Goal: Task Accomplishment & Management: Complete application form

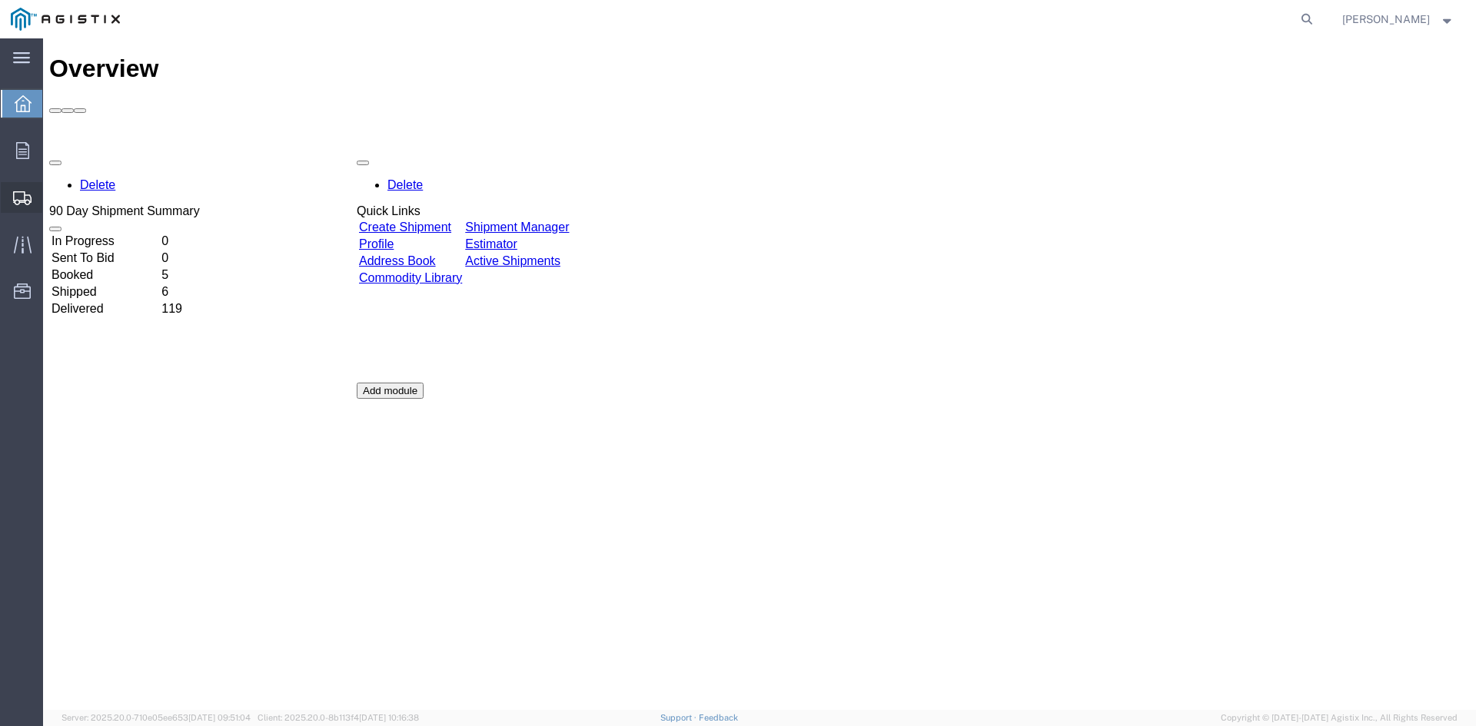
click at [0, 0] on span "Create Shipment" at bounding box center [0, 0] width 0 height 0
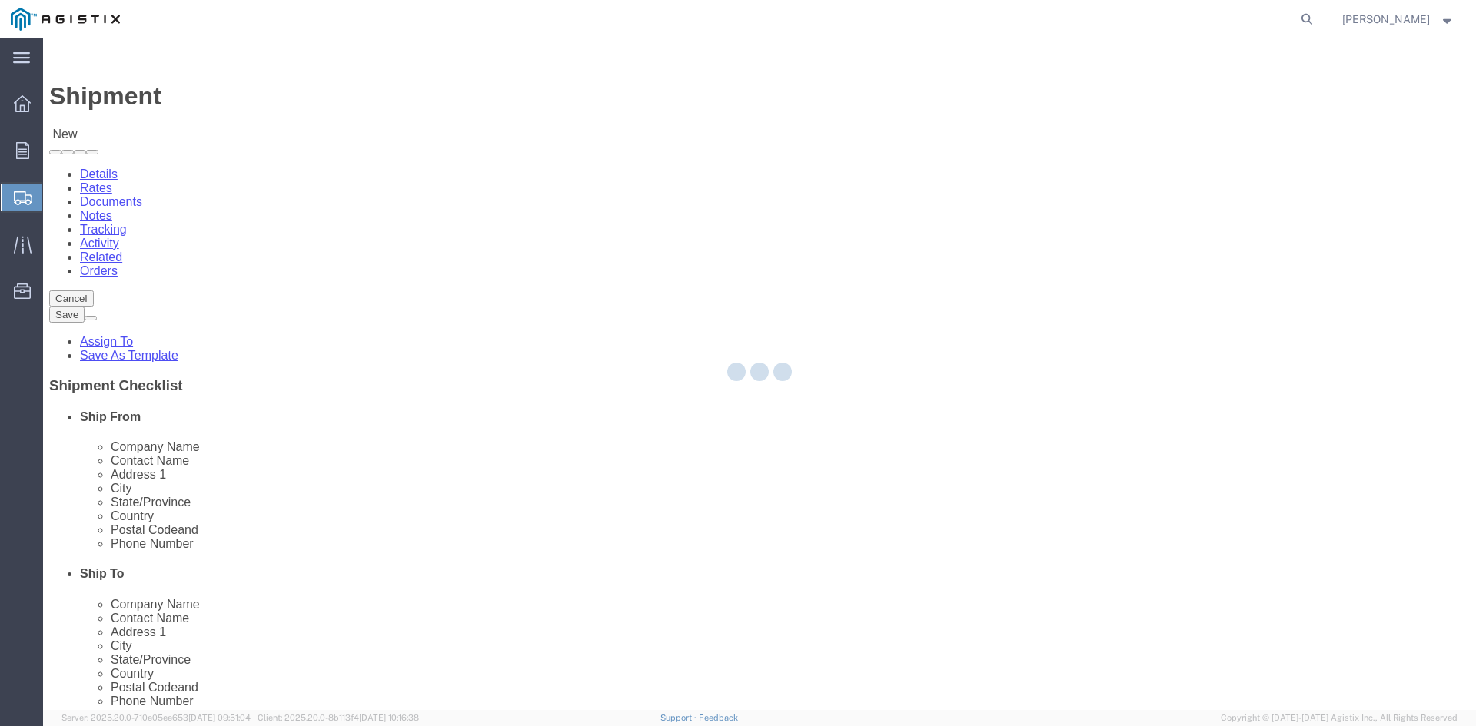
select select
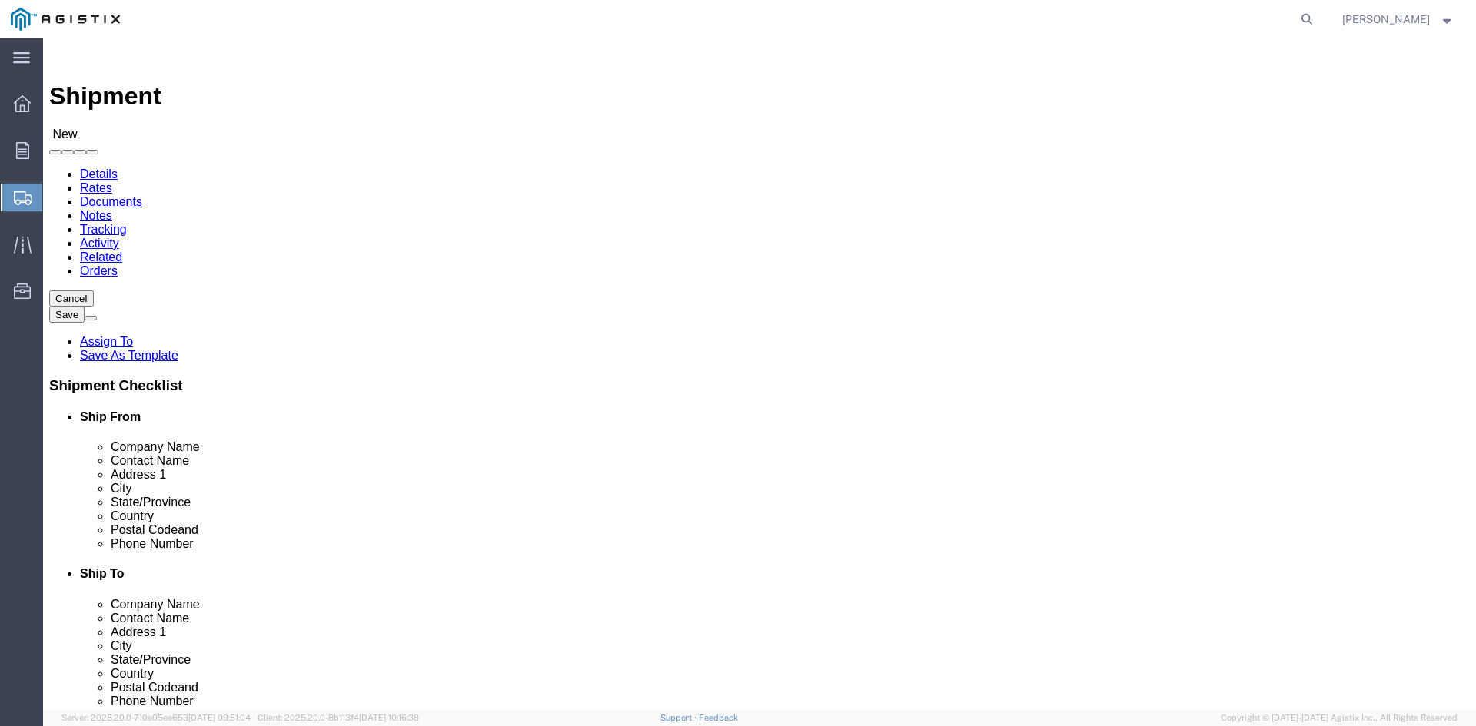
click select "Select PG&E Power Partners"
select select "9596"
click select "Select PG&E Power Partners"
select select
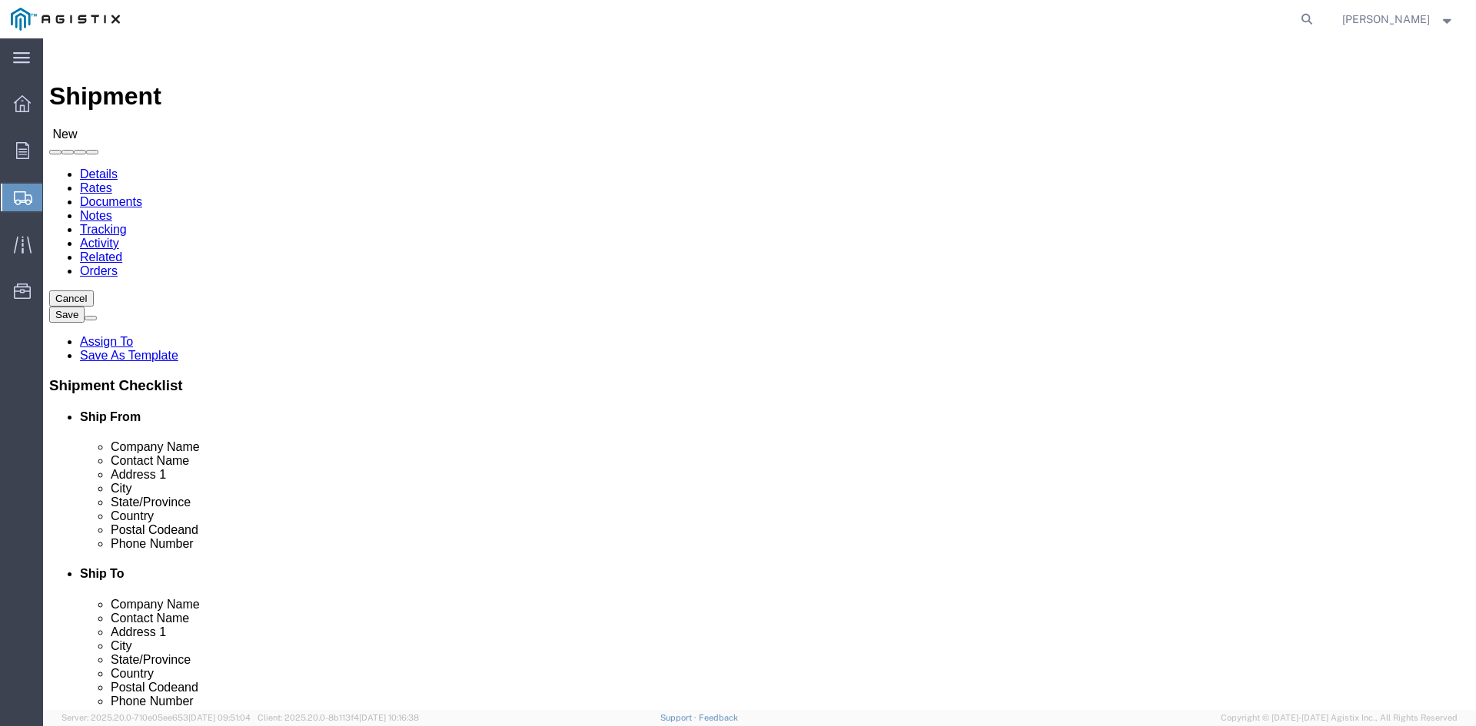
click input "text"
type input "[PERSON_NAME]"
click p "- Power Partners LLC - ([PERSON_NAME]) [STREET_ADDRESS][PERSON_NAME]"
select select "GA"
type input "[PERSON_NAME]"
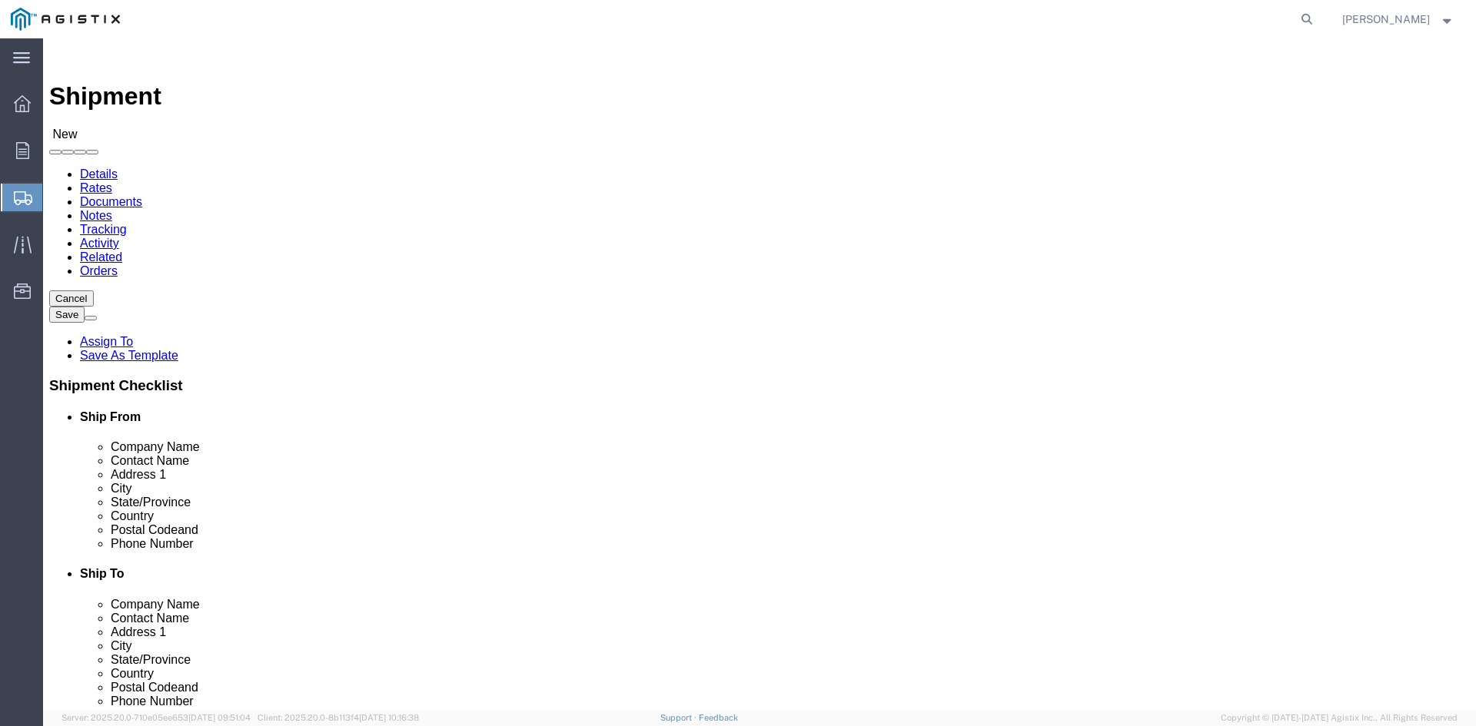
click select "Select All Others [GEOGRAPHIC_DATA] [GEOGRAPHIC_DATA] [GEOGRAPHIC_DATA] [GEOGRA…"
select select "19745"
click select "Select All Others [GEOGRAPHIC_DATA] [GEOGRAPHIC_DATA] [GEOGRAPHIC_DATA] [GEOGRA…"
click input "text"
type input "[PERSON_NAME]"
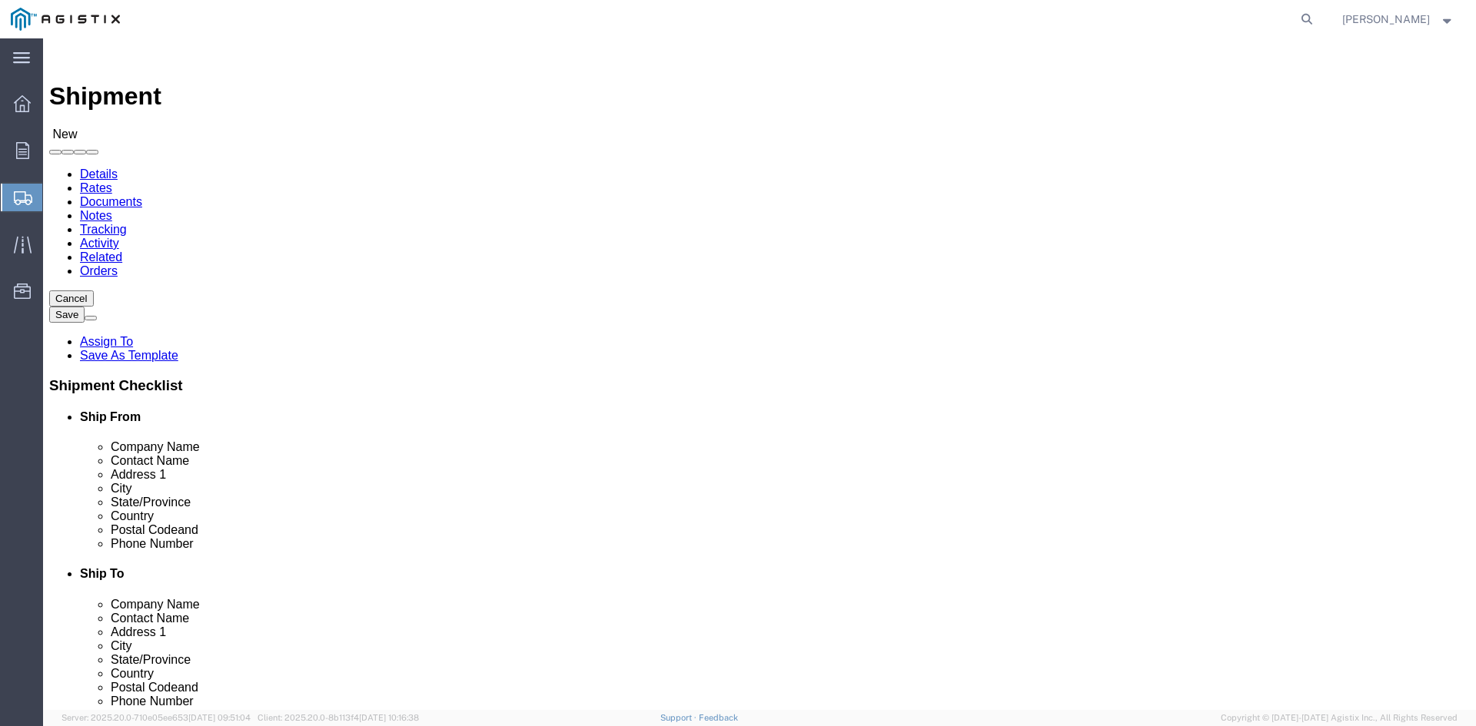
click p "- PG&E - ([PERSON_NAME]) [STREET_ADDRESS]"
select select "CA"
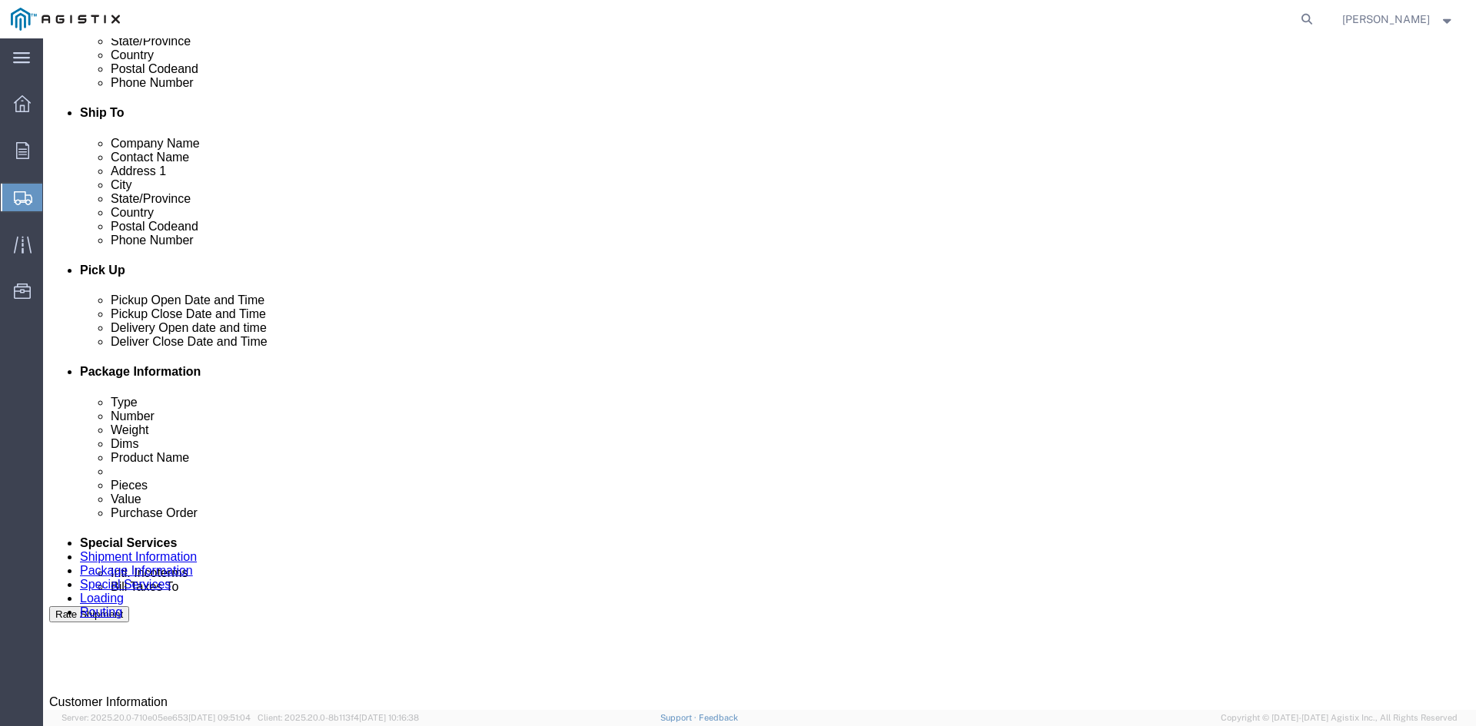
type input "[PERSON_NAME]"
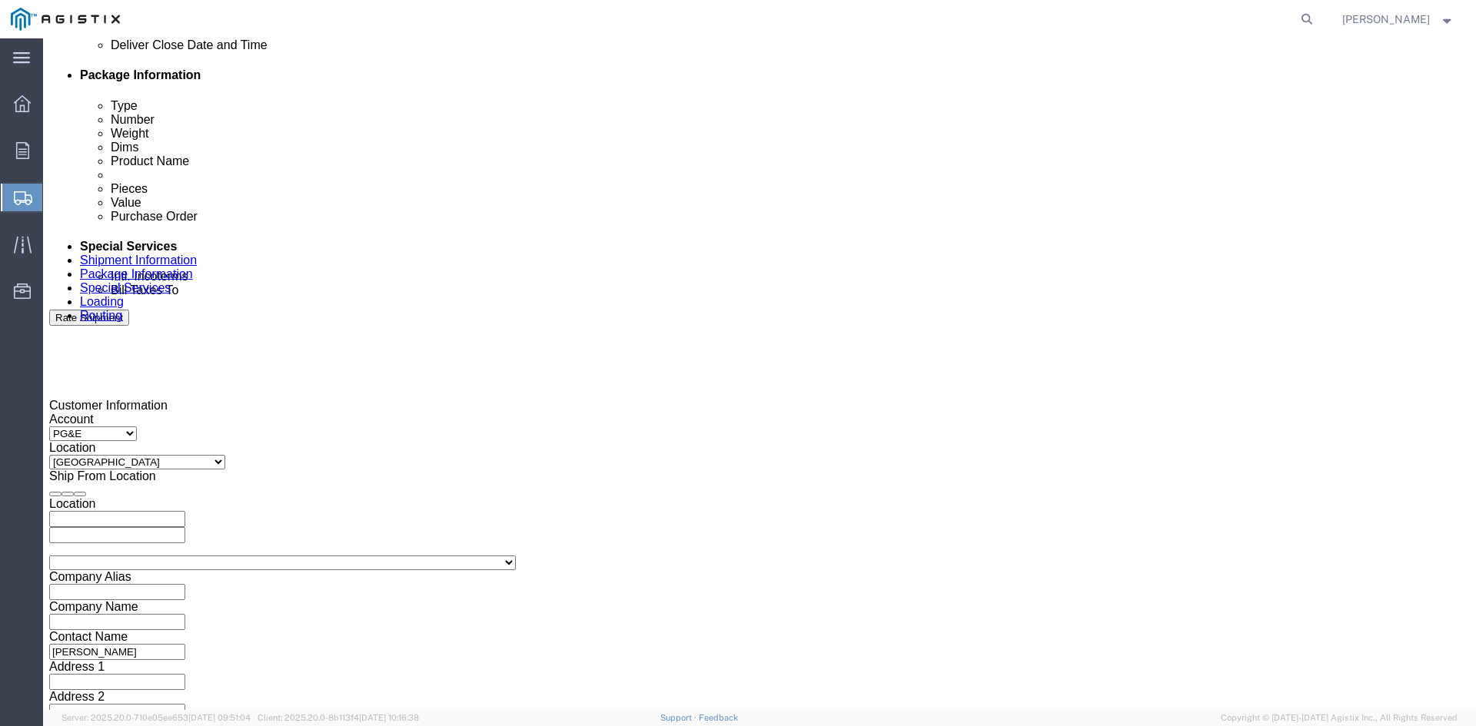
scroll to position [769, 0]
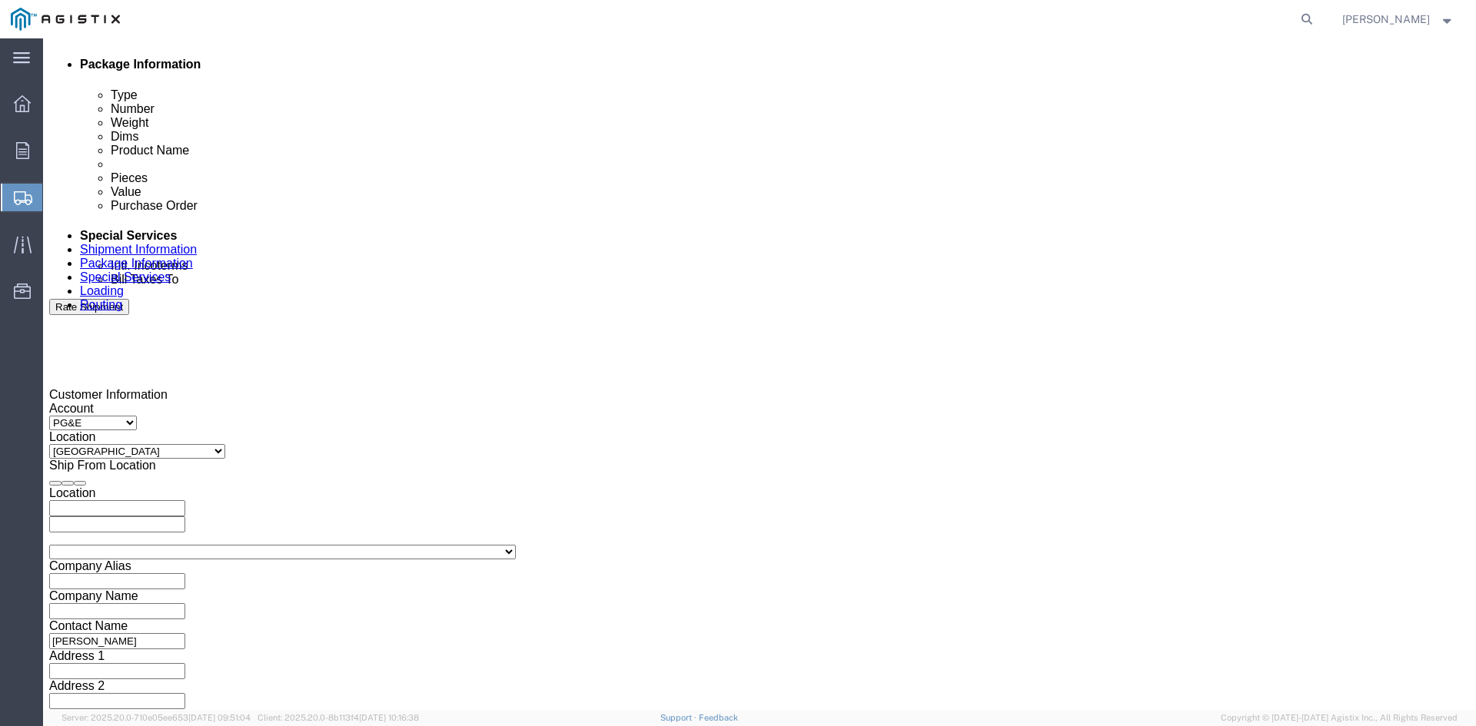
click div "[DATE] 11:00 AM"
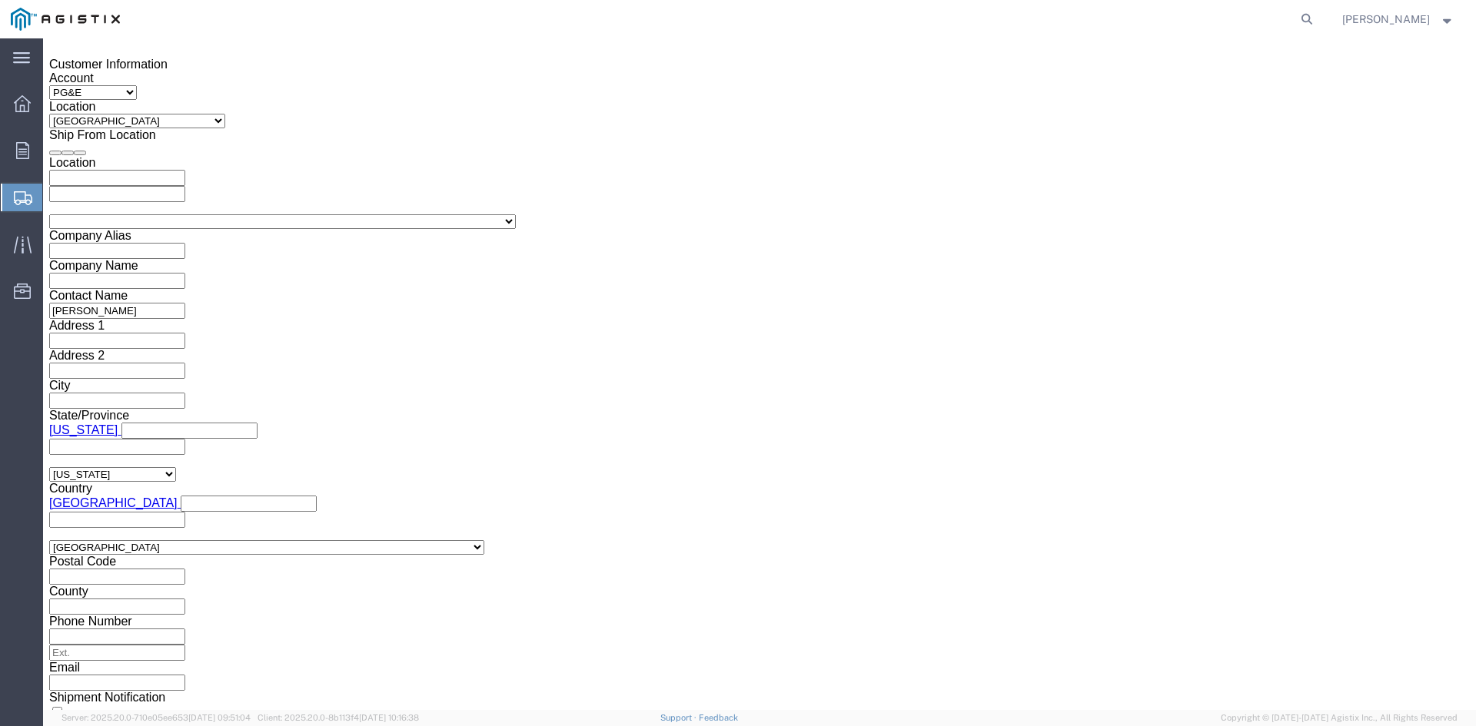
click button "Apply"
click div "[DATE] 12:00 PM"
type input "5:00 PM"
click button "Apply"
click div
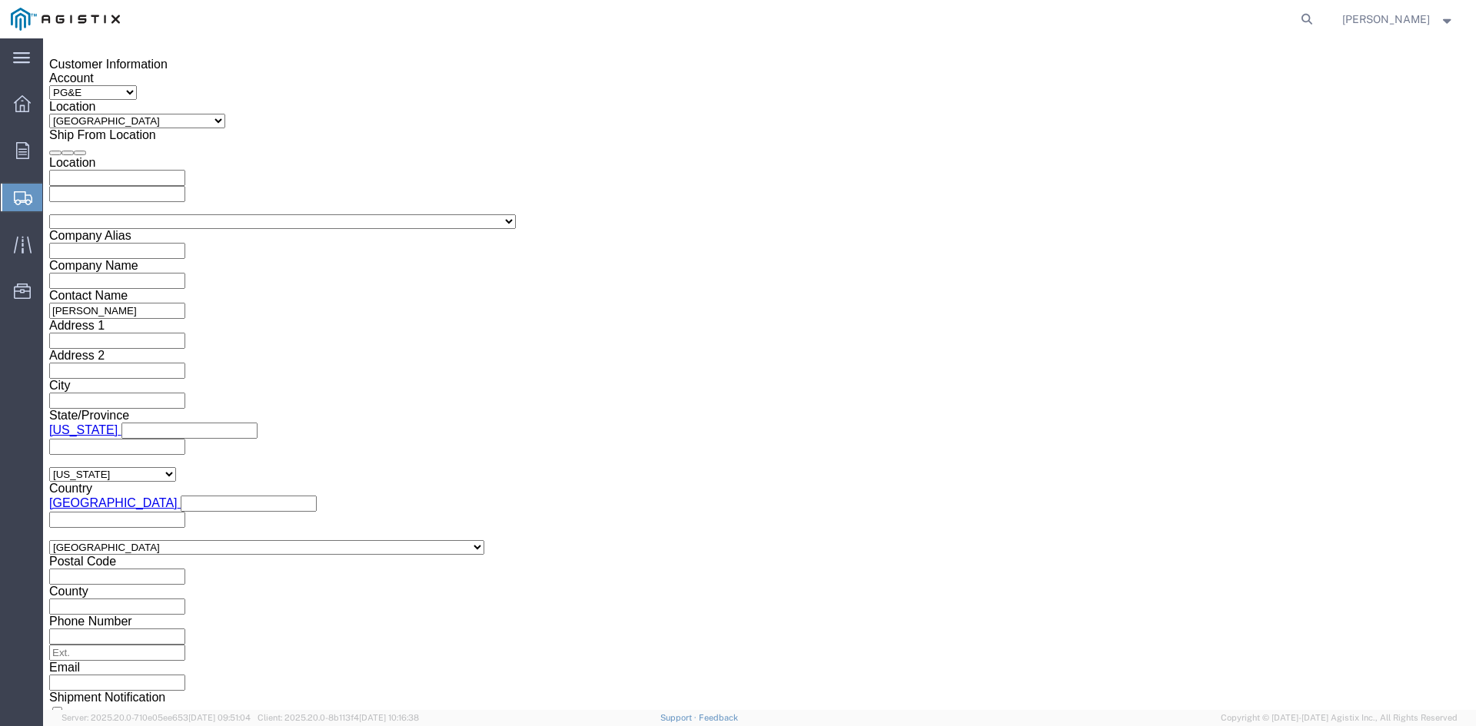
click input "6:00 PM"
click input "7:00 PM"
click input "7:30 PM"
type input "7:30 AM"
click button "Apply"
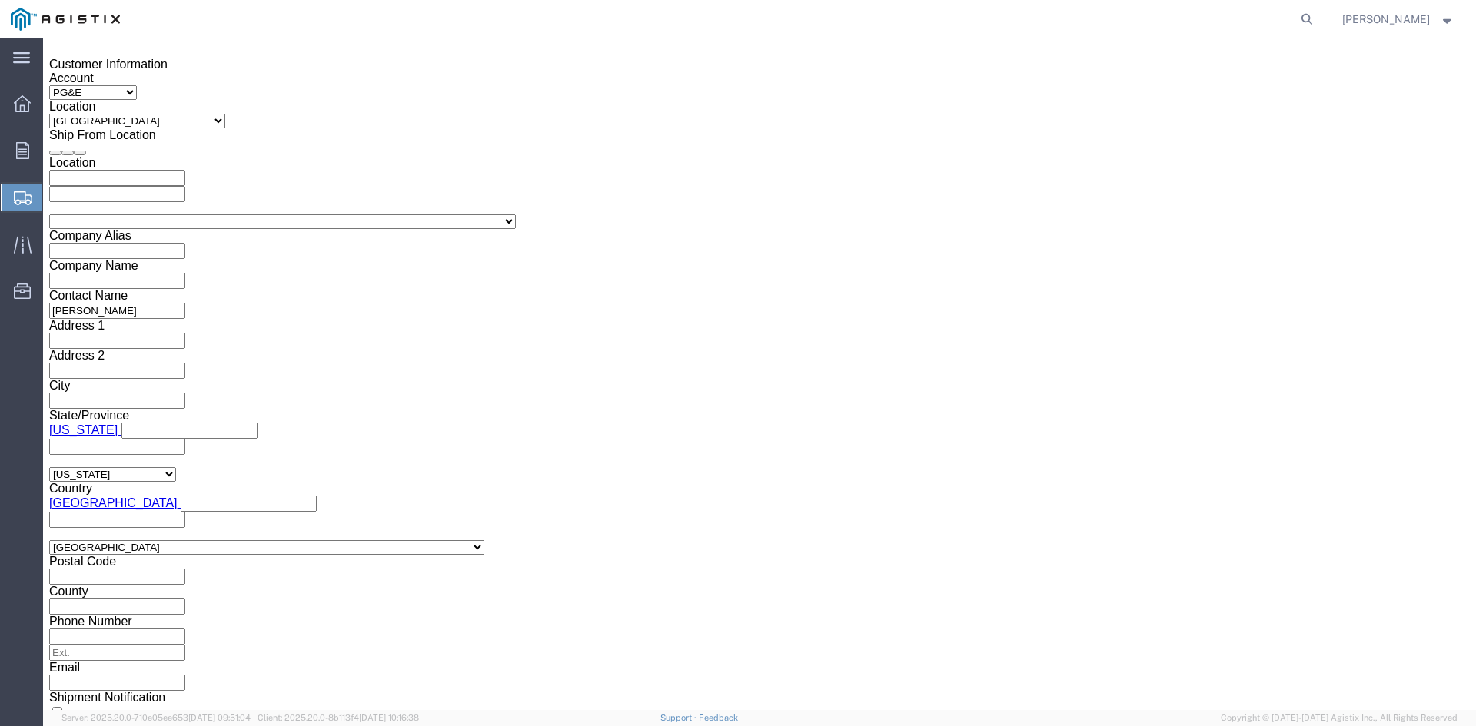
click div
click input "2:30 AM"
click input "2:00 AM"
type input "2:00 PM"
click button "Apply"
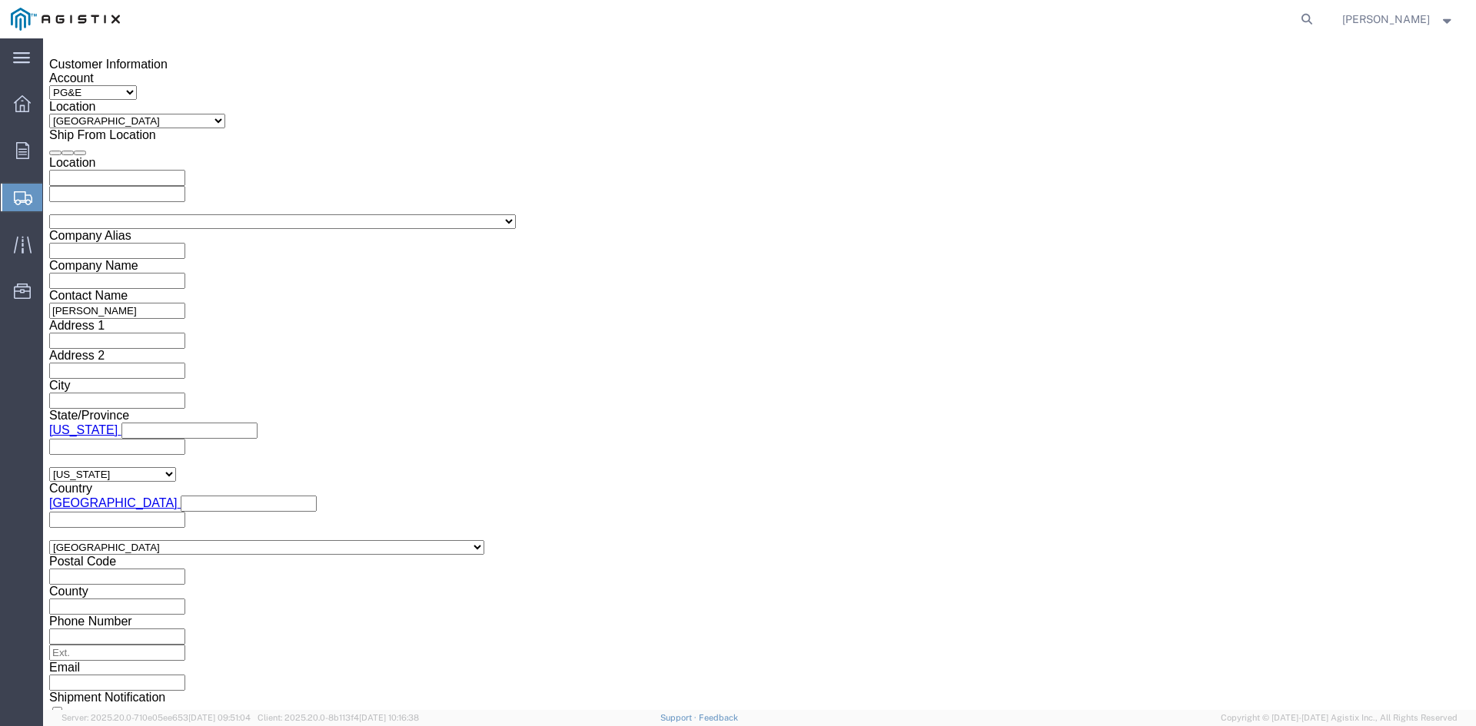
click input "text"
type input "3501398511"
click select "Select Account Type Activity ID Airline Appointment Number ASN Batch Request # …"
select select "BOL"
click select "Select Account Type Activity ID Airline Appointment Number ASN Batch Request # …"
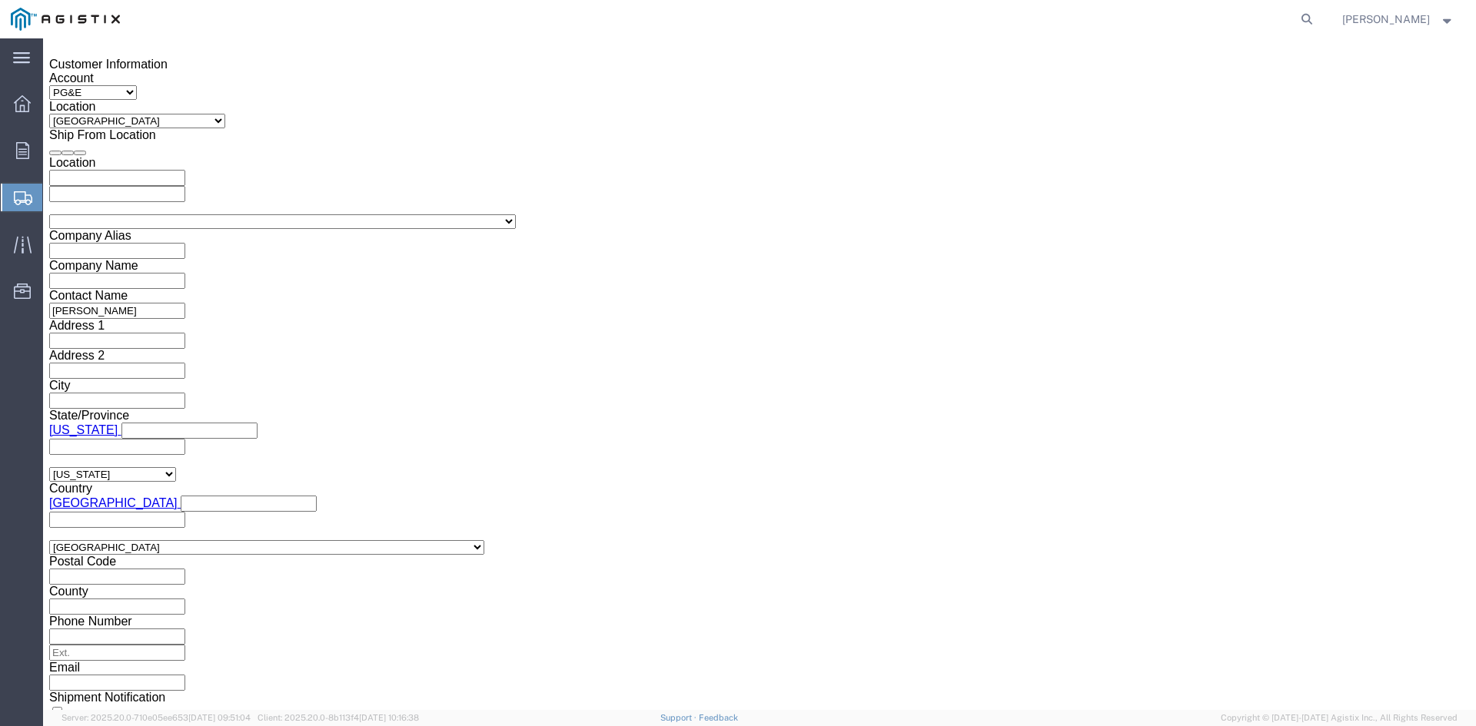
click input "text"
type input "9928197"
click button "Continue"
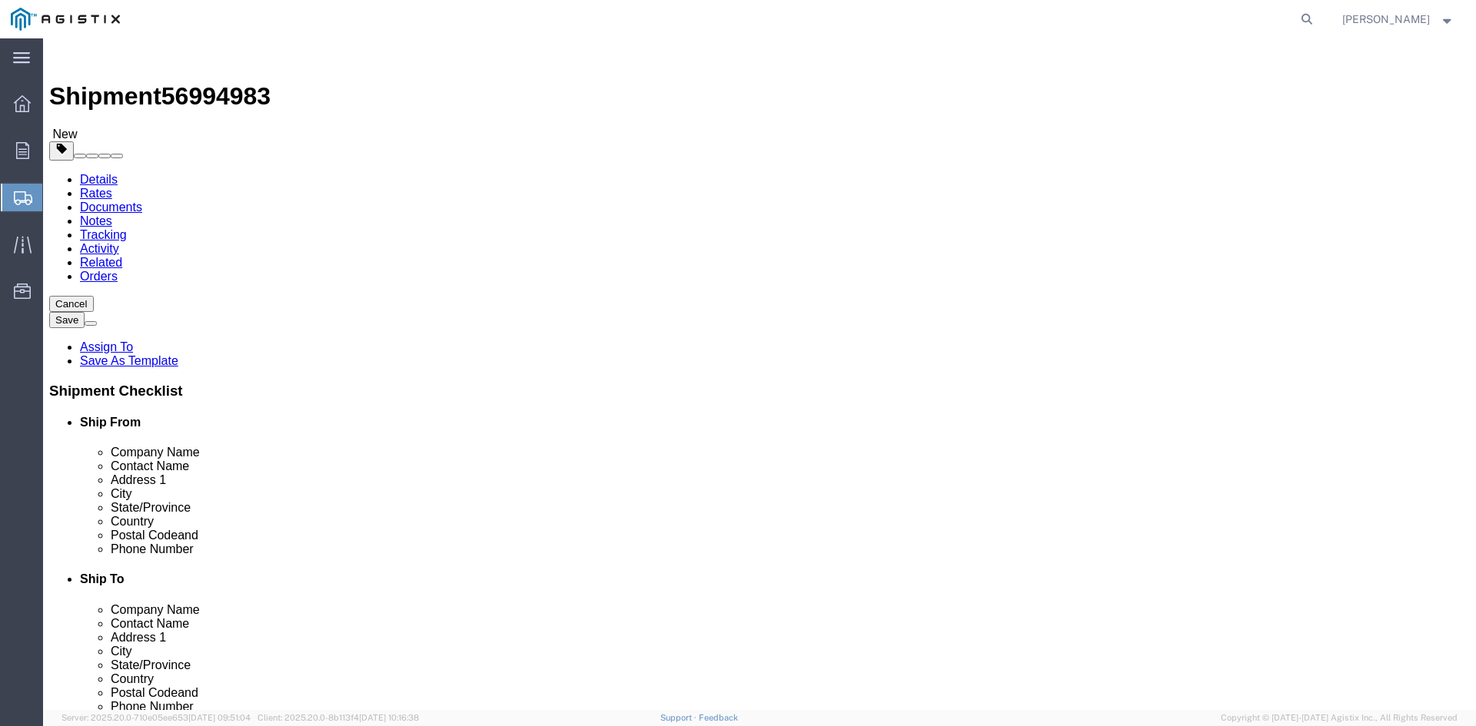
click select "Select Bulk Bundle(s) Cardboard Box(es) Carton(s) Crate(s) Drum(s) (Fiberboard)…"
select select "PSNS"
click select "Select Bulk Bundle(s) Cardboard Box(es) Carton(s) Crate(s) Drum(s) (Fiberboard)…"
click input "text"
type input "1"
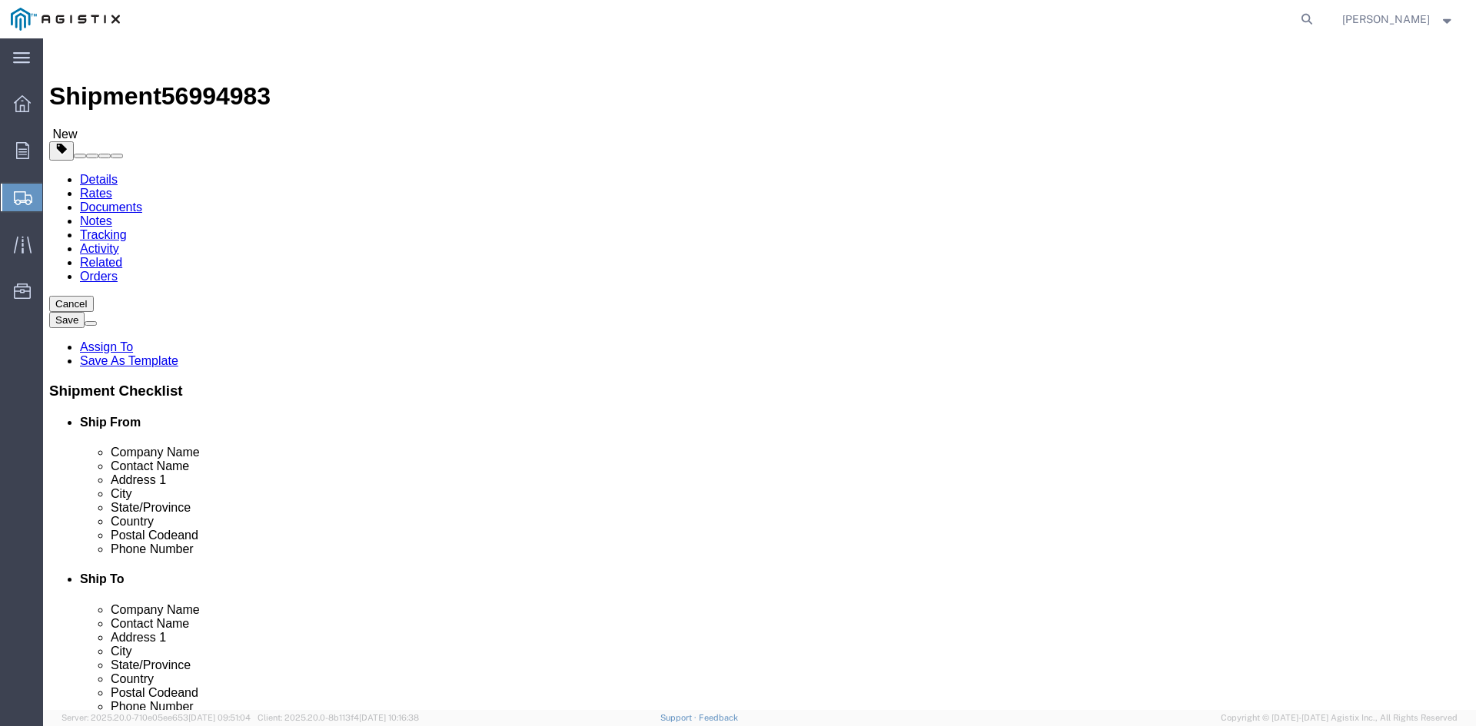
drag, startPoint x: 227, startPoint y: 325, endPoint x: 228, endPoint y: 311, distance: 13.9
click div "1"
type input "22"
click input "text"
type input "36"
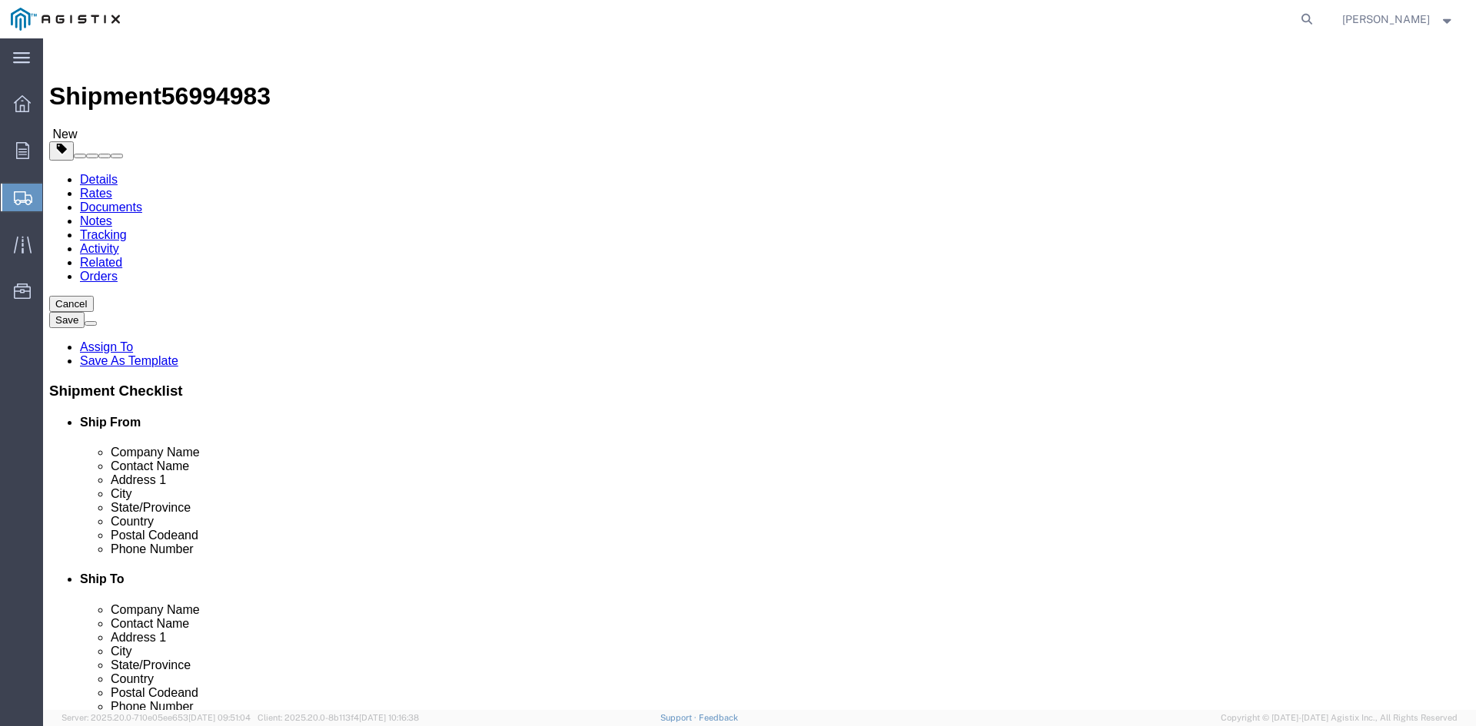
click input "text"
type input "42"
drag, startPoint x: 385, startPoint y: 354, endPoint x: 410, endPoint y: 353, distance: 24.6
click input "text"
type input "51.50"
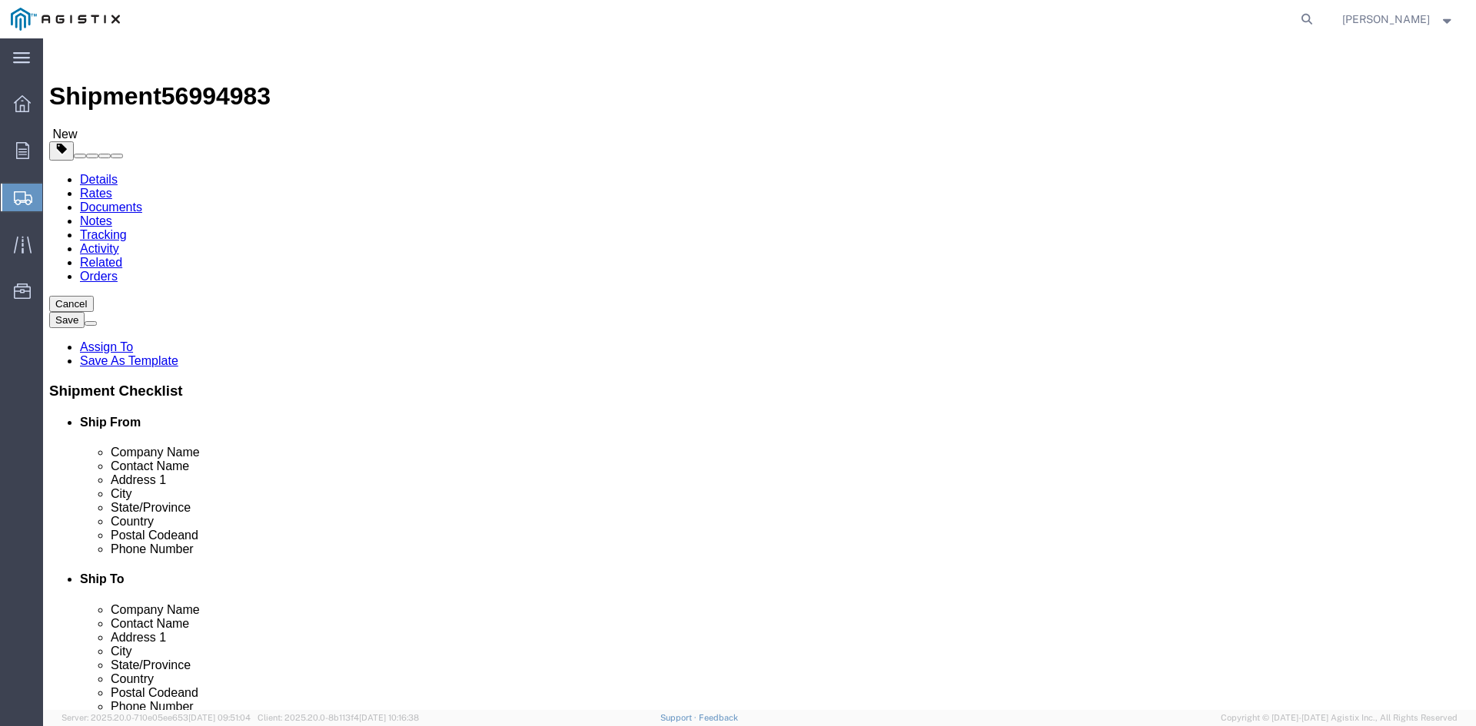
drag, startPoint x: 176, startPoint y: 384, endPoint x: 130, endPoint y: 384, distance: 46.1
click div "Weight 0.00 Select kgs lbs Ship. t°"
type input "39526.10"
click link "Add Content"
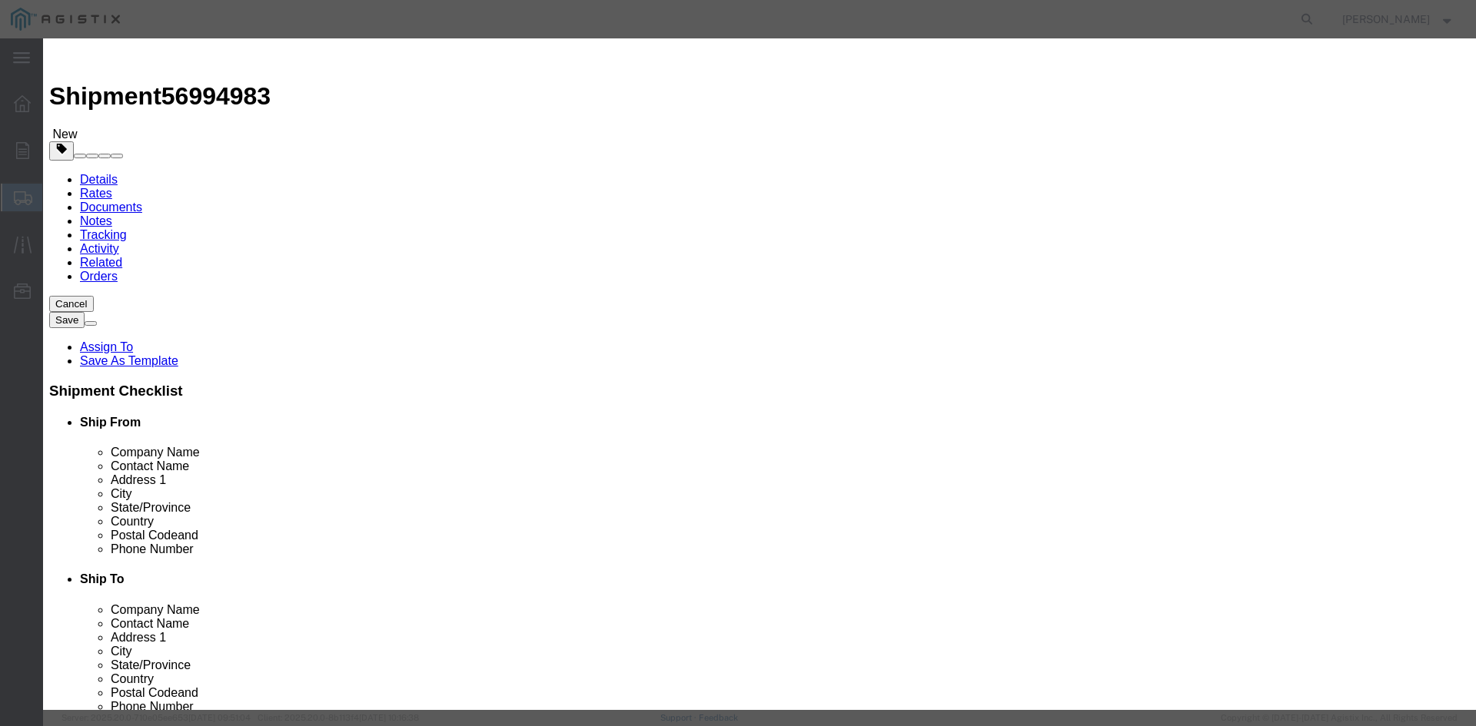
click input "text"
type input "Overhead Transformer"
drag, startPoint x: 464, startPoint y: 149, endPoint x: 427, endPoint y: 145, distance: 37.9
click div "Pieces 0 Select Bag Barrels 100Board Feet Bottle Box Blister Pack Carats Can Ca…"
drag, startPoint x: 571, startPoint y: 116, endPoint x: 377, endPoint y: 110, distance: 194.6
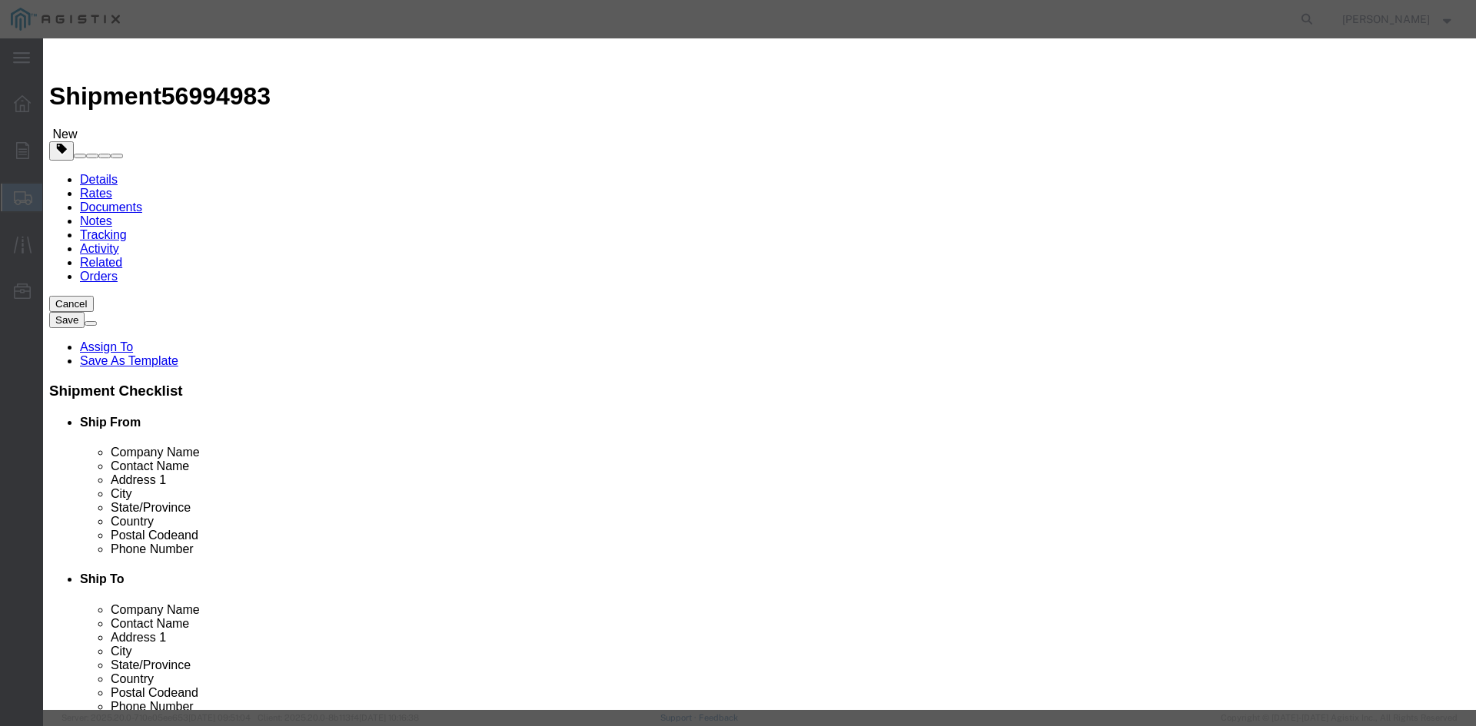
click div "Product Name Overhead Transformer"
drag, startPoint x: 470, startPoint y: 145, endPoint x: 421, endPoint y: 141, distance: 48.5
click div "Pieces Number of pieces inside all the packages 0 Select Bag Barrels 100Board F…"
type input "22"
click input "text"
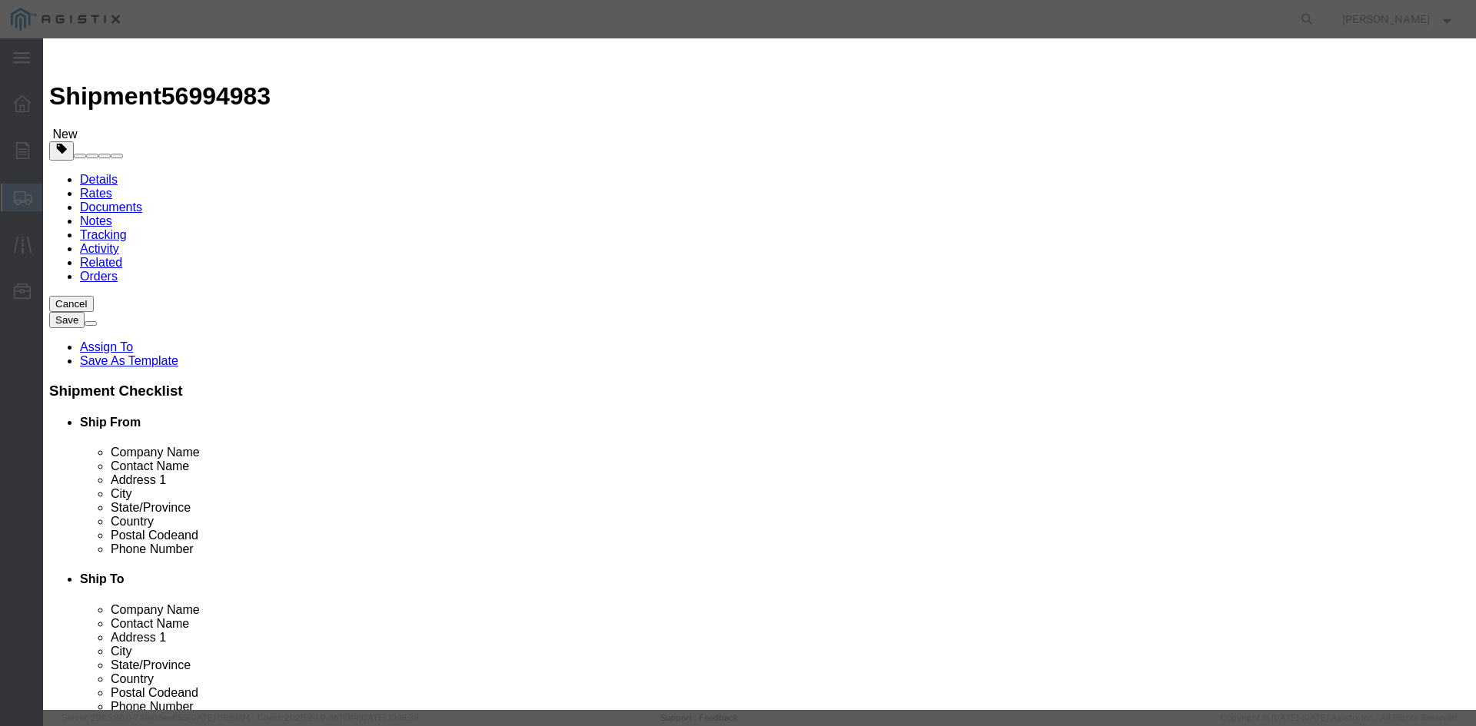
type input "1"
click select "Select 50 55 60 65 70 85 92.5 100 125 175 250 300 400"
select select "55"
click select "Select 50 55 60 65 70 85 92.5 100 125 175 250 300 400"
click button "Save & Close"
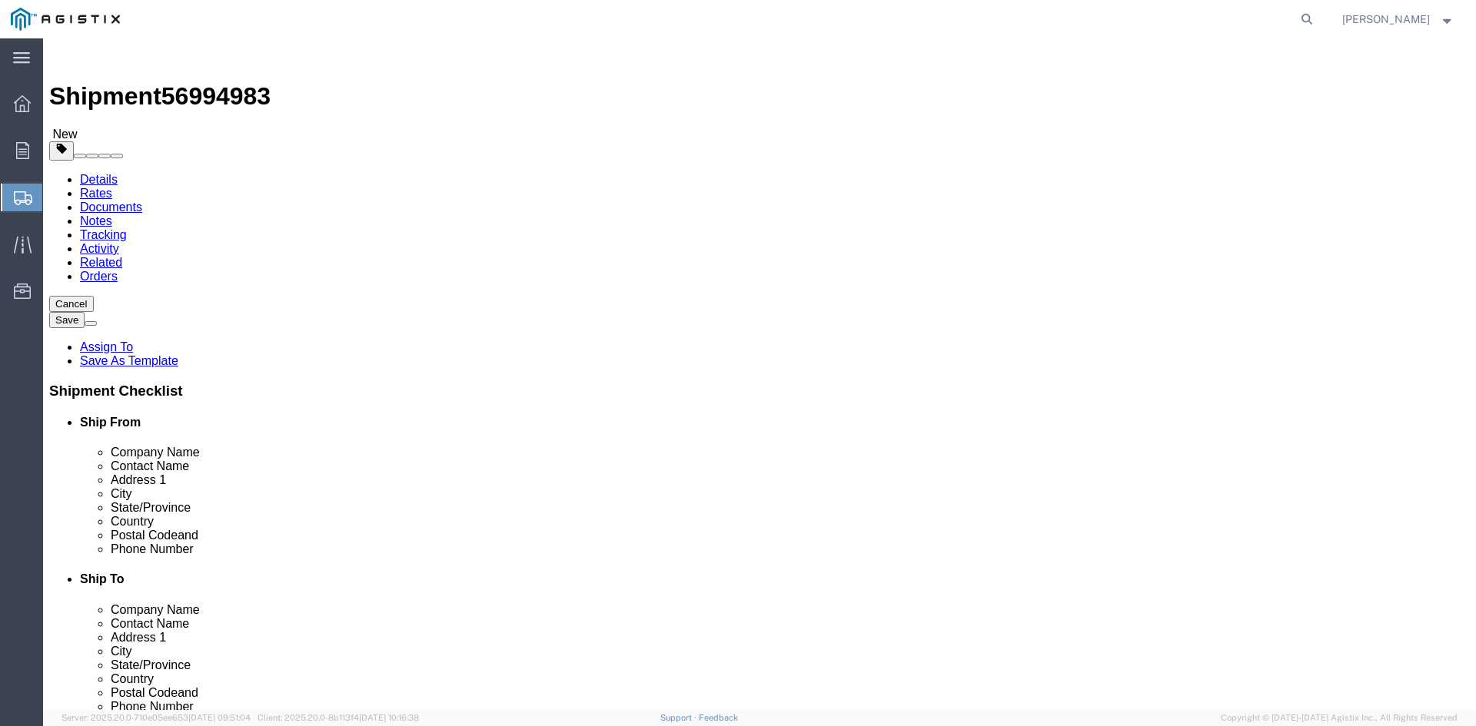
click link "Add Package"
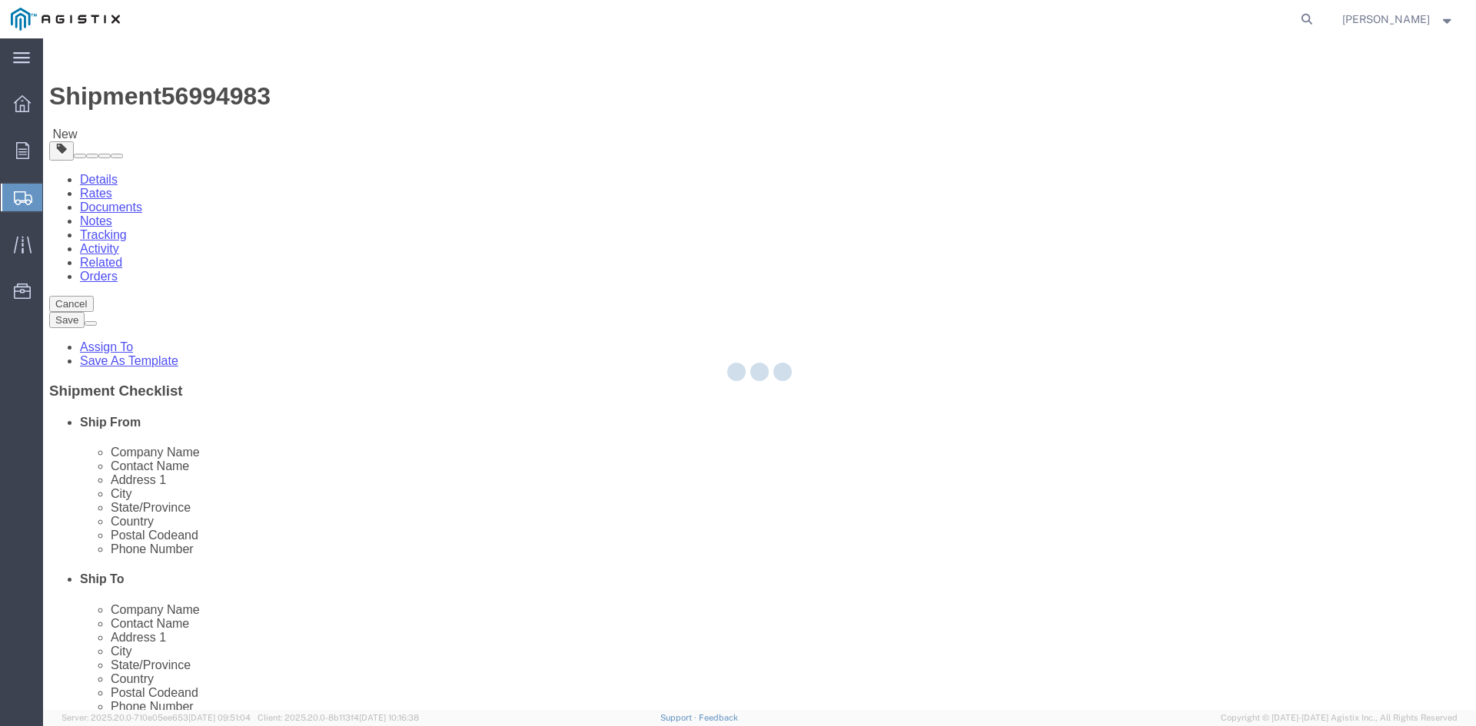
select select "PSNS"
select select "CBOX"
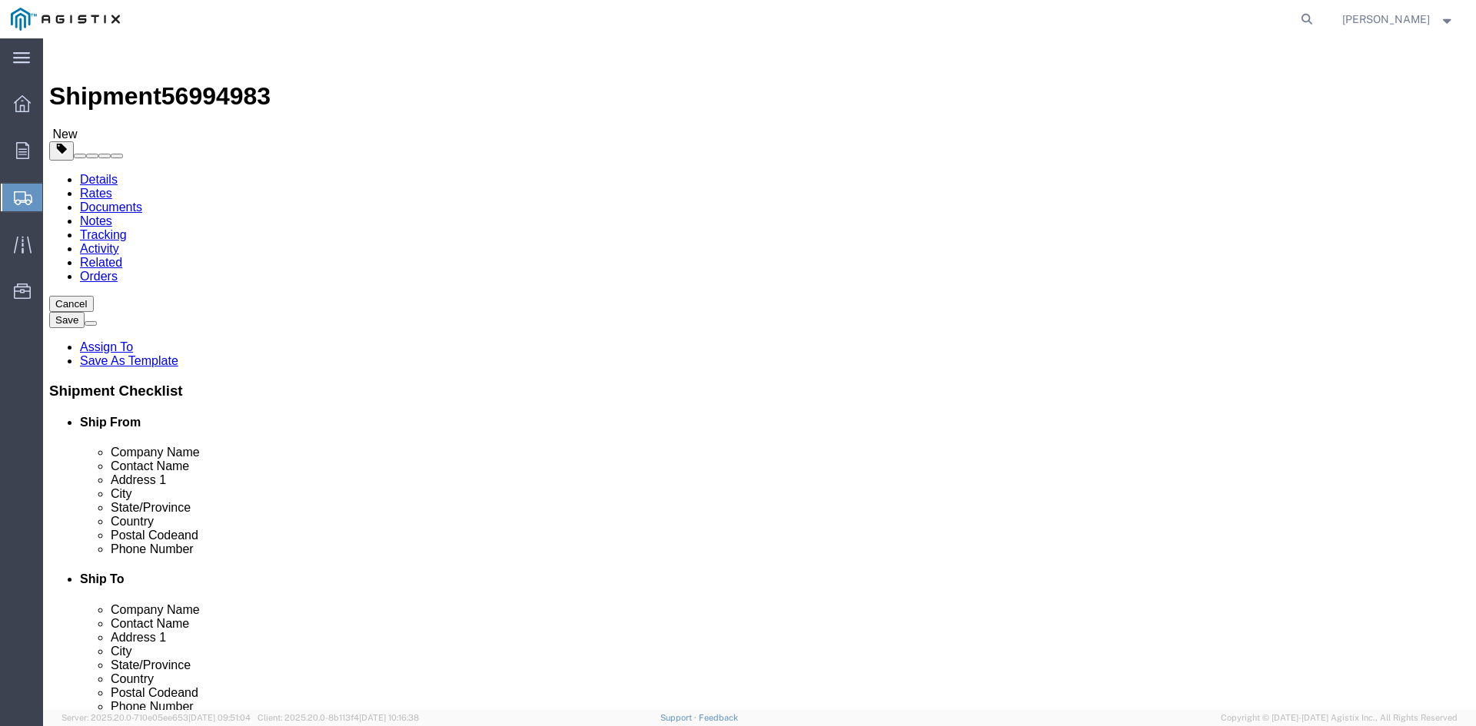
click span "button"
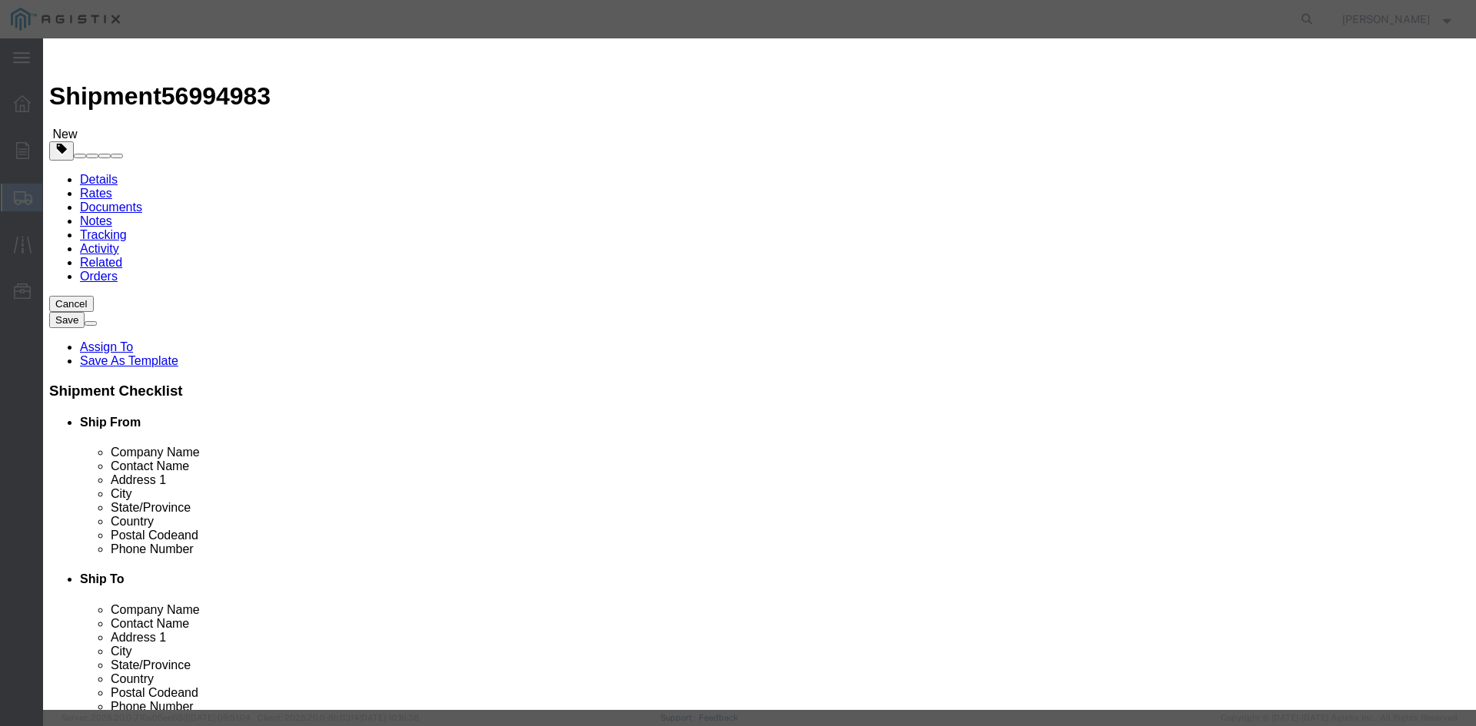
click button "Yes"
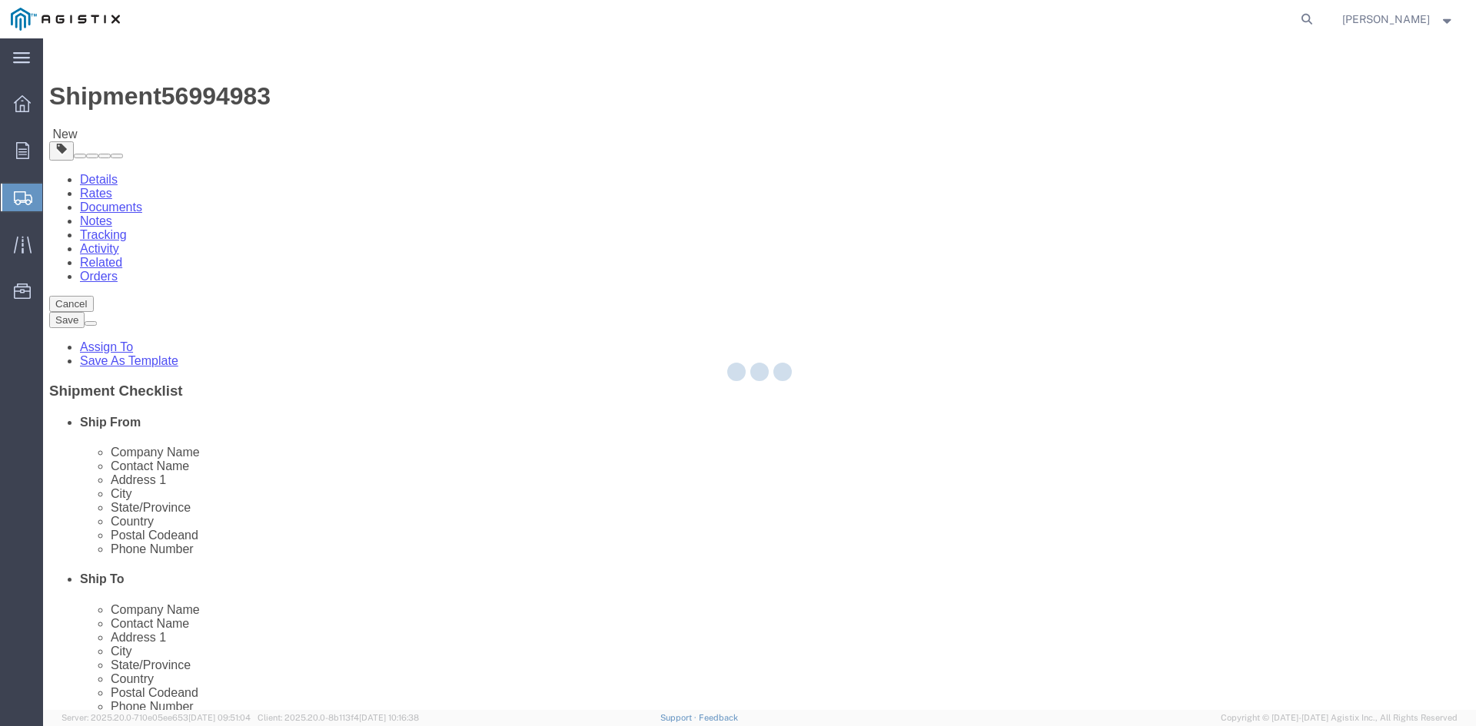
select select "PSNS"
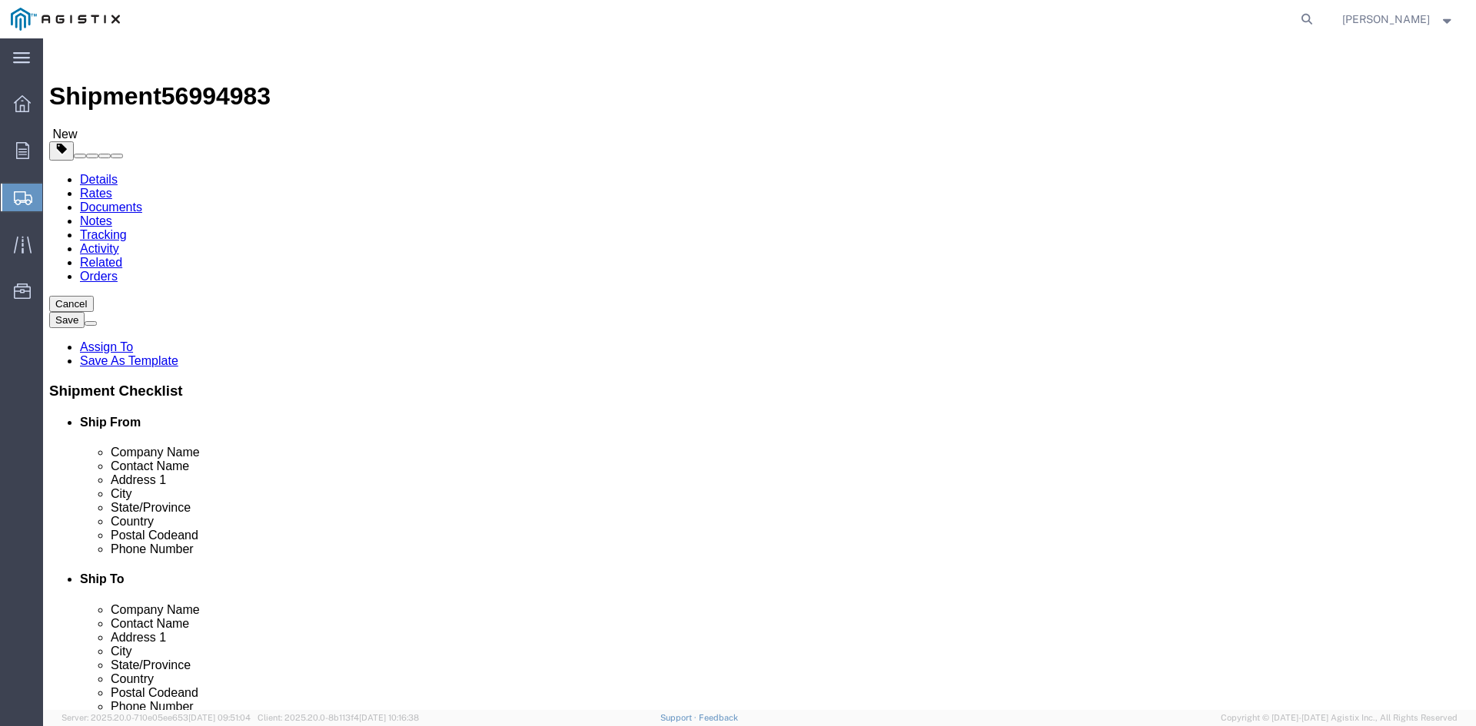
click icon
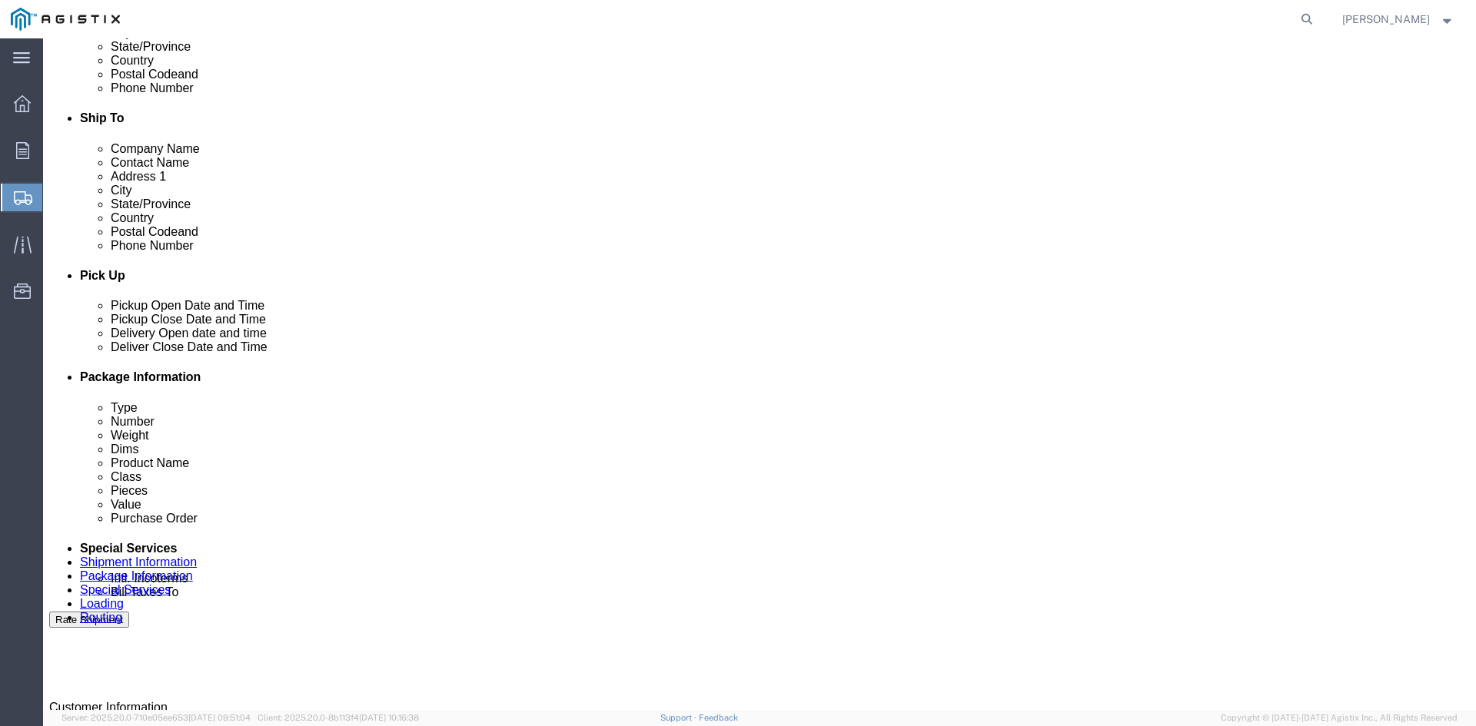
scroll to position [692, 0]
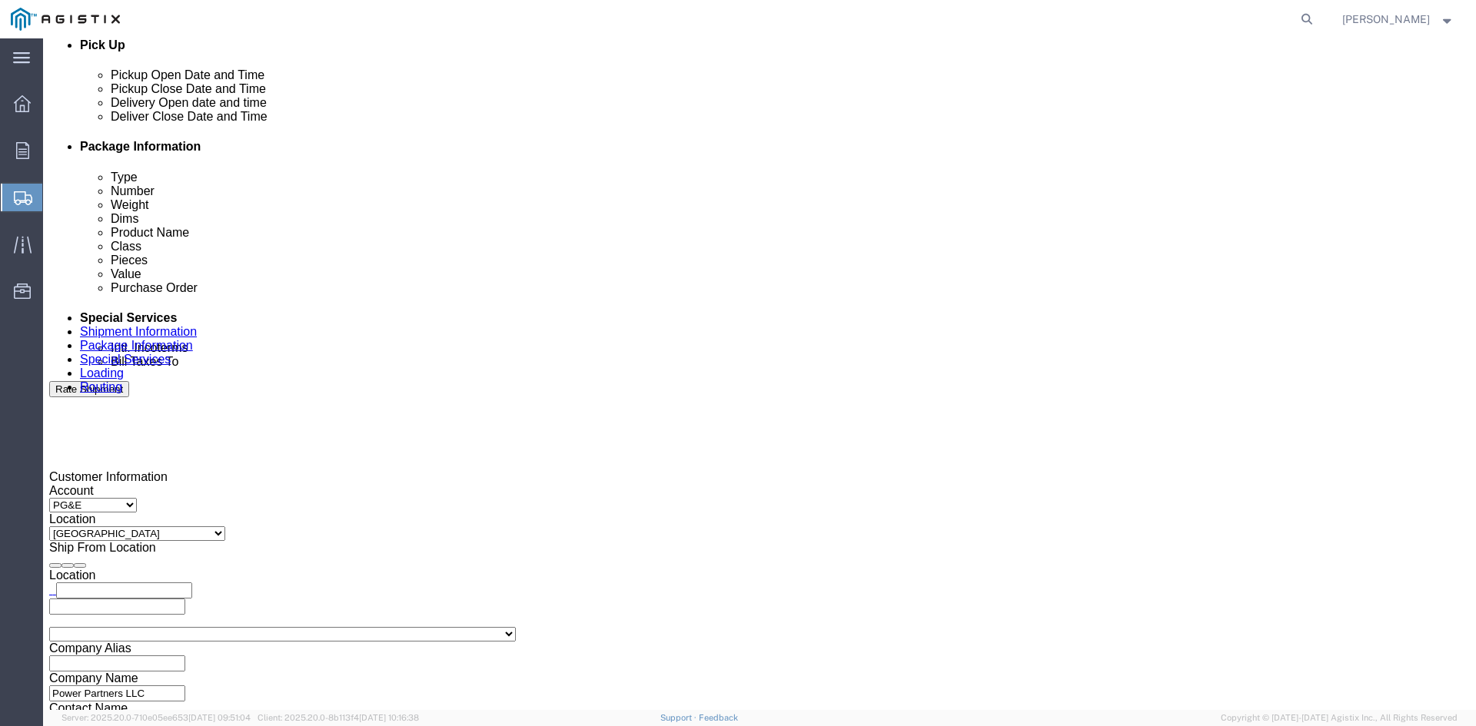
click input "text"
type input "[EMAIL_ADDRESS][DOMAIN_NAME]"
type input "z"
type input "sh"
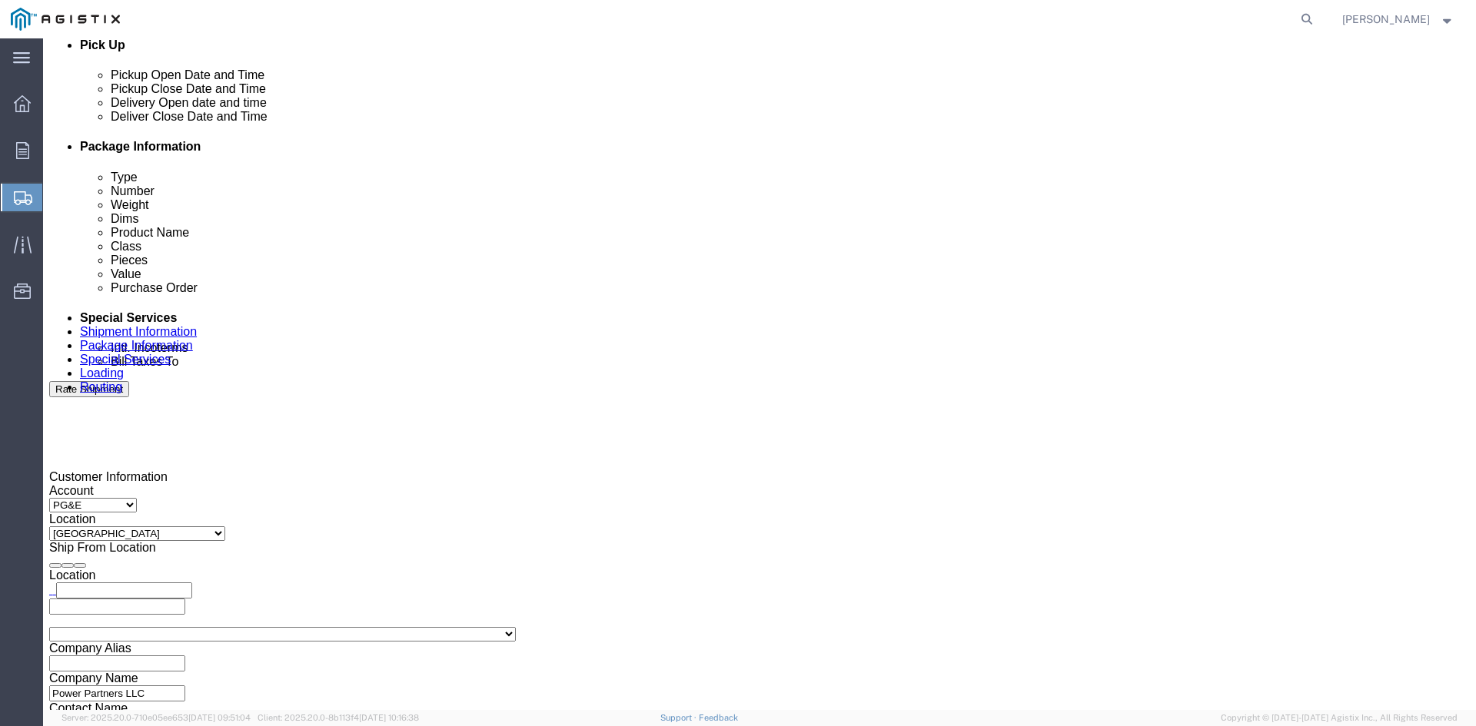
type input "k"
type input "pr"
click button "Rate Shipment"
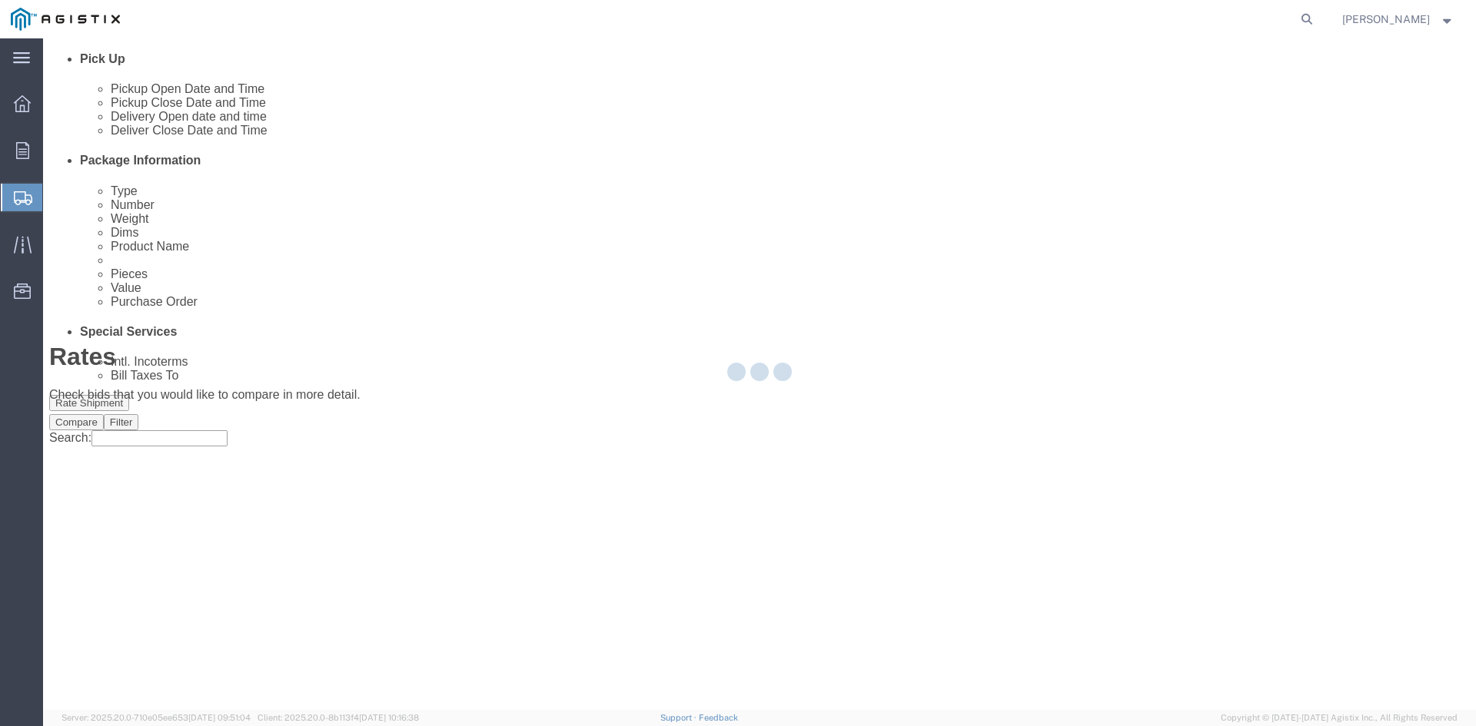
scroll to position [0, 0]
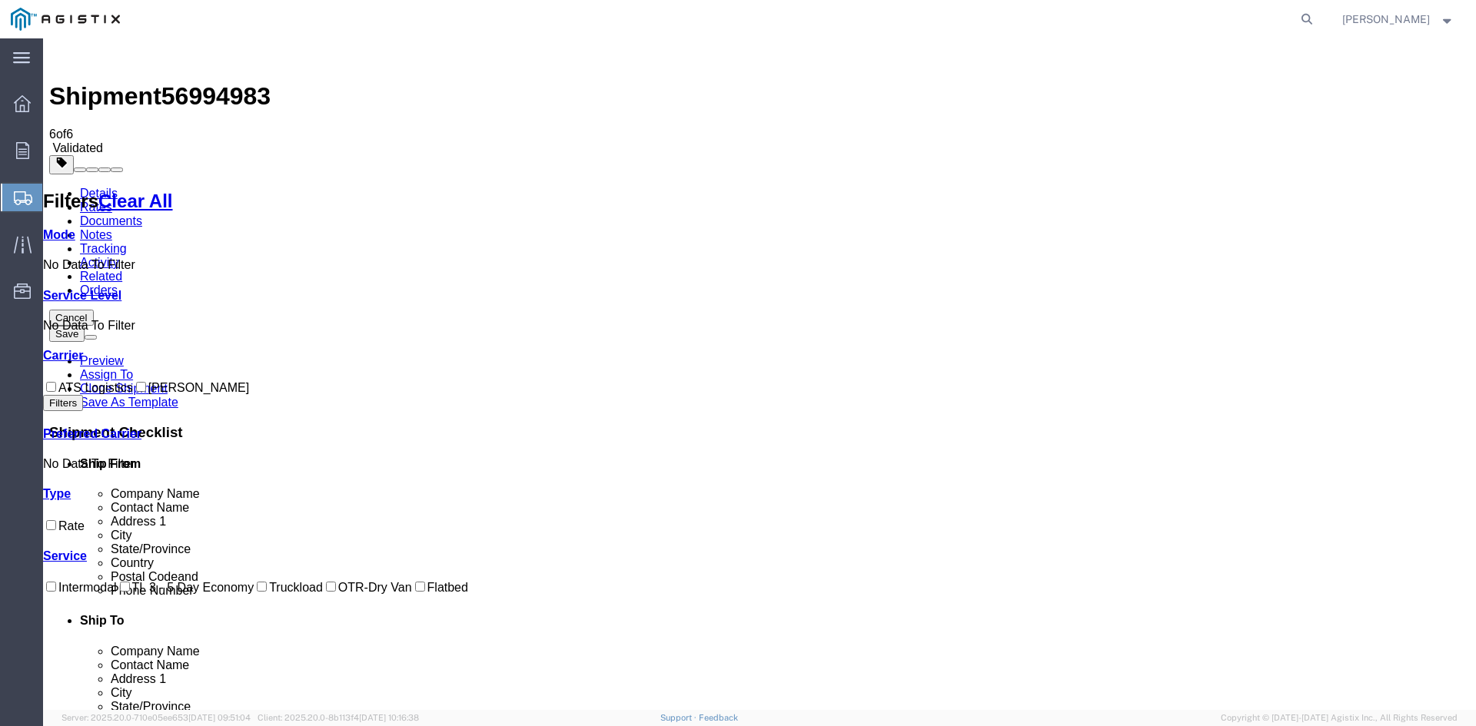
click at [56, 382] on input "ATS Logistics" at bounding box center [51, 387] width 10 height 10
checkbox input "true"
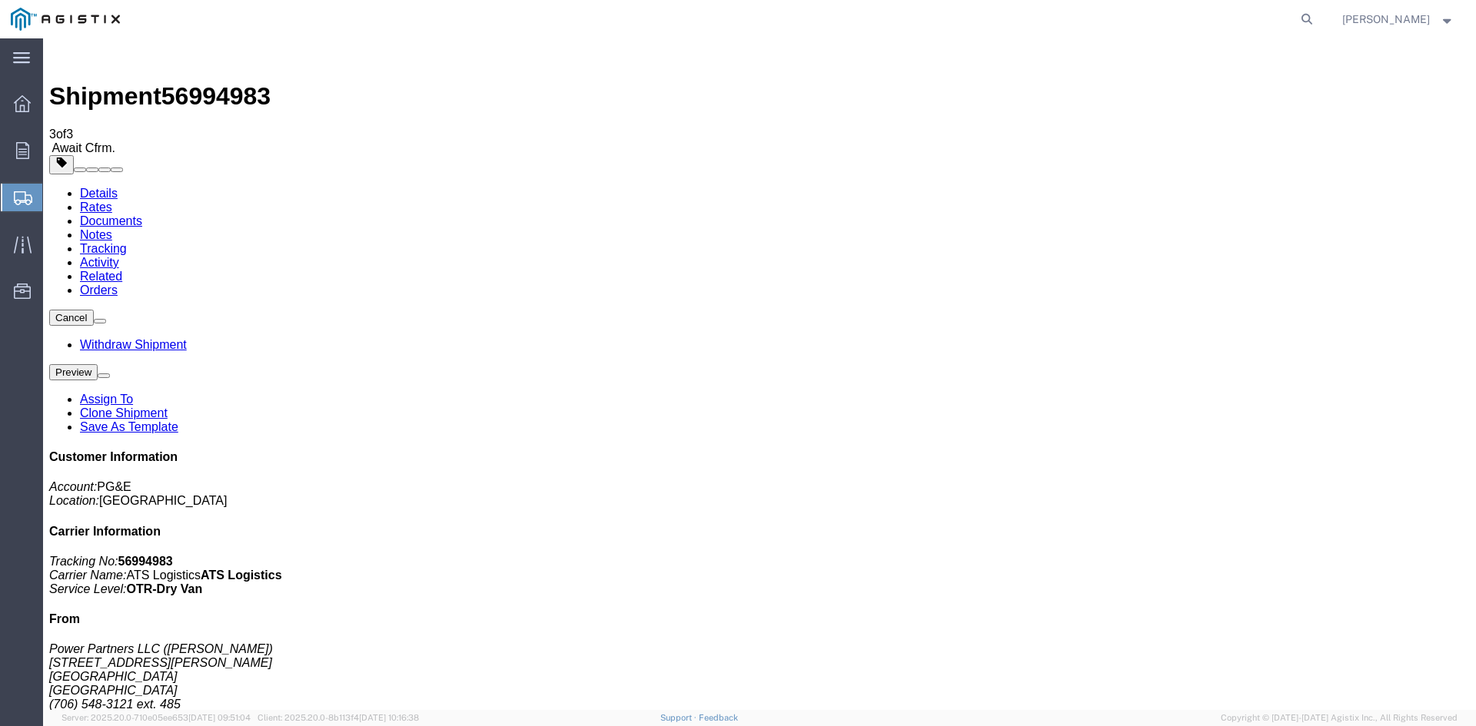
click at [0, 0] on span "Create Shipment" at bounding box center [0, 0] width 0 height 0
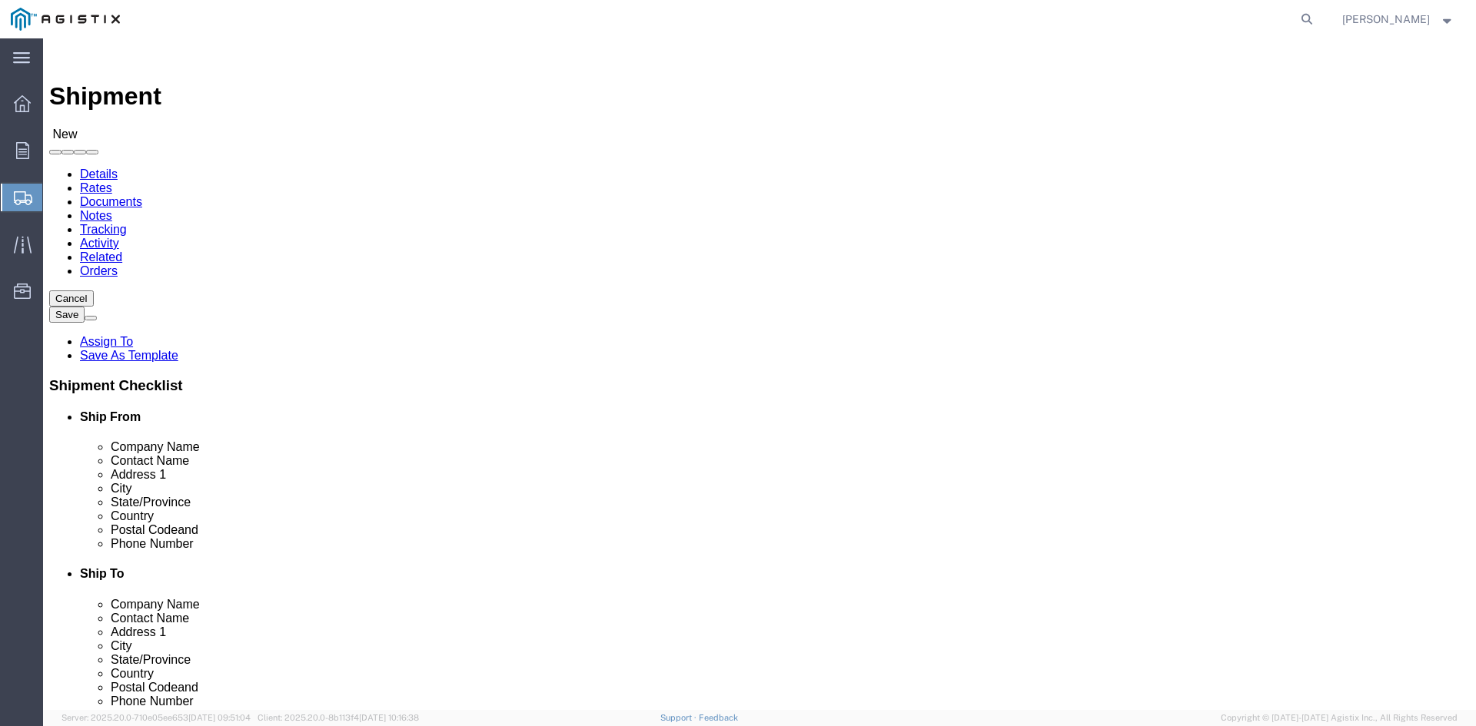
click select "Select PG&E Power Partners"
select select "9596"
click select "Select PG&E Power Partners"
select select
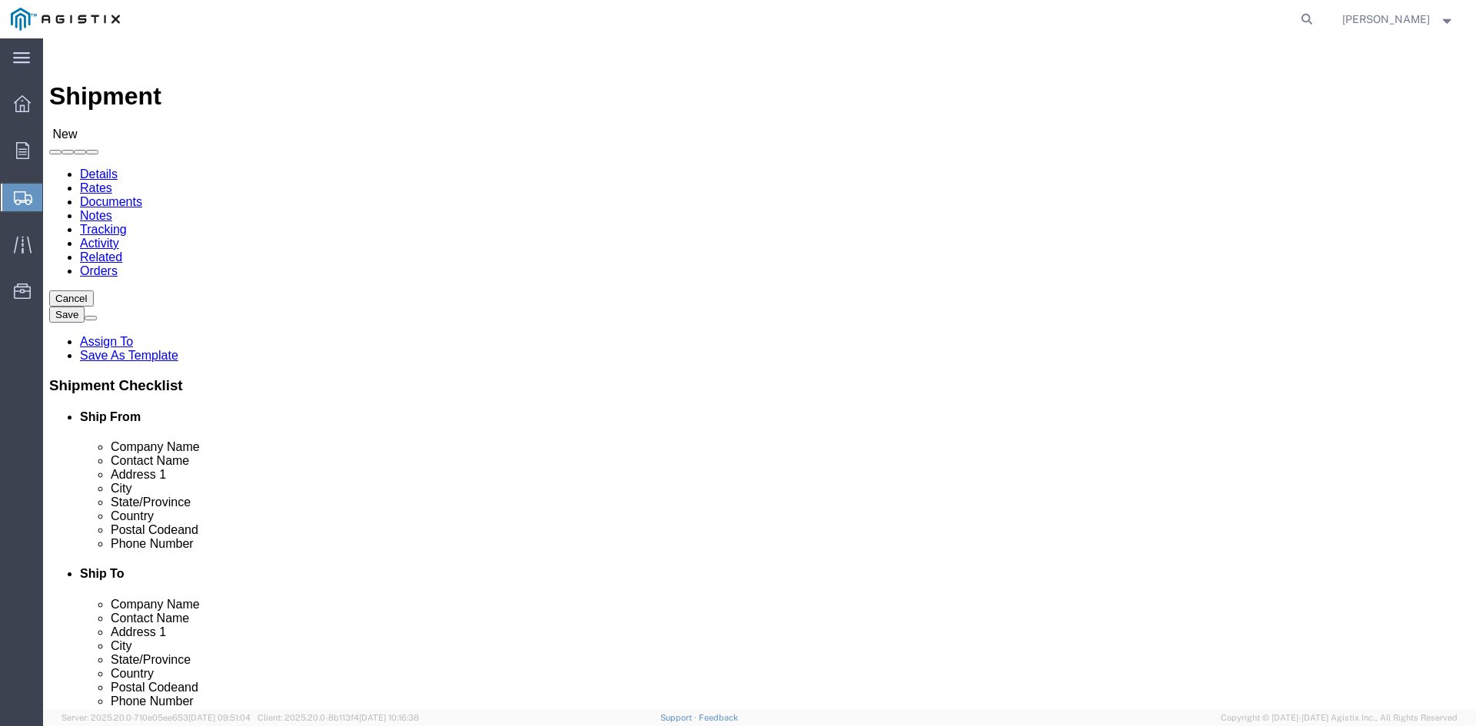
drag, startPoint x: 215, startPoint y: 440, endPoint x: 247, endPoint y: 439, distance: 31.5
click input "text"
type input "[PERSON_NAME]"
click p "- Power Partners LLC - ([PERSON_NAME]) [STREET_ADDRESS][PERSON_NAME]"
select select "GA"
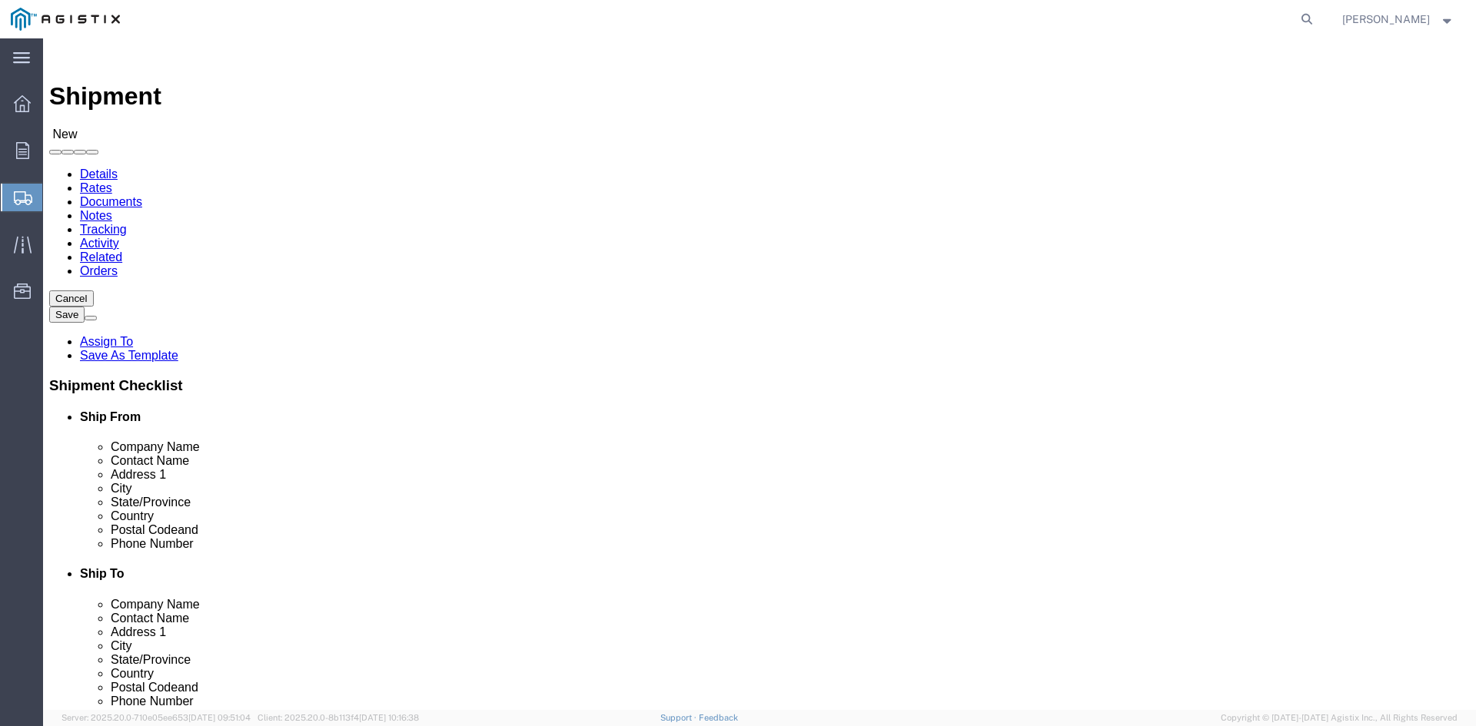
type input "[PERSON_NAME]"
click select "Select All Others [GEOGRAPHIC_DATA] [GEOGRAPHIC_DATA] [GEOGRAPHIC_DATA] [GEOGRA…"
select select "23082"
click select "Select All Others [GEOGRAPHIC_DATA] [GEOGRAPHIC_DATA] [GEOGRAPHIC_DATA] [GEOGRA…"
click input "text"
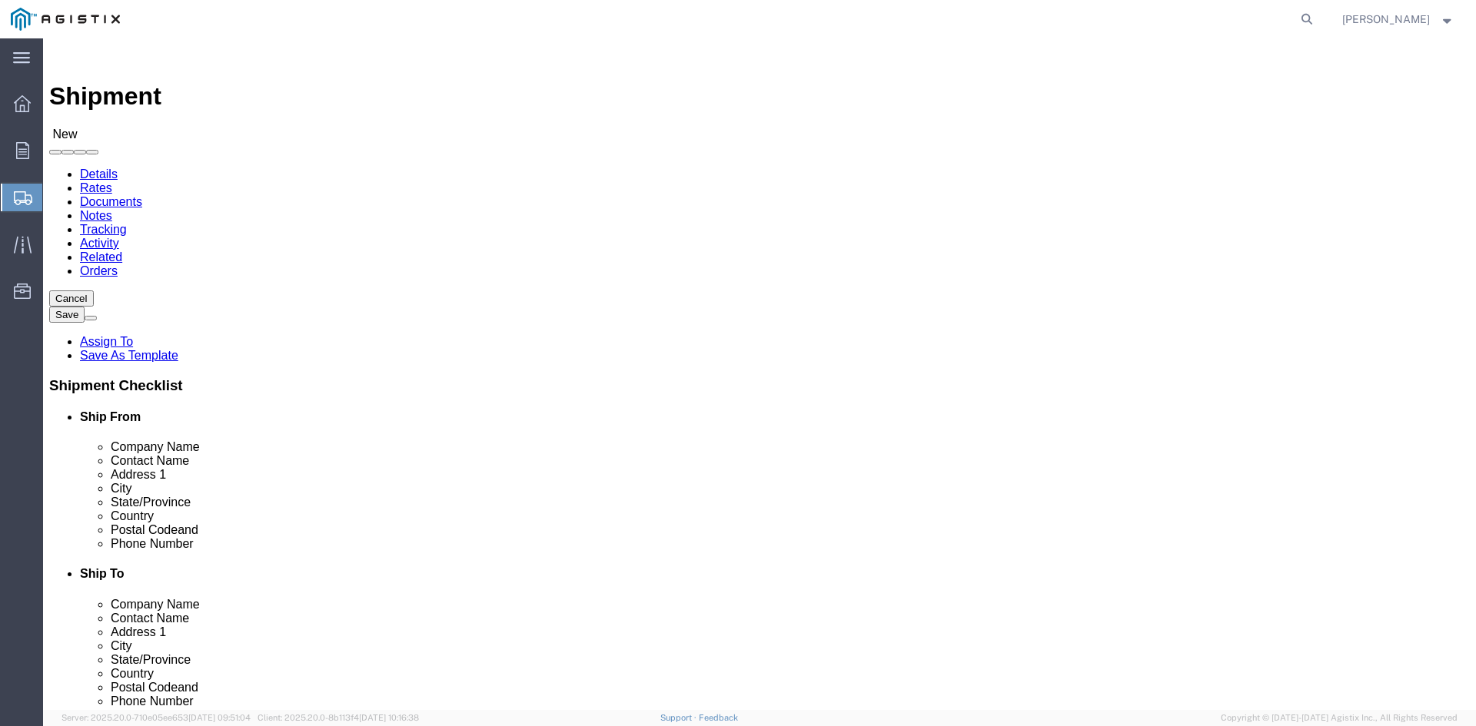
type input "Receiving"
click p "- PGE - (Receiving Department) [STREET_ADDRESS]"
select select "CA"
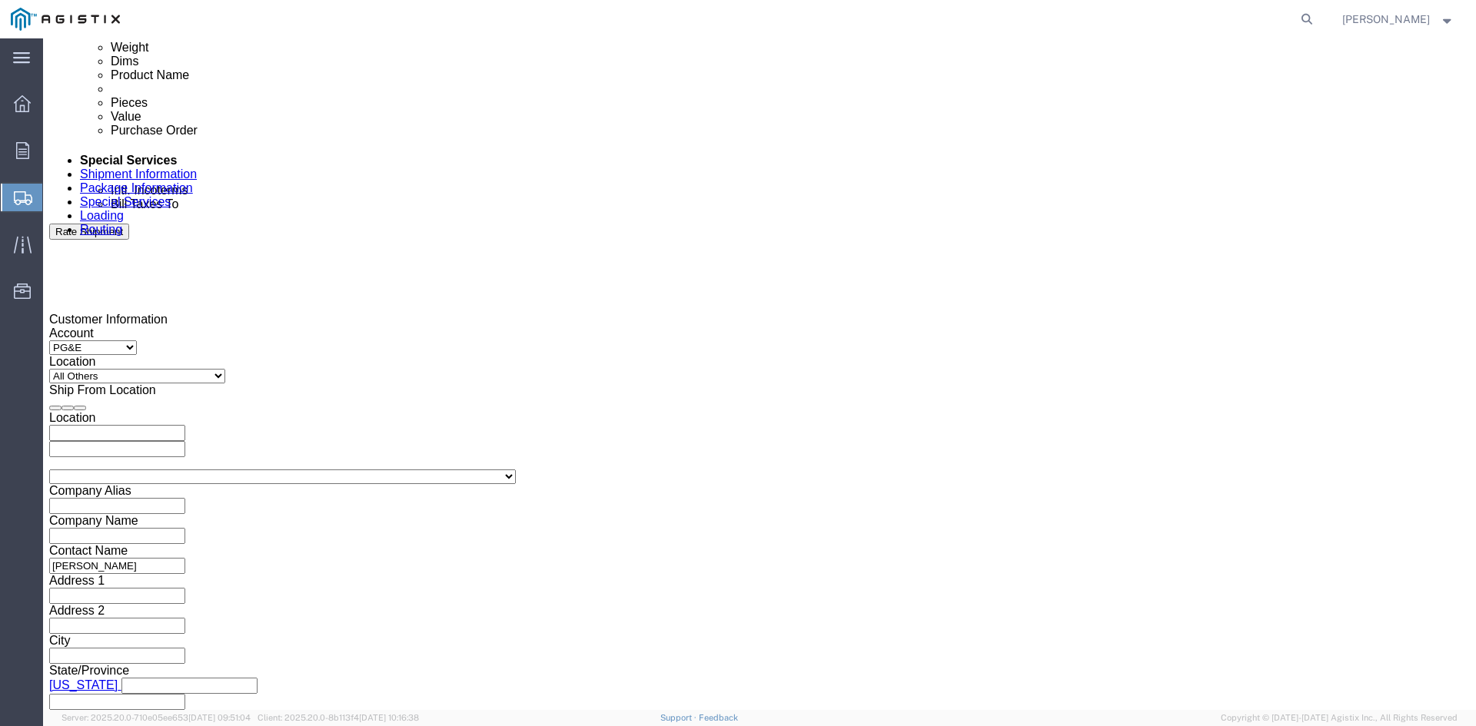
scroll to position [845, 0]
type input "Receiving Department"
click div "Pickup Start Date Pickup Start Time Pickup Open Date and Time [DATE] 11:00 AM"
click div "[DATE] 11:00 AM"
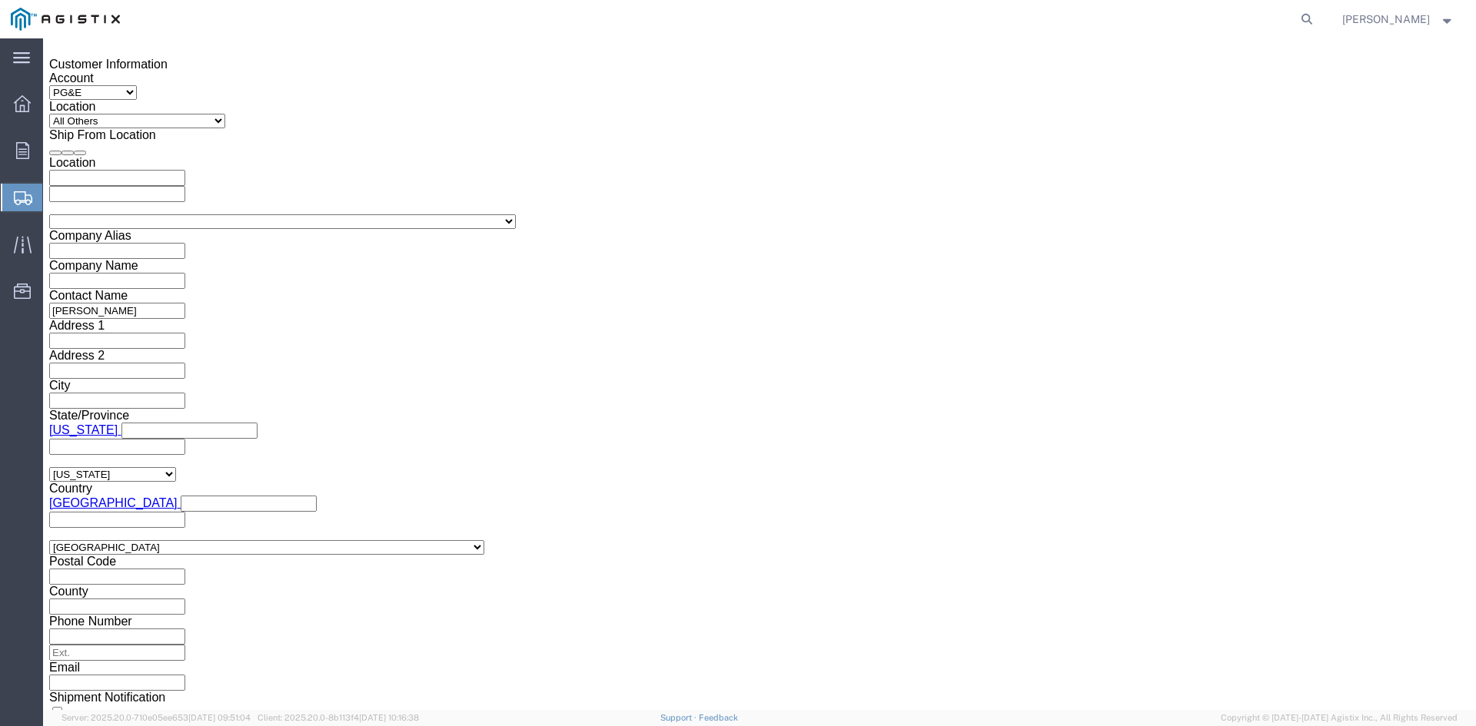
drag, startPoint x: 211, startPoint y: 237, endPoint x: 206, endPoint y: 254, distance: 17.5
click button "Apply"
click div "[DATE] 12:00 PM"
type input "5:00 PM"
click button "Apply"
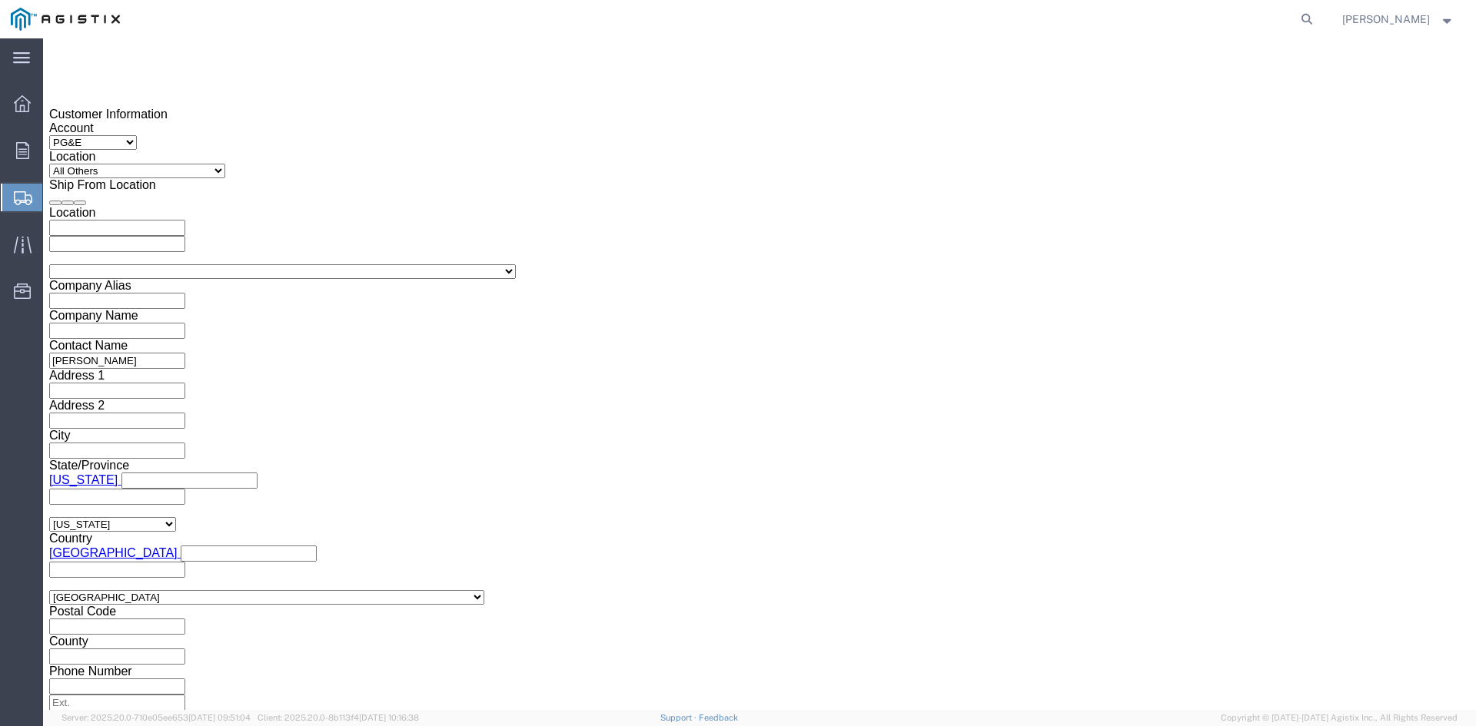
scroll to position [1022, 0]
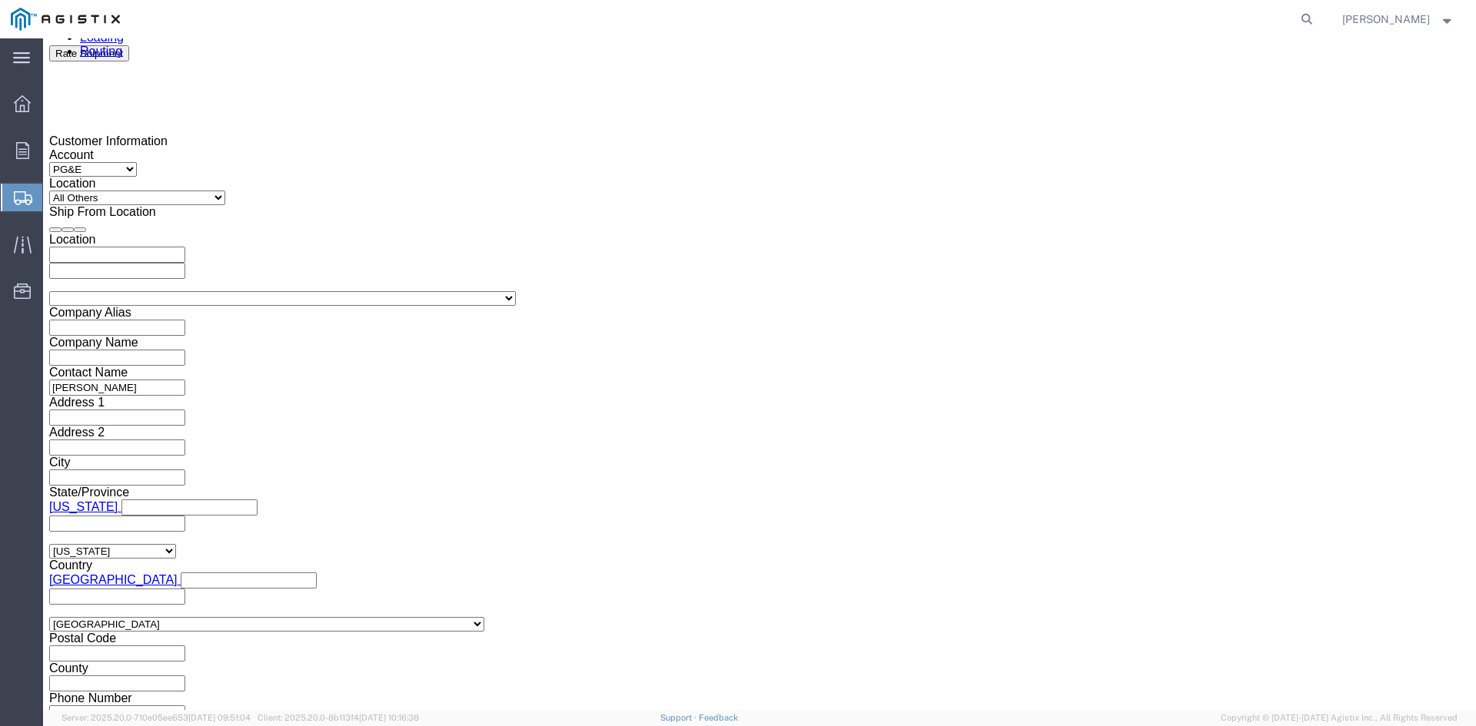
drag, startPoint x: 689, startPoint y: 224, endPoint x: 693, endPoint y: 245, distance: 21.1
click div
click input "6:00 PM"
click input "7:00 PM"
click input "7:30 PM"
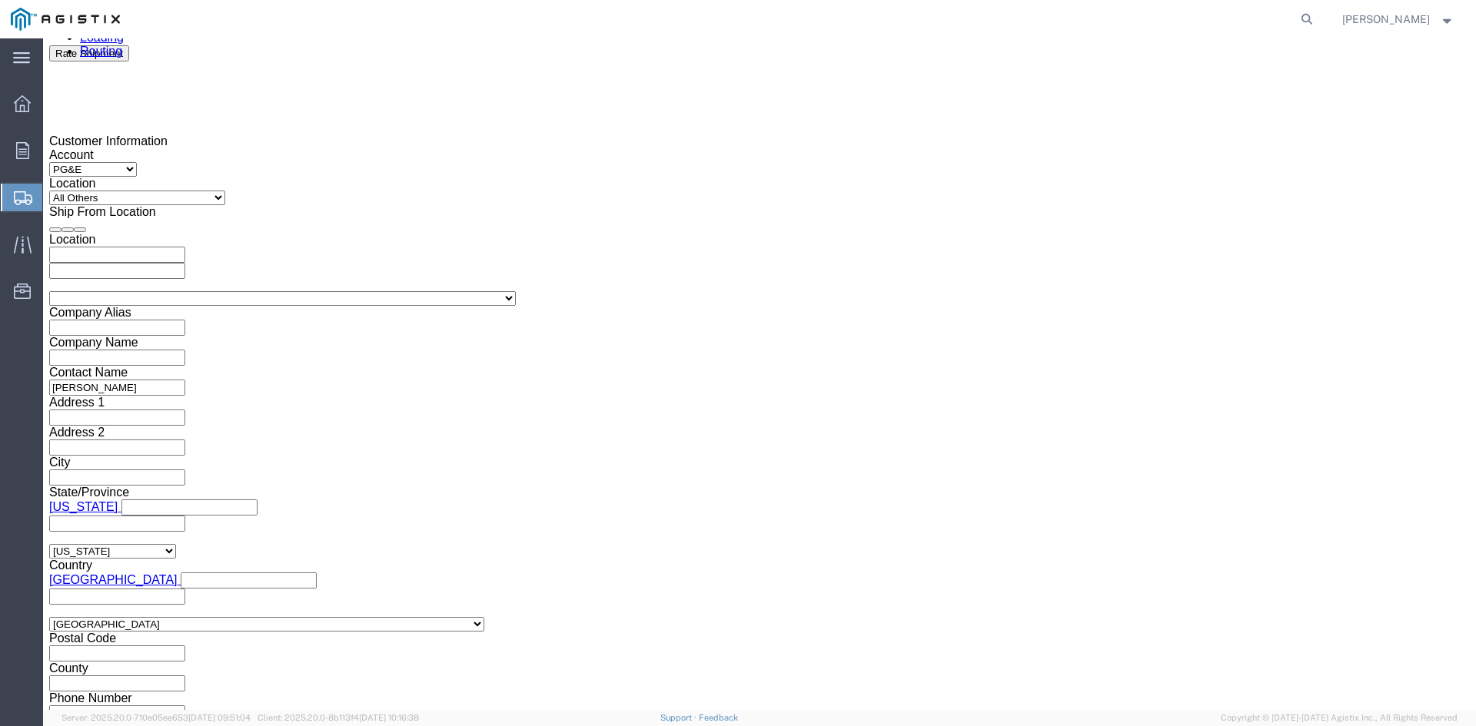
type input "7:30 AM"
click button "Apply"
click div
drag, startPoint x: 902, startPoint y: 506, endPoint x: 935, endPoint y: 506, distance: 32.3
click input "2:30 AM"
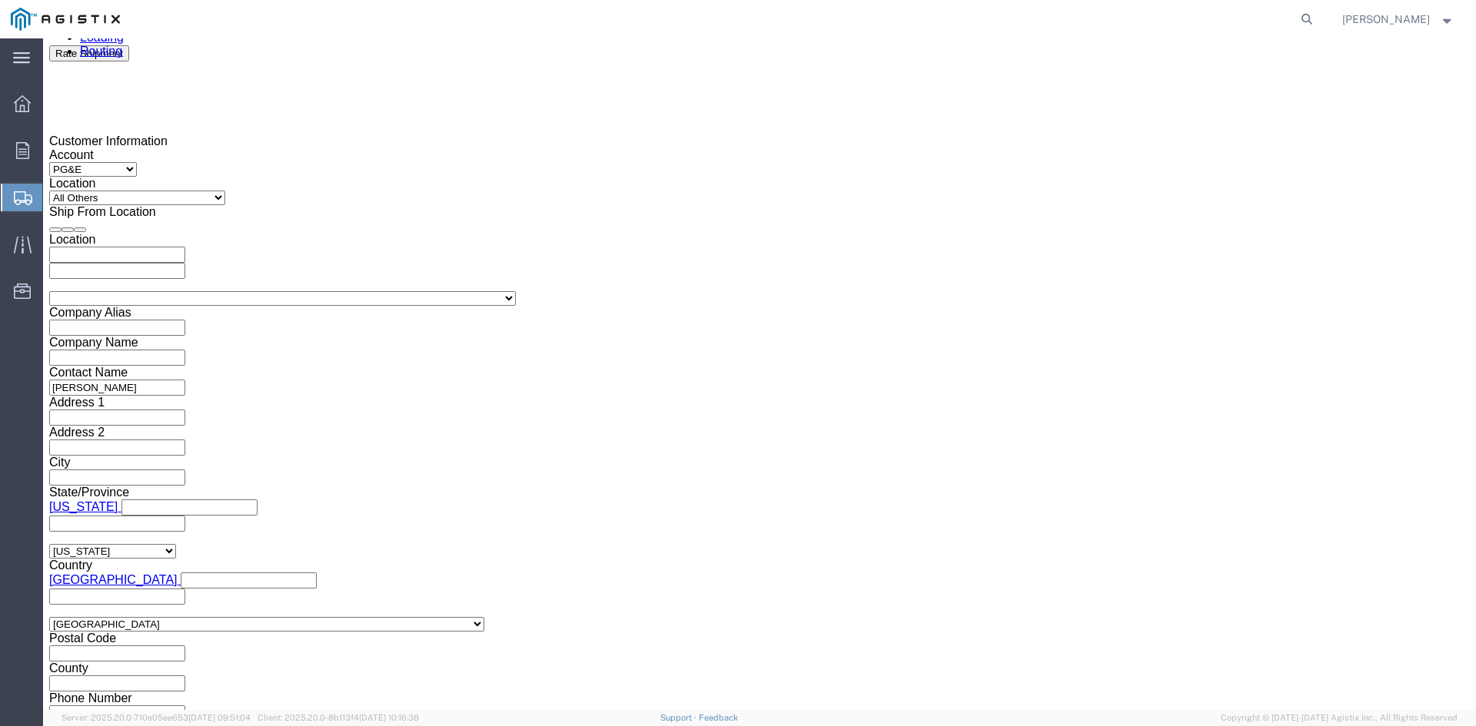
click input "2:00 AM"
type input "2:00 PM"
click button "Apply"
click input "text"
type input "3501411640"
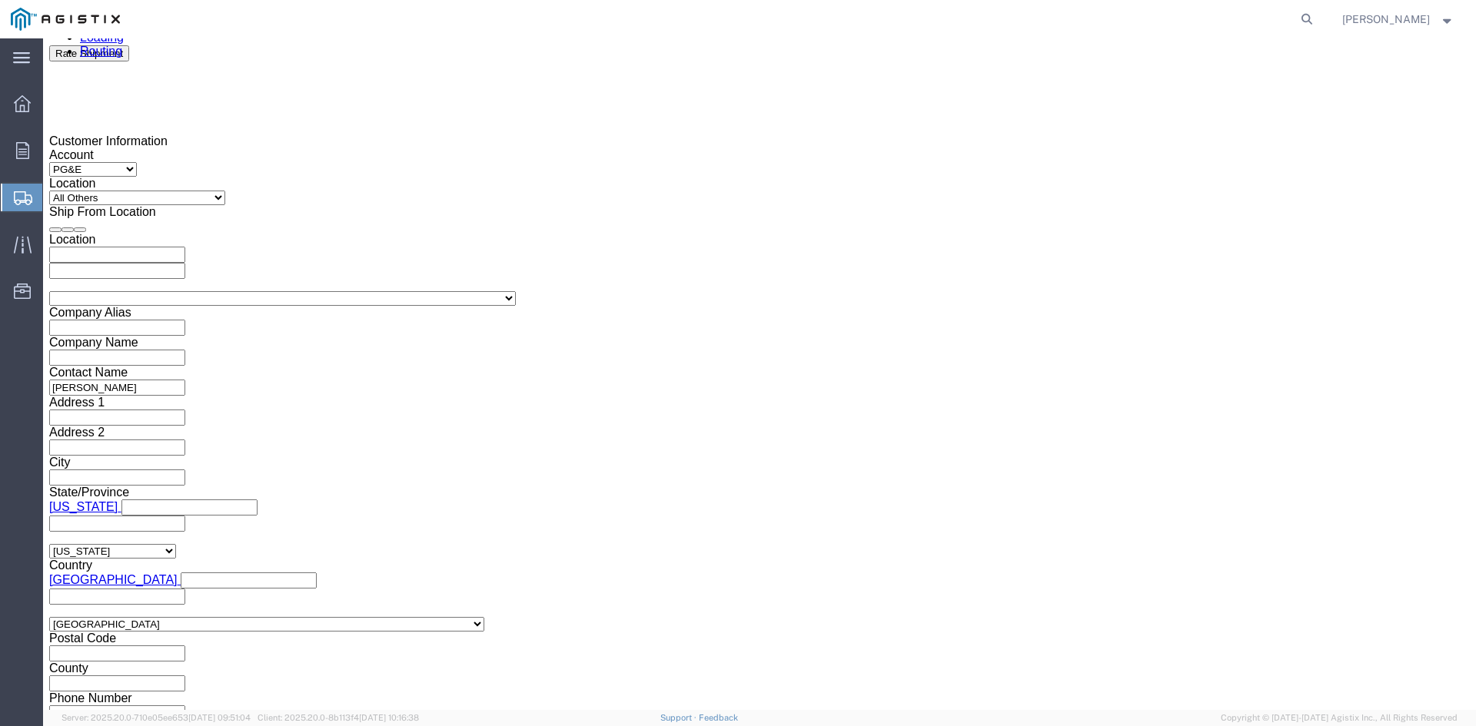
click select "Select Account Type Activity ID Airline Appointment Number ASN Batch Request # …"
select select "BOL"
click select "Select Account Type Activity ID Airline Appointment Number ASN Batch Request # …"
click input "text"
type input "9928196"
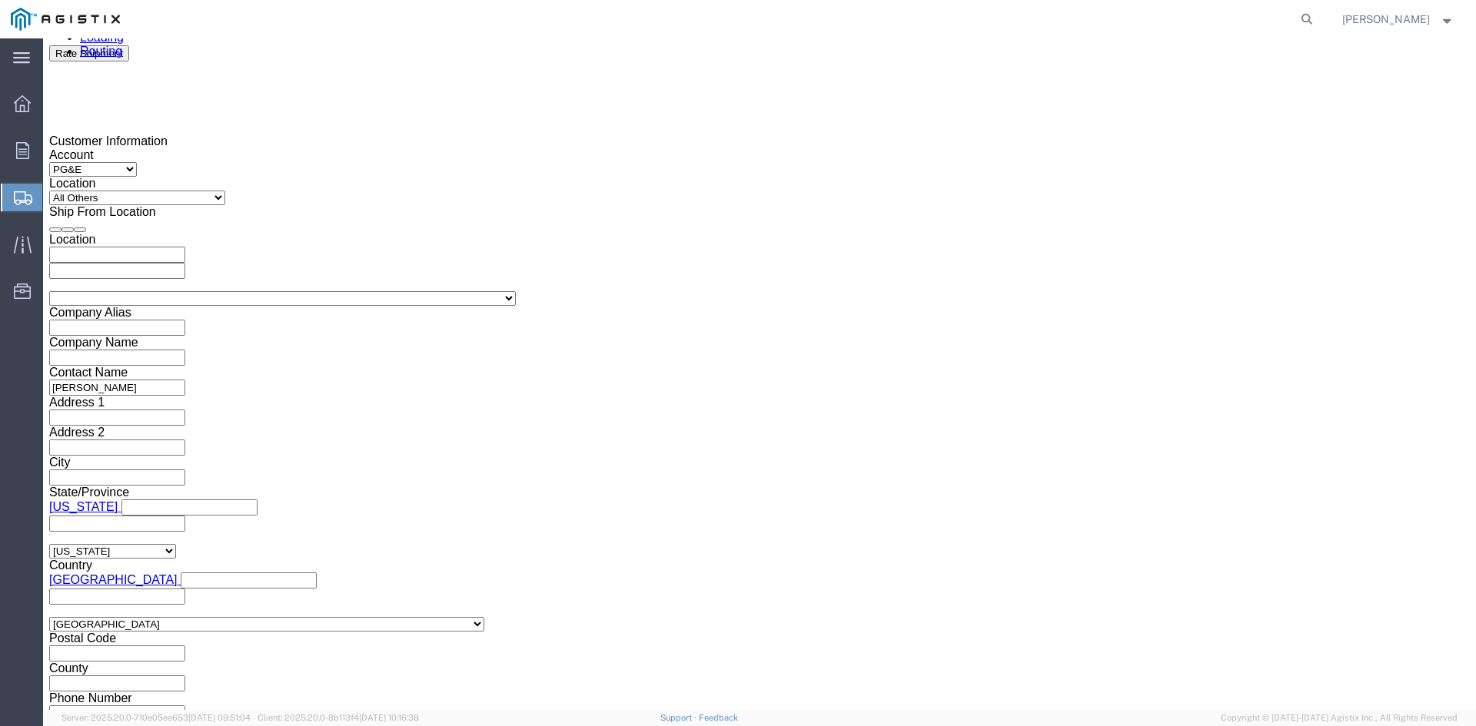
click select "Select Air Less than Truckload Multi-Leg Ocean Freight Rail Small Parcel Truckl…"
select select "TL"
click select "Select Air Less than Truckload Multi-Leg Ocean Freight Rail Small Parcel Truckl…"
click select "Select 1-Ton (PSS) 10 Wheel 10 Yard Dump Truck 20 Yard Dump Truck Bobtail Botto…"
select select "FLBD"
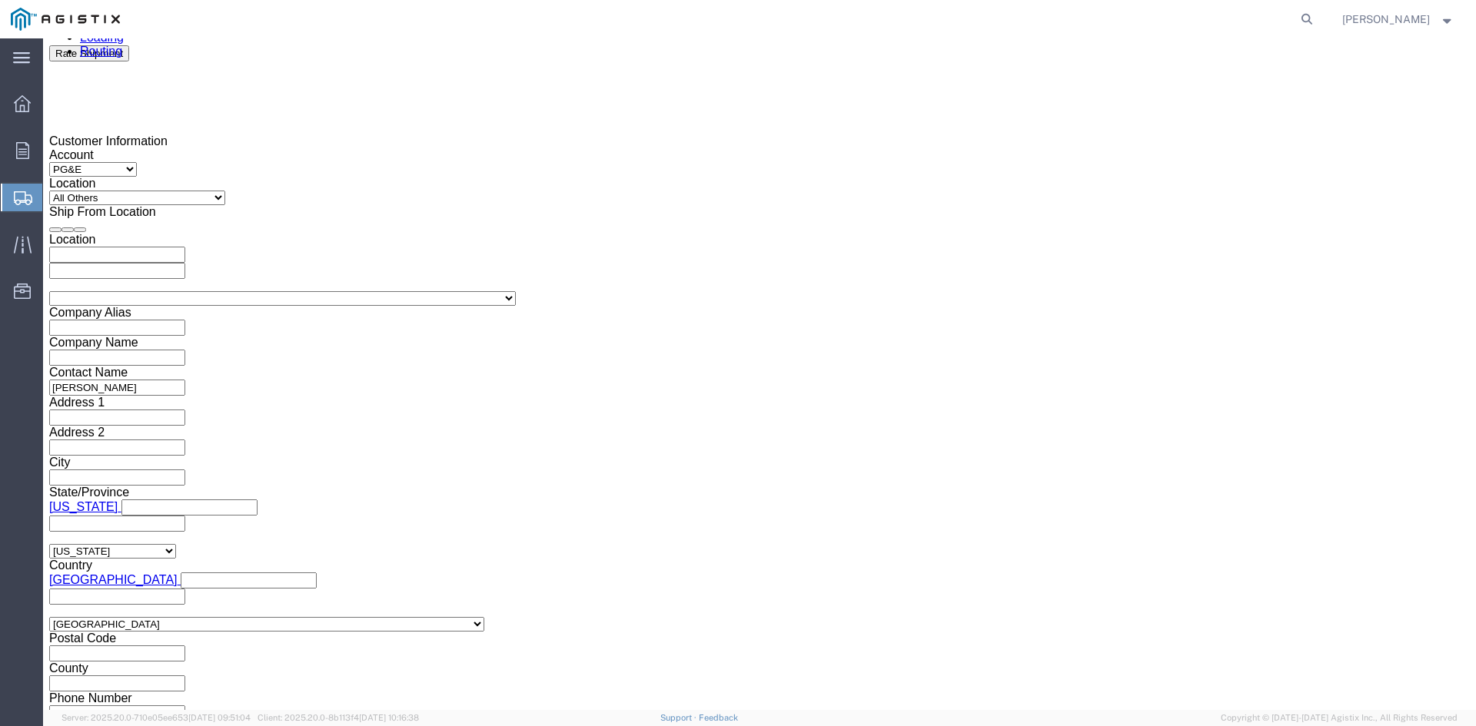
click select "Select 1-Ton (PSS) 10 Wheel 10 Yard Dump Truck 20 Yard Dump Truck Bobtail Botto…"
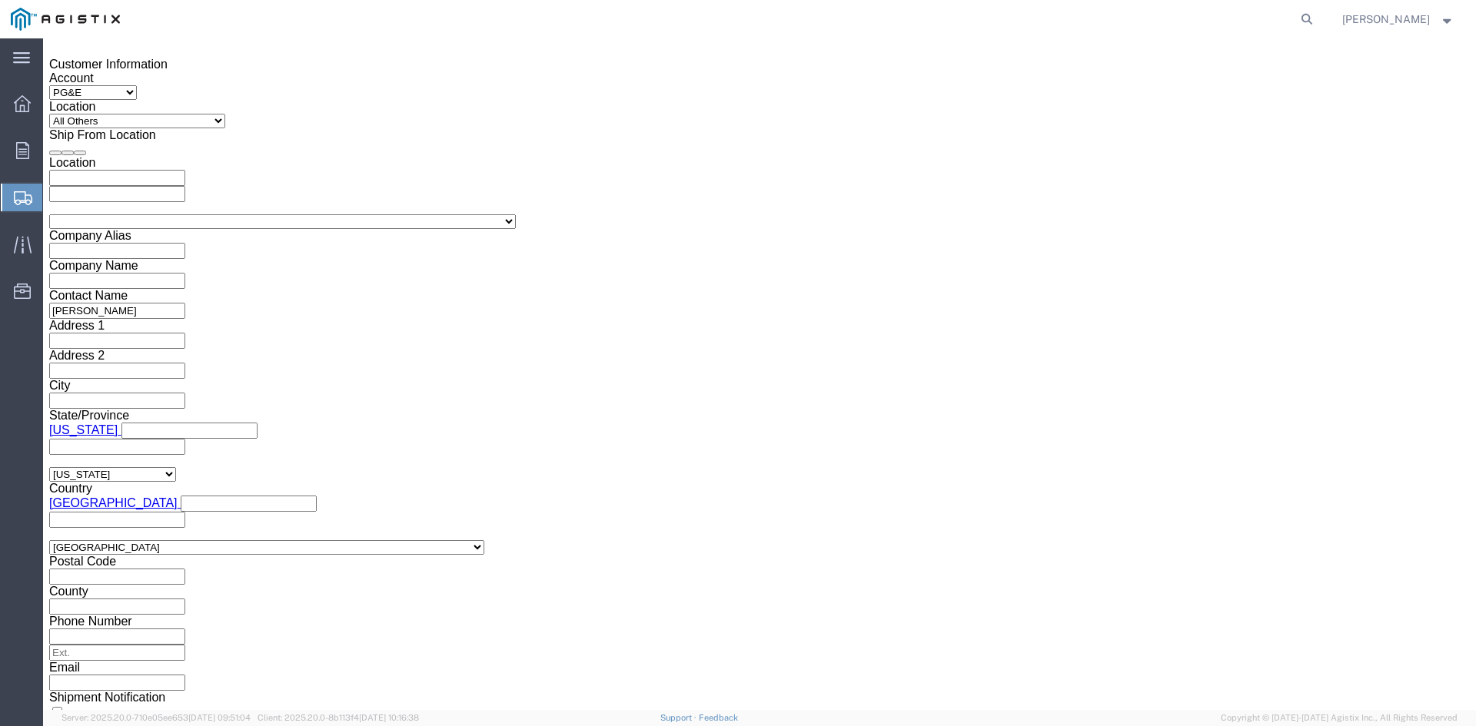
click button "Continue"
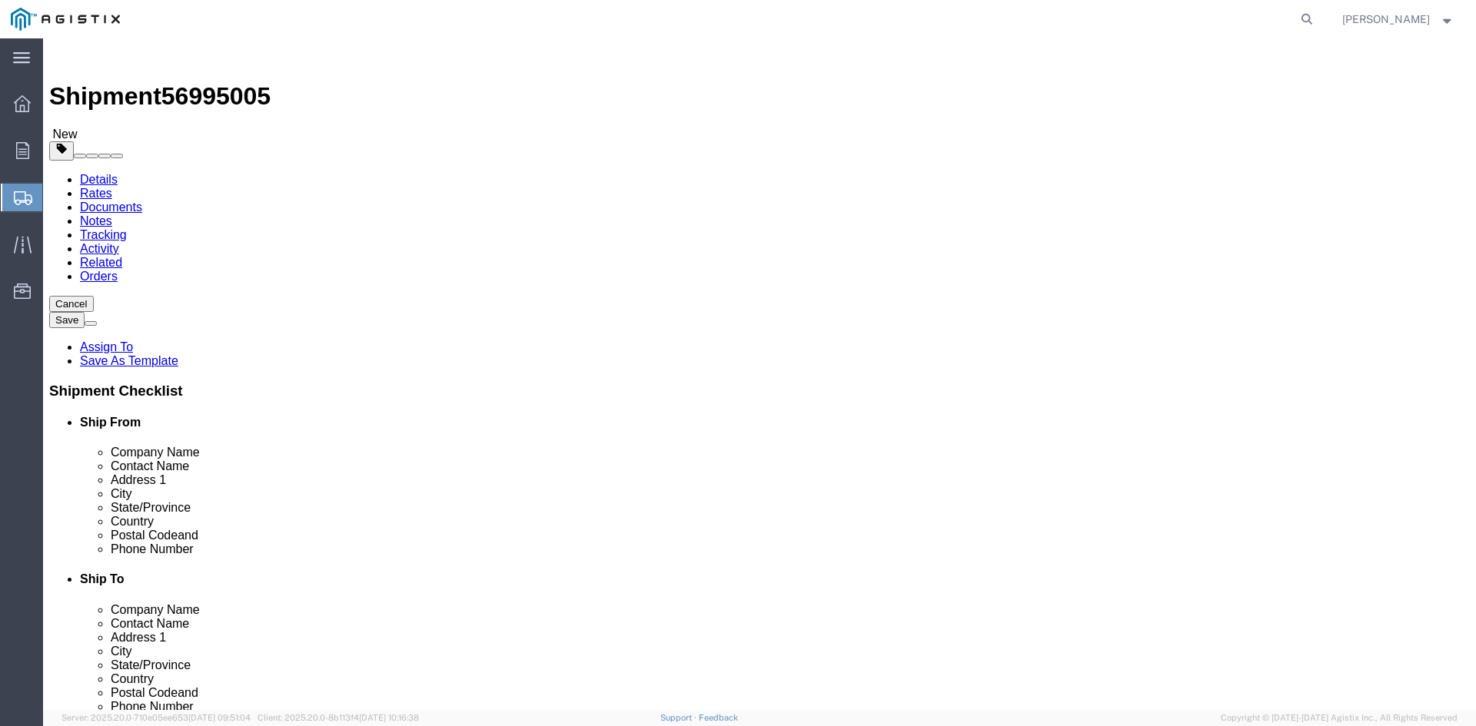
click select "Select Bulk Bundle(s) Cardboard Box(es) Carton(s) Crate(s) Drum(s) (Fiberboard)…"
select select "PSNS"
click select "Select Bulk Bundle(s) Cardboard Box(es) Carton(s) Crate(s) Drum(s) (Fiberboard)…"
click input "text"
type input "1"
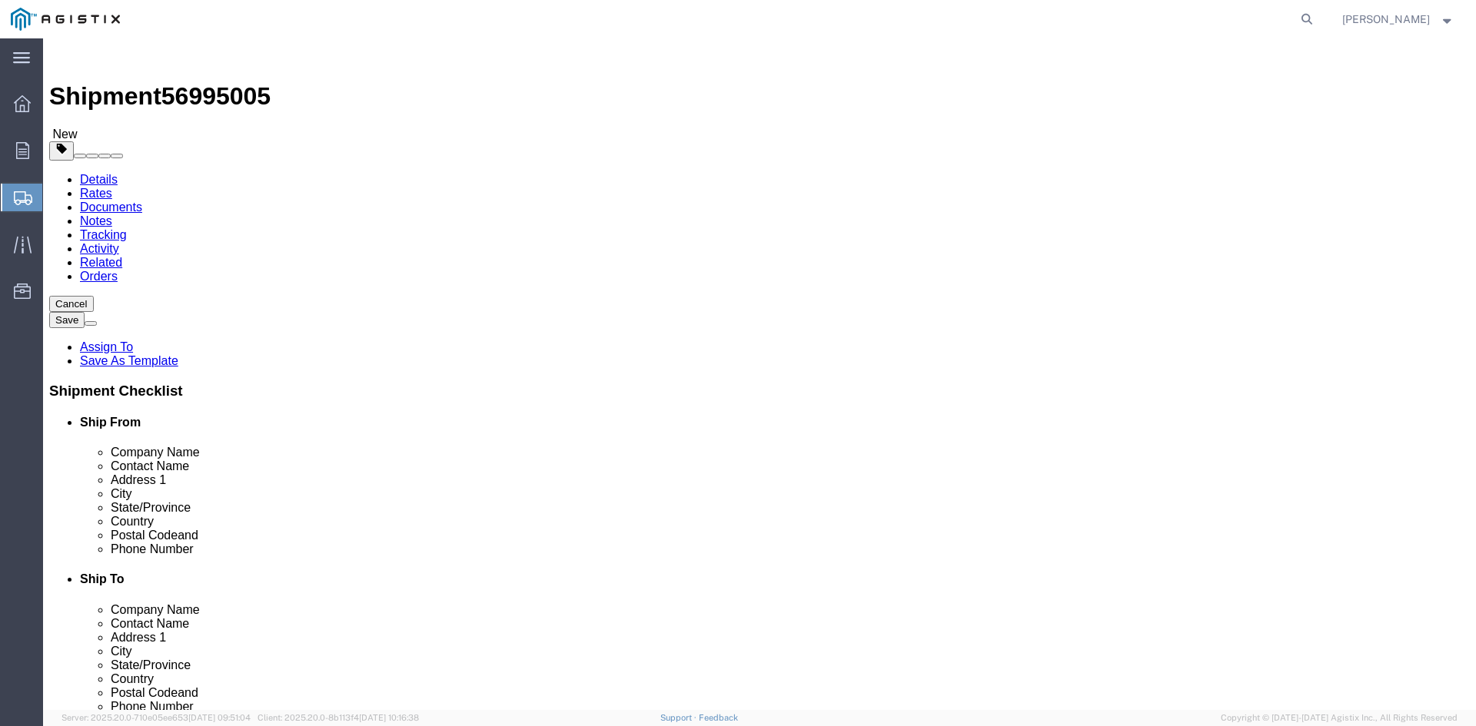
drag, startPoint x: 221, startPoint y: 326, endPoint x: 188, endPoint y: 325, distance: 33.8
click div "Number 1"
type input "88"
click input "text"
type input "24"
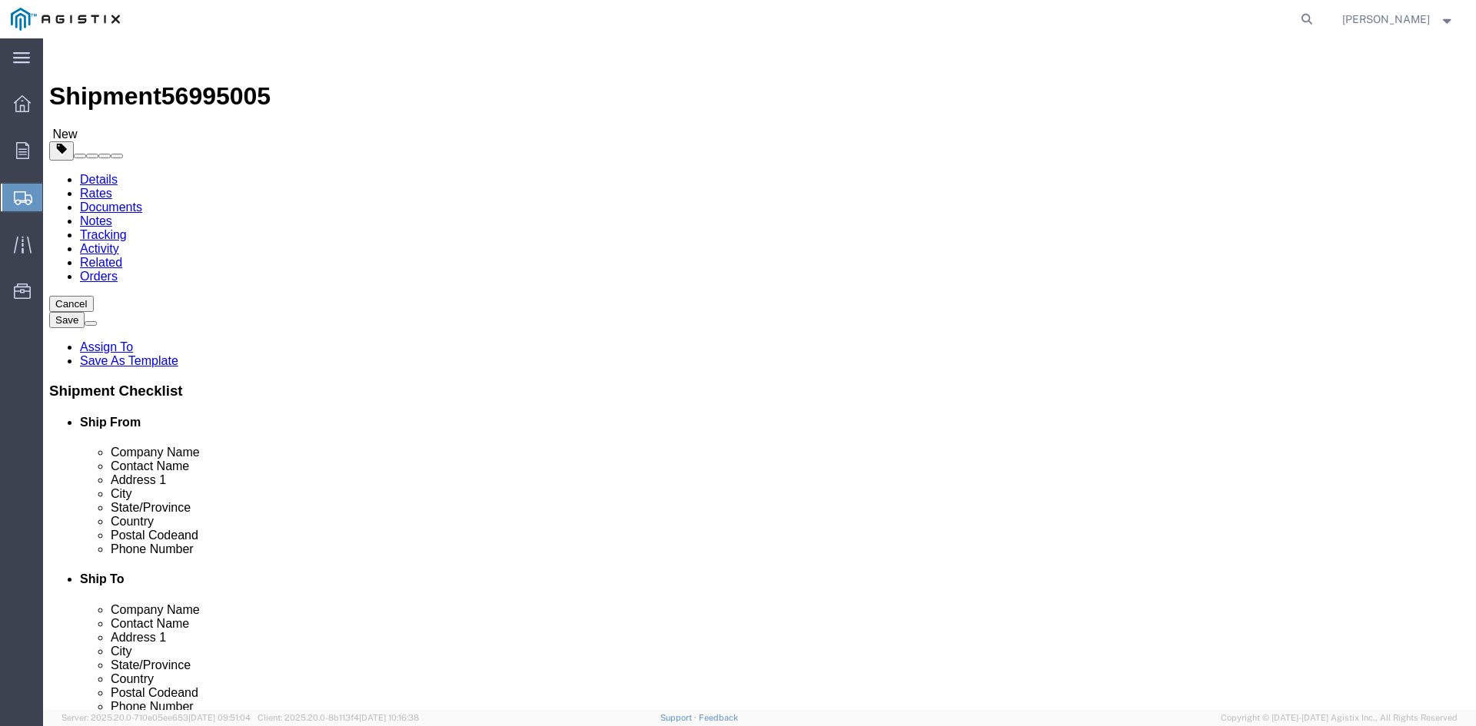
click input "text"
type input "24"
click input "text"
type input "28.75"
drag, startPoint x: 242, startPoint y: 383, endPoint x: 147, endPoint y: 382, distance: 95.3
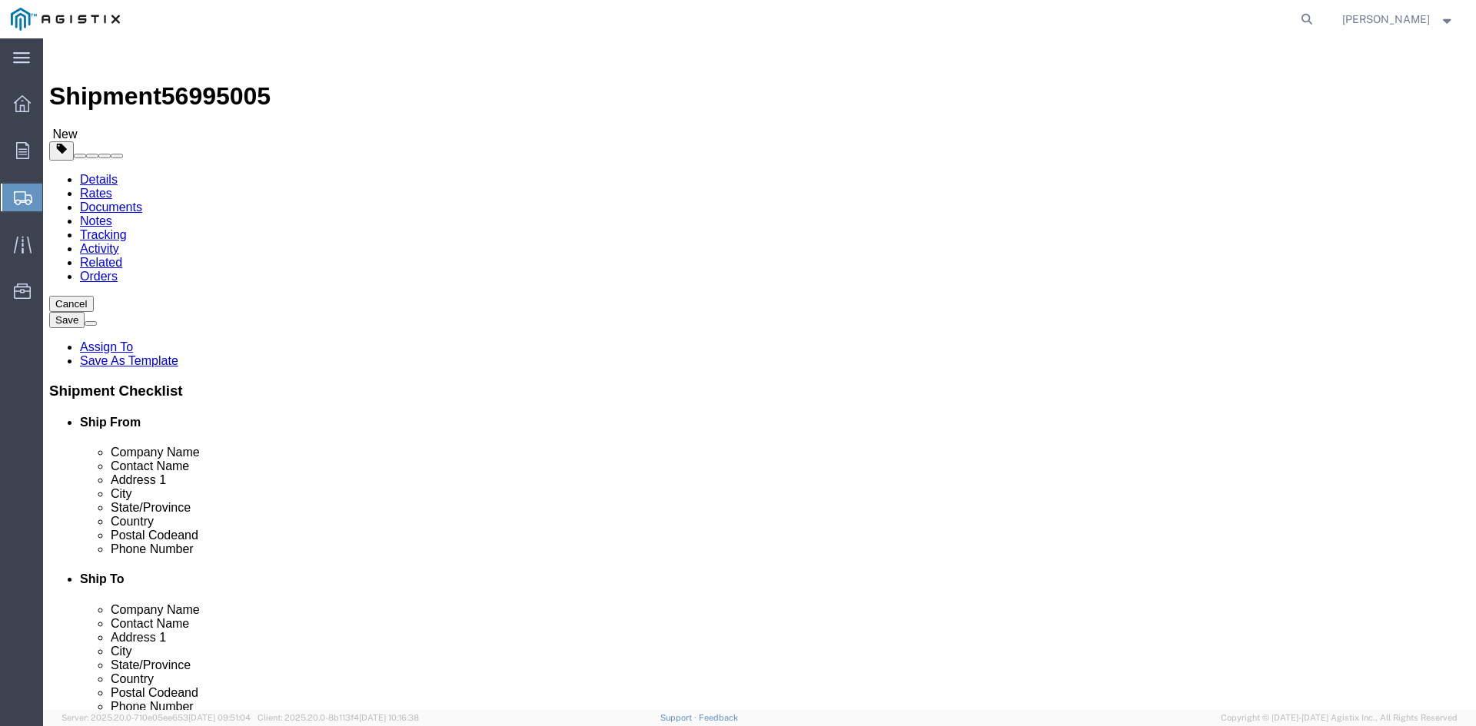
click div "Weight 0.00 Select kgs lbs Ship. t°"
type input "27918.59"
click link "Add Content"
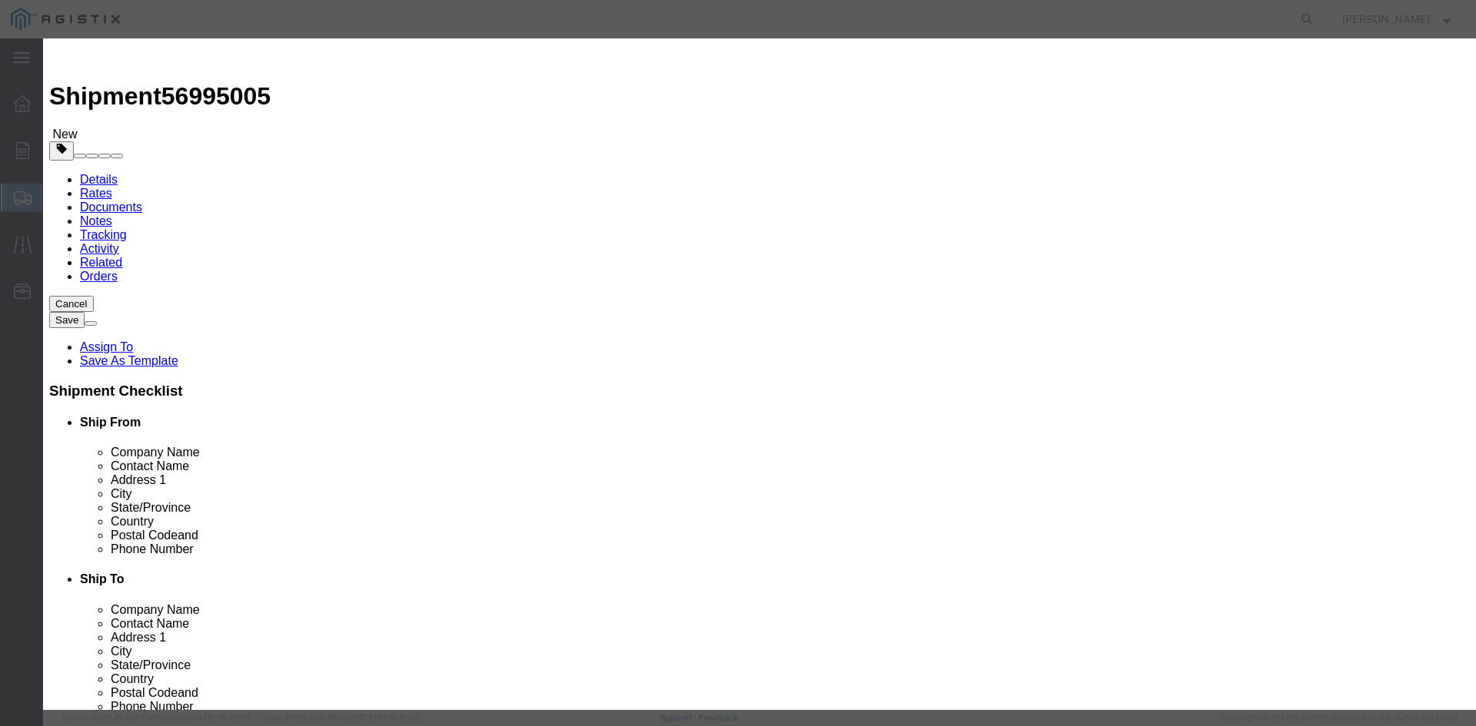
click input "text"
paste input "Overhead Transformer"
type input "Overhead Transformer"
drag, startPoint x: 465, startPoint y: 145, endPoint x: 440, endPoint y: 144, distance: 24.6
click div "0"
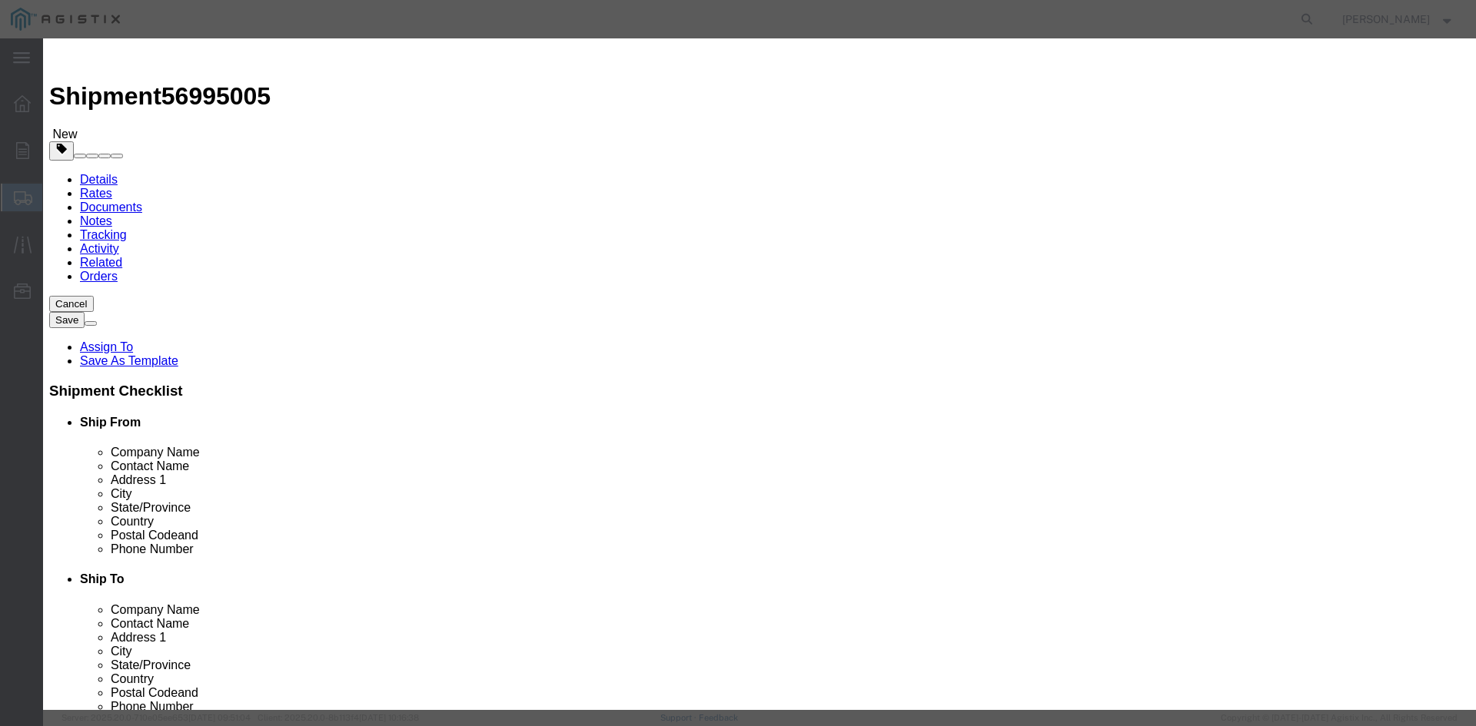
type input "88"
click input "text"
type input "1"
click select "Select 50 55 60 65 70 85 92.5 100 125 175 250 300 400"
select select "55"
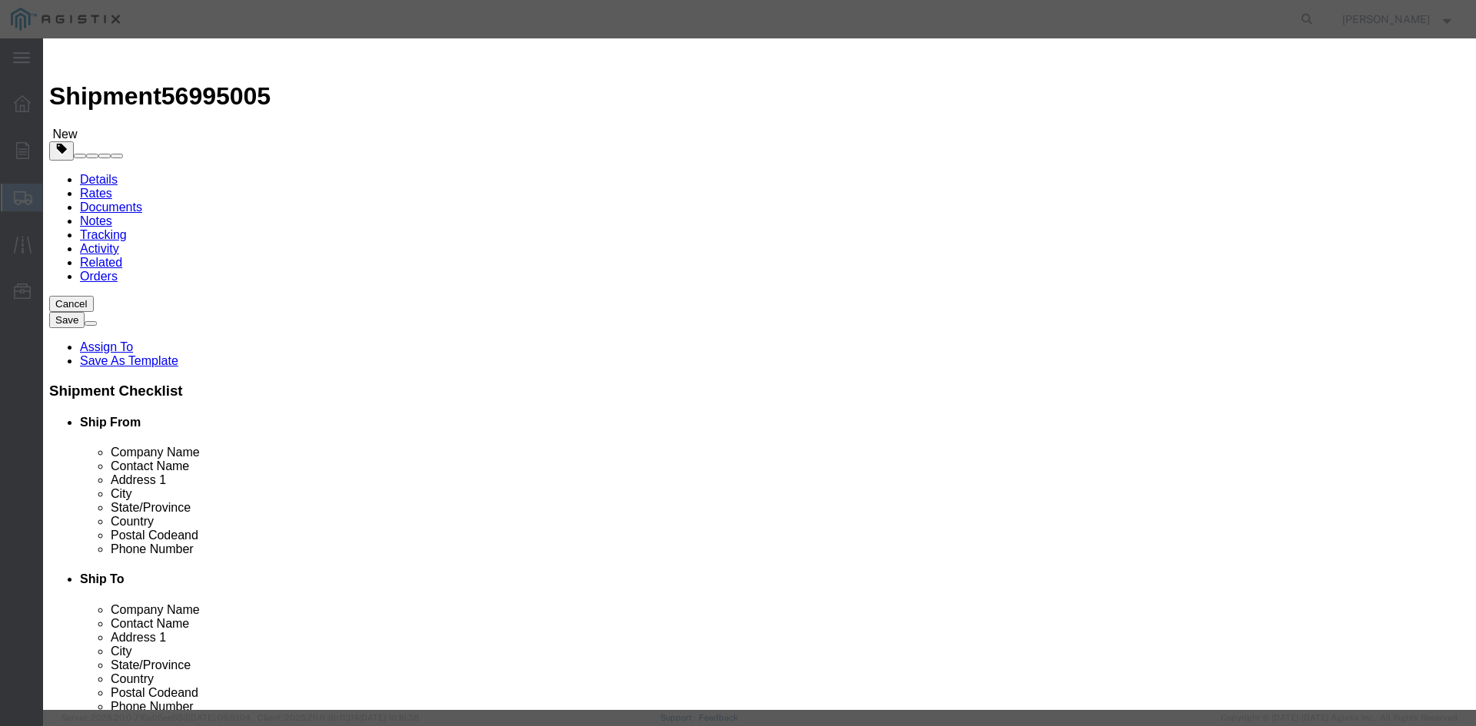
click select "Select 50 55 60 65 70 85 92.5 100 125 175 250 300 400"
click button "Save & Close"
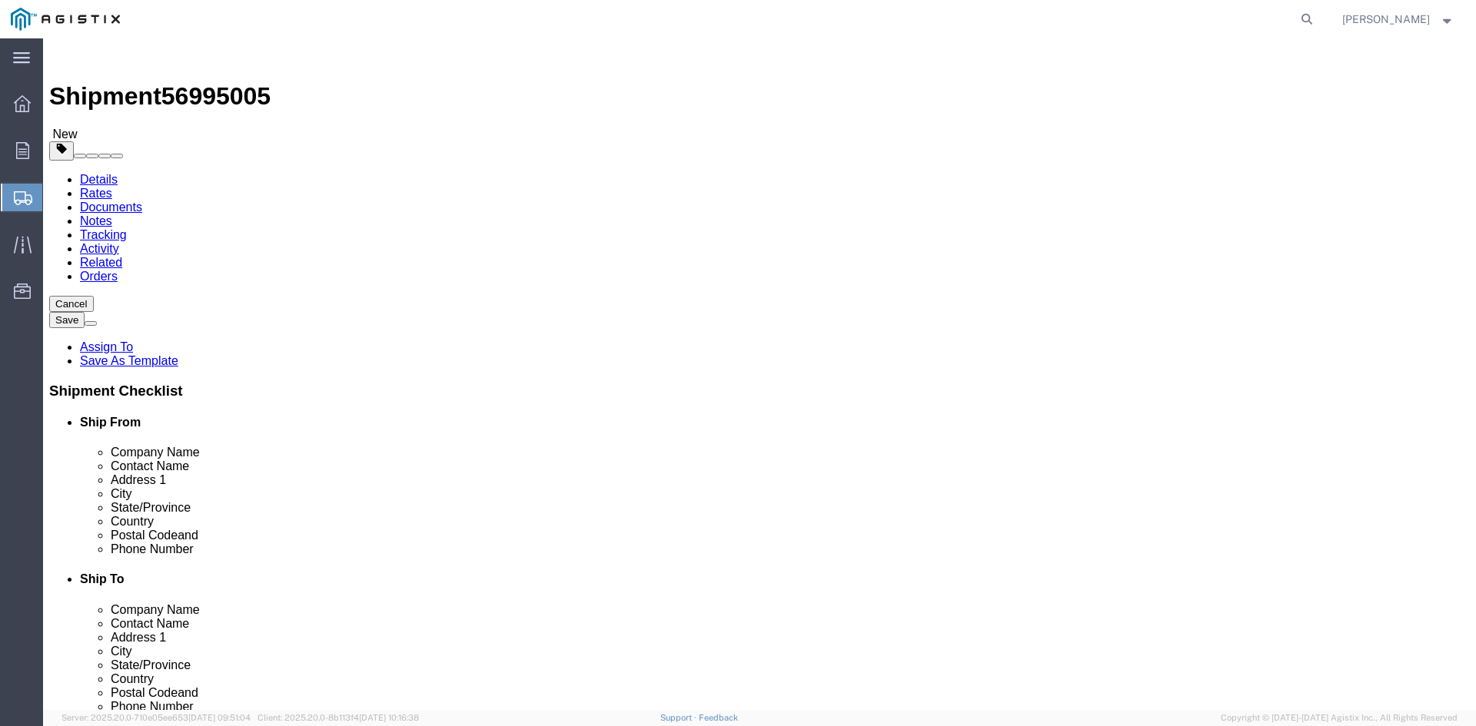
click link "Add Package"
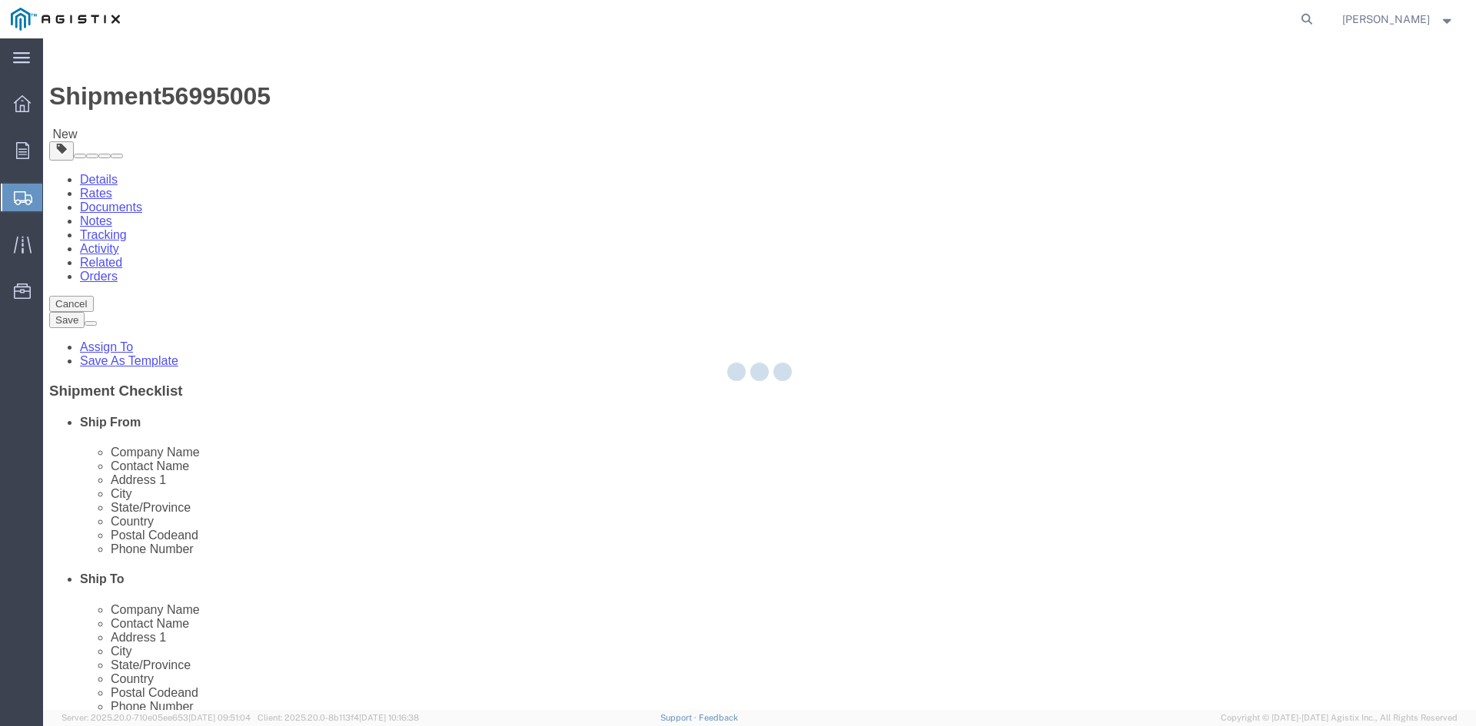
select select "PSNS"
select select "CBOX"
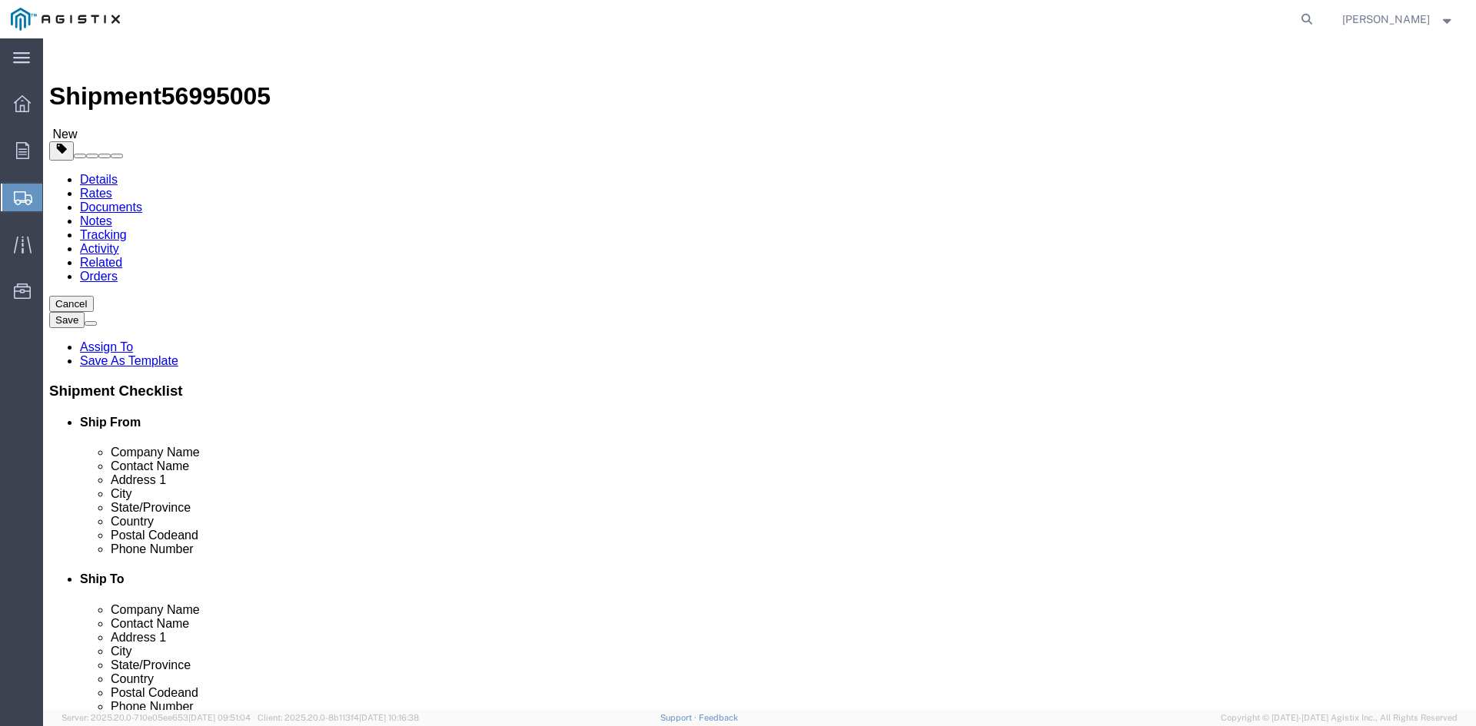
click span "button"
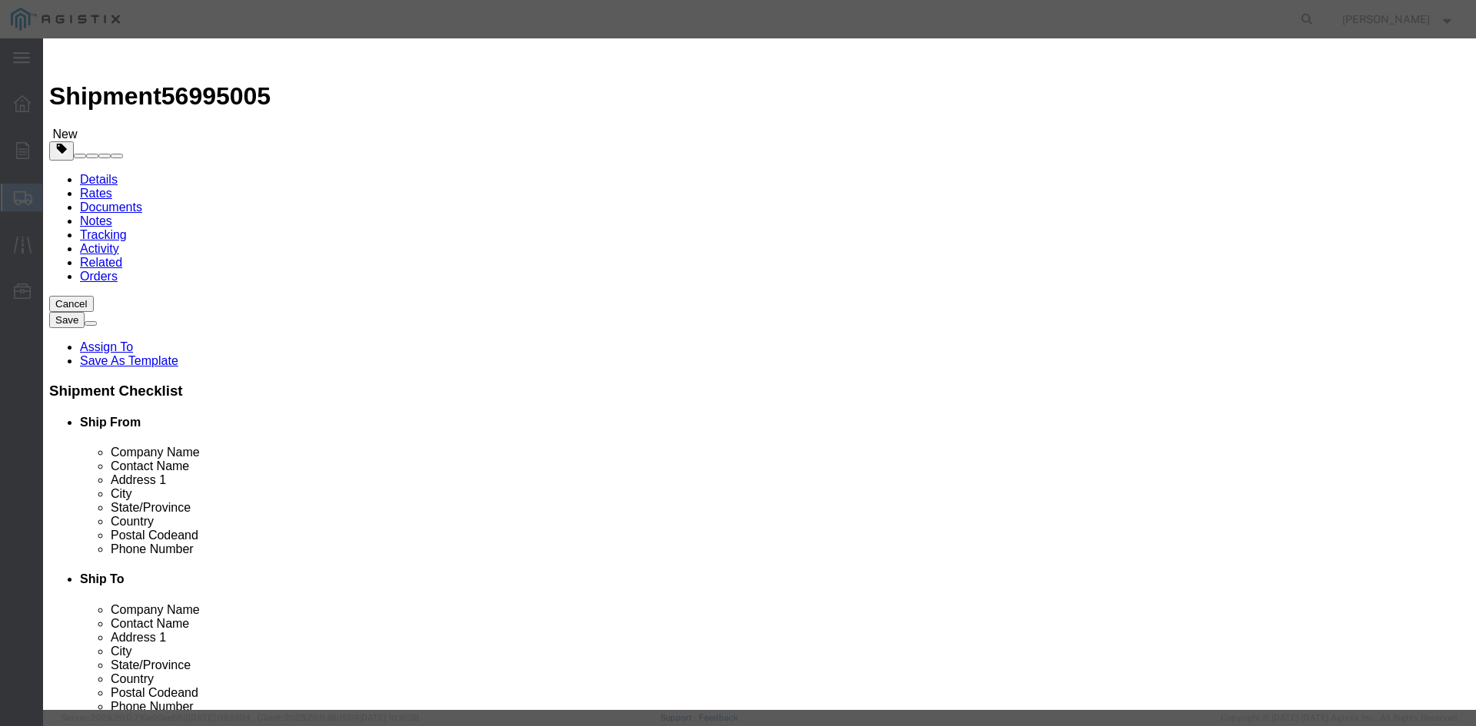
click button "Yes"
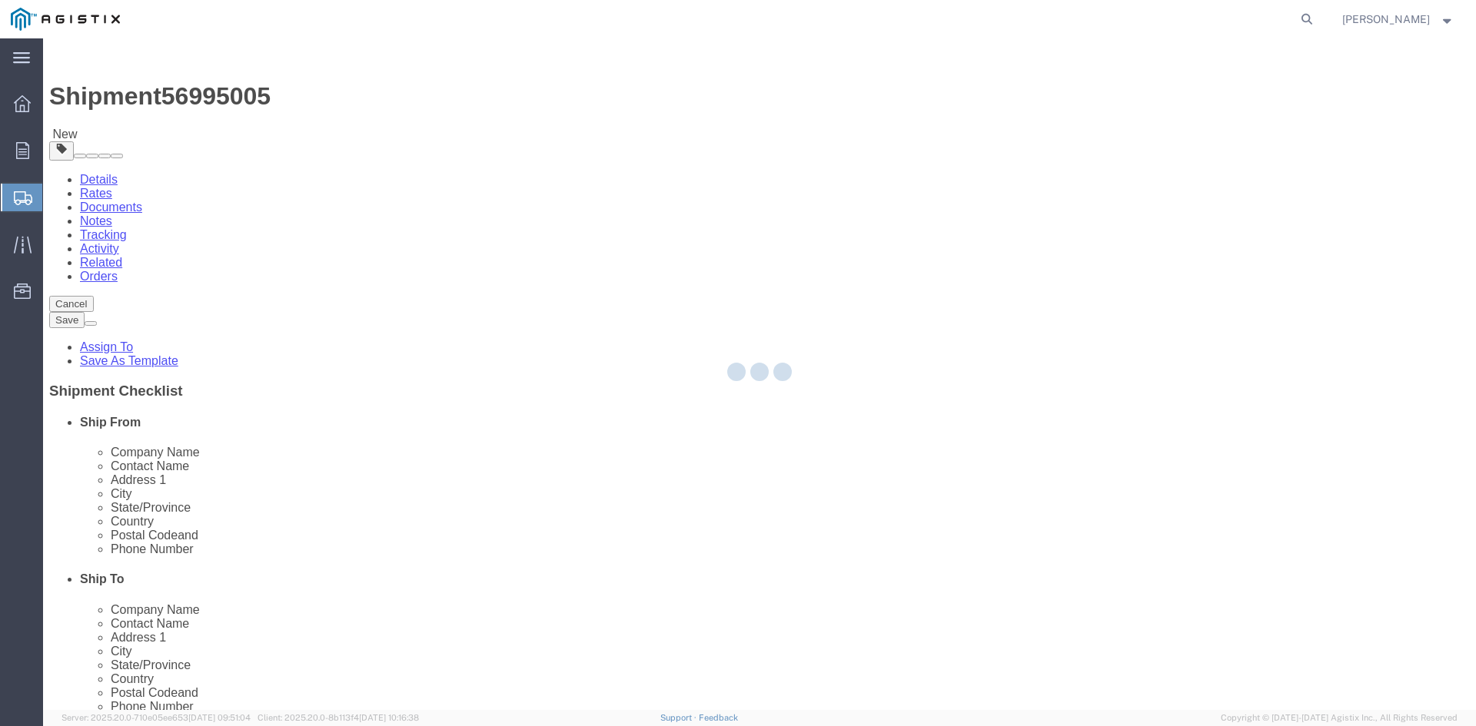
select select "PSNS"
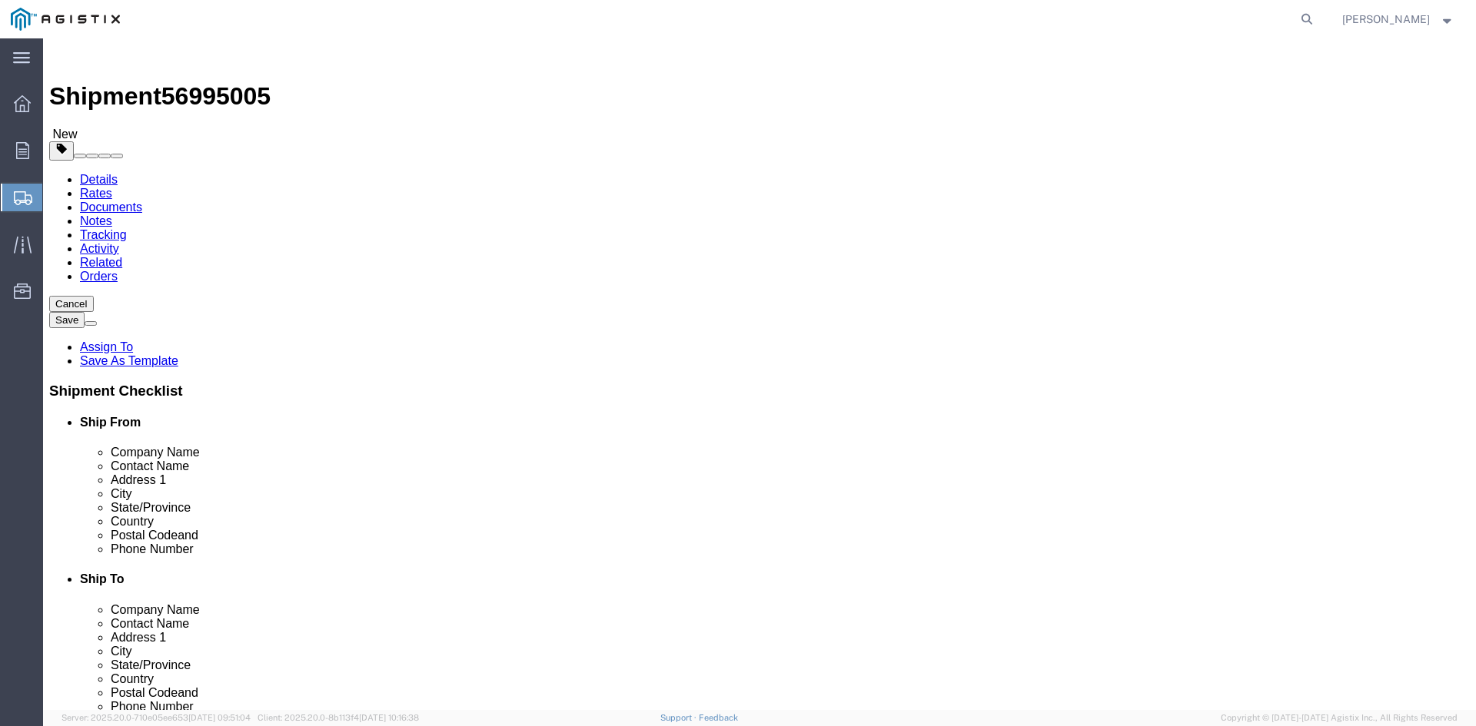
click icon
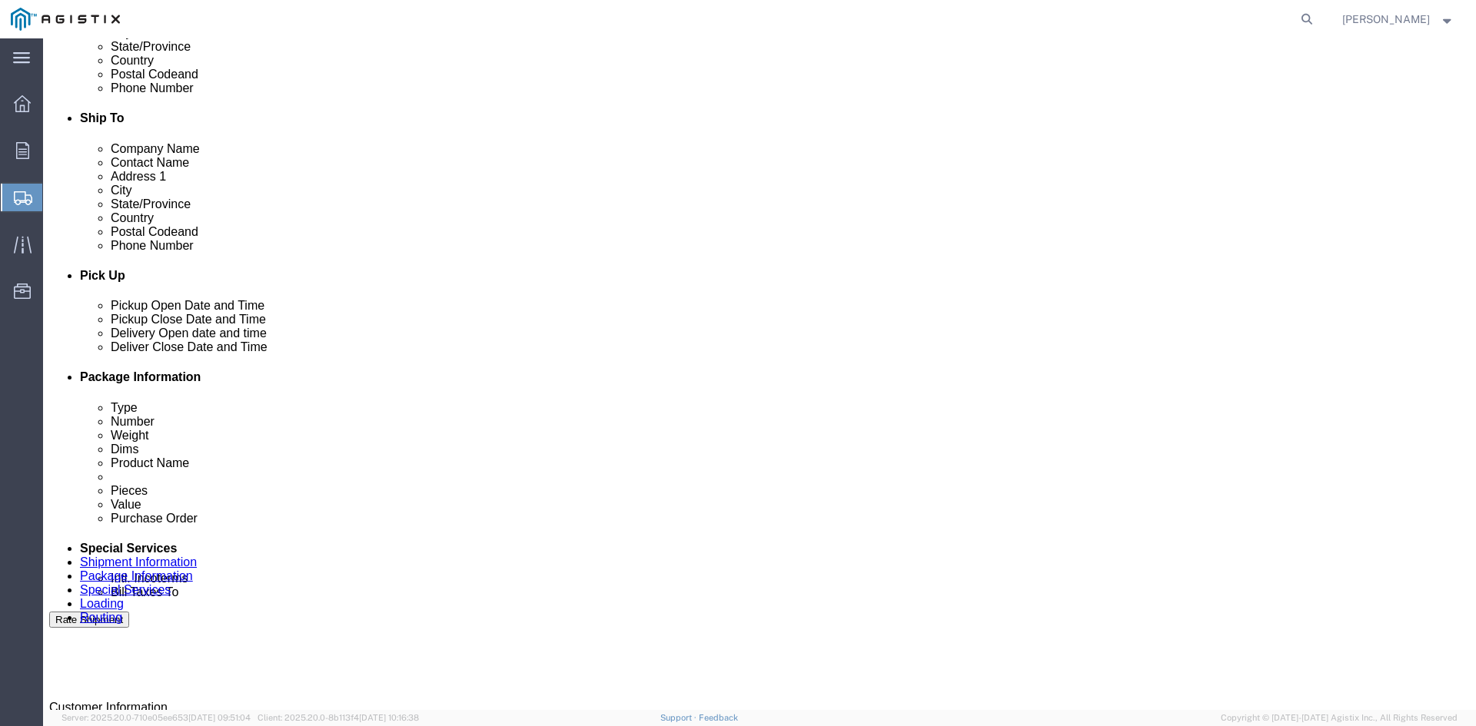
scroll to position [615, 0]
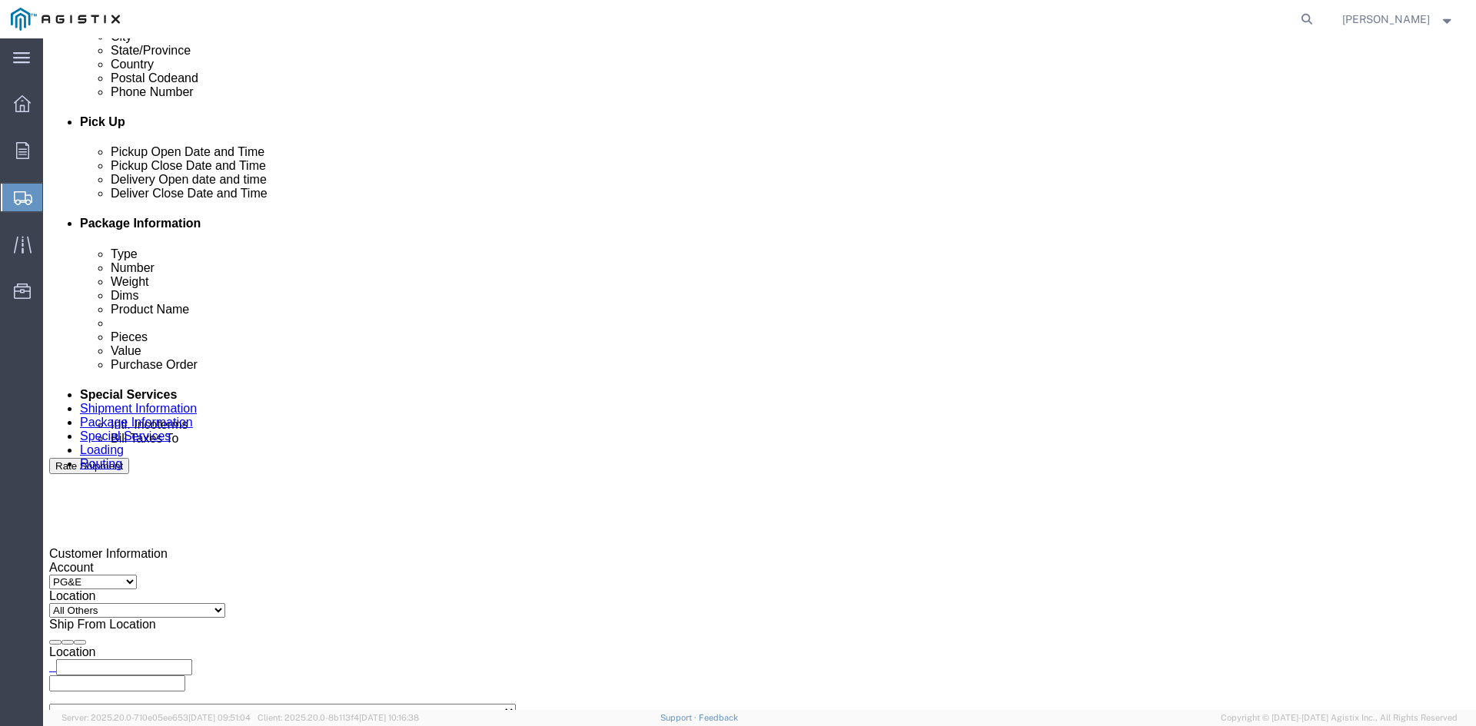
click input "text"
type input "[EMAIL_ADDRESS][DOMAIN_NAME]"
type input "z"
type input "sh"
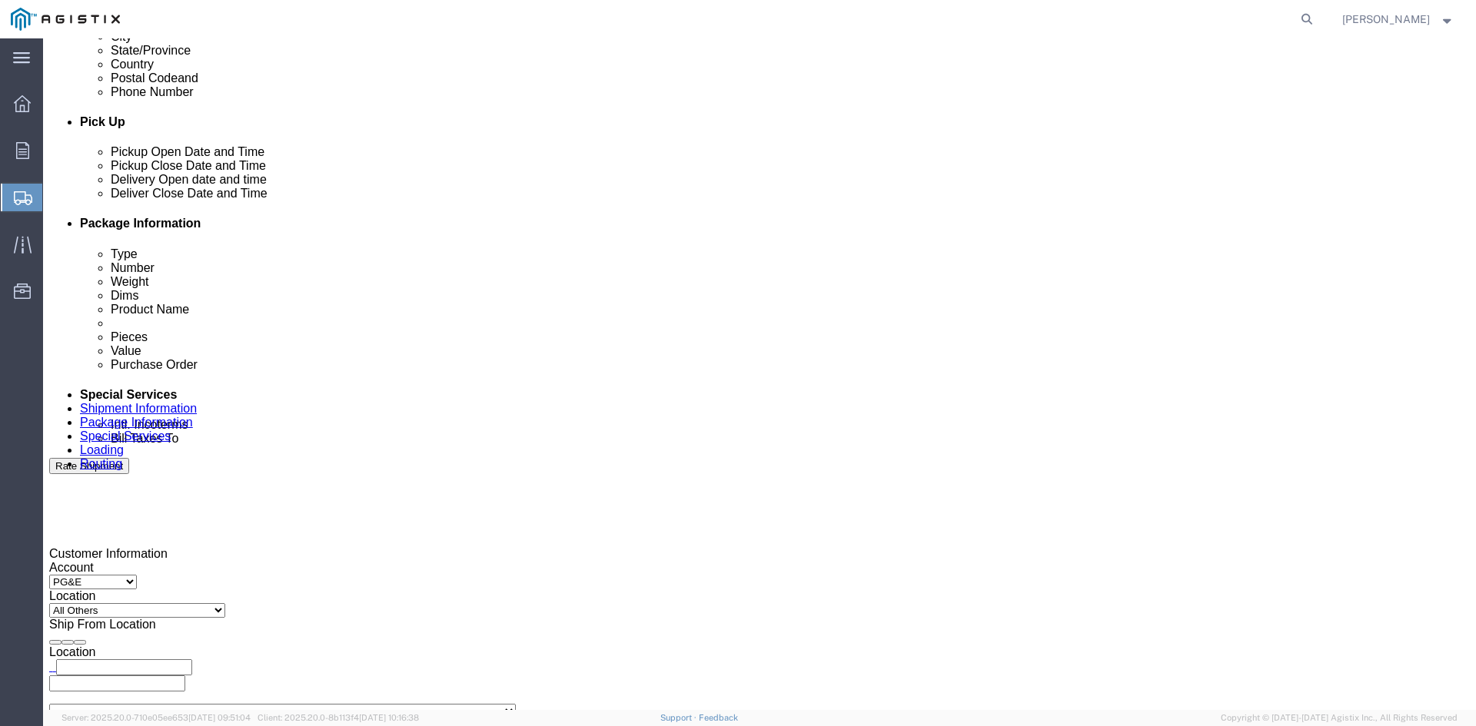
type input "k"
type input "pr"
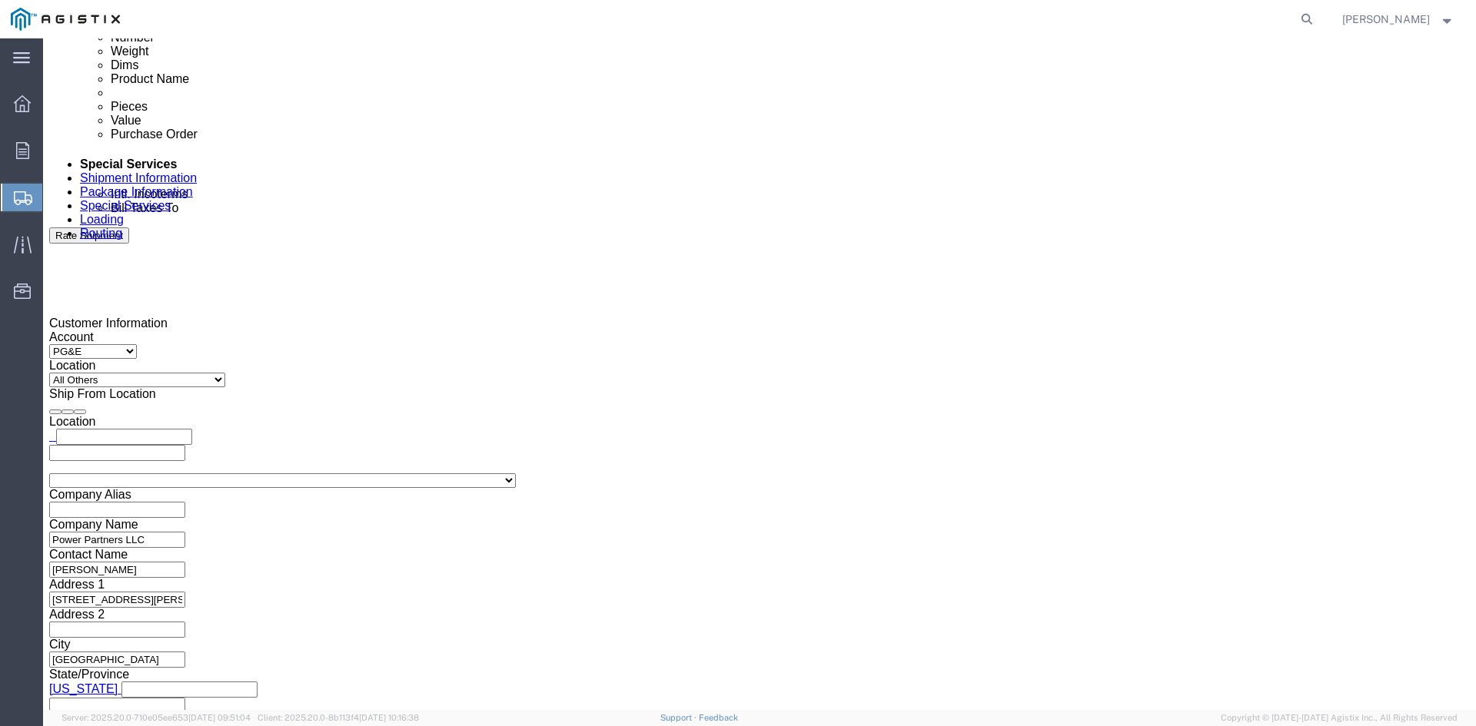
scroll to position [931, 0]
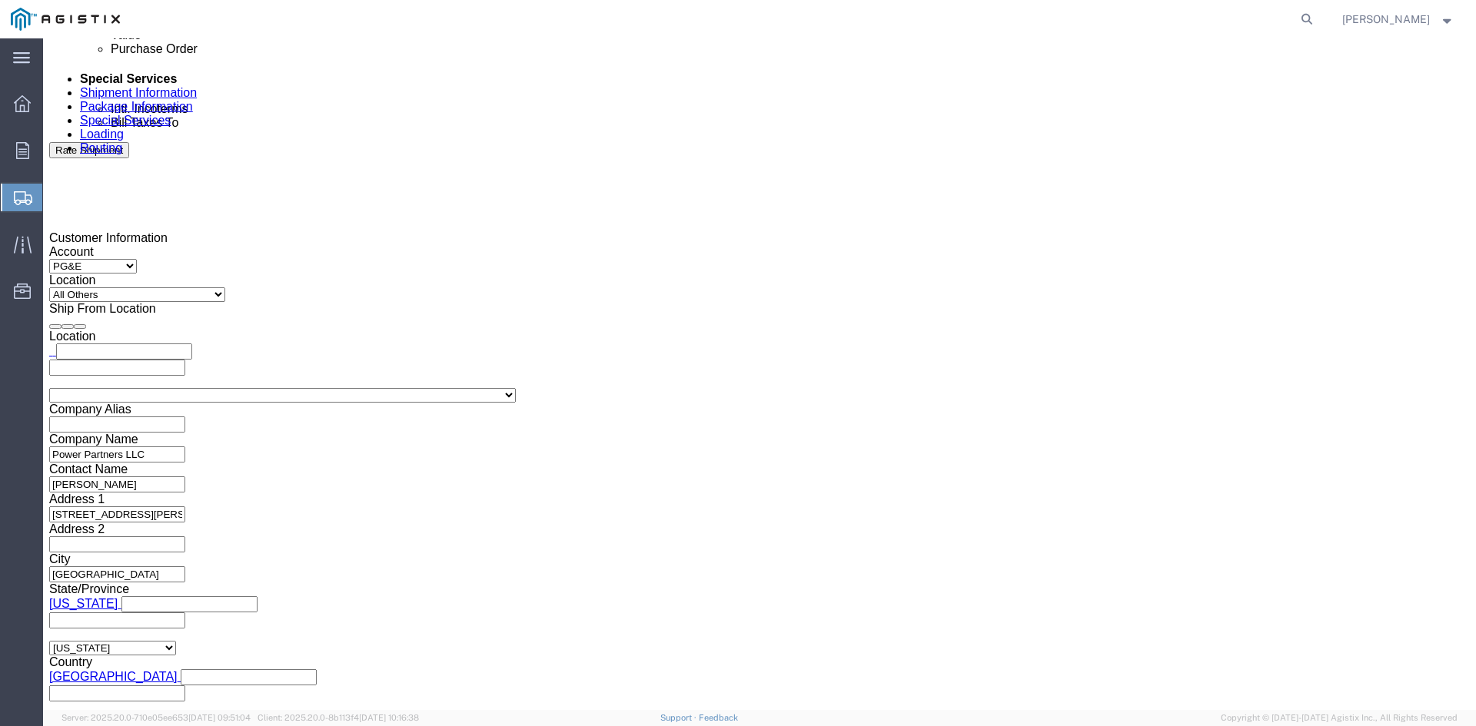
click button "Rate Shipment"
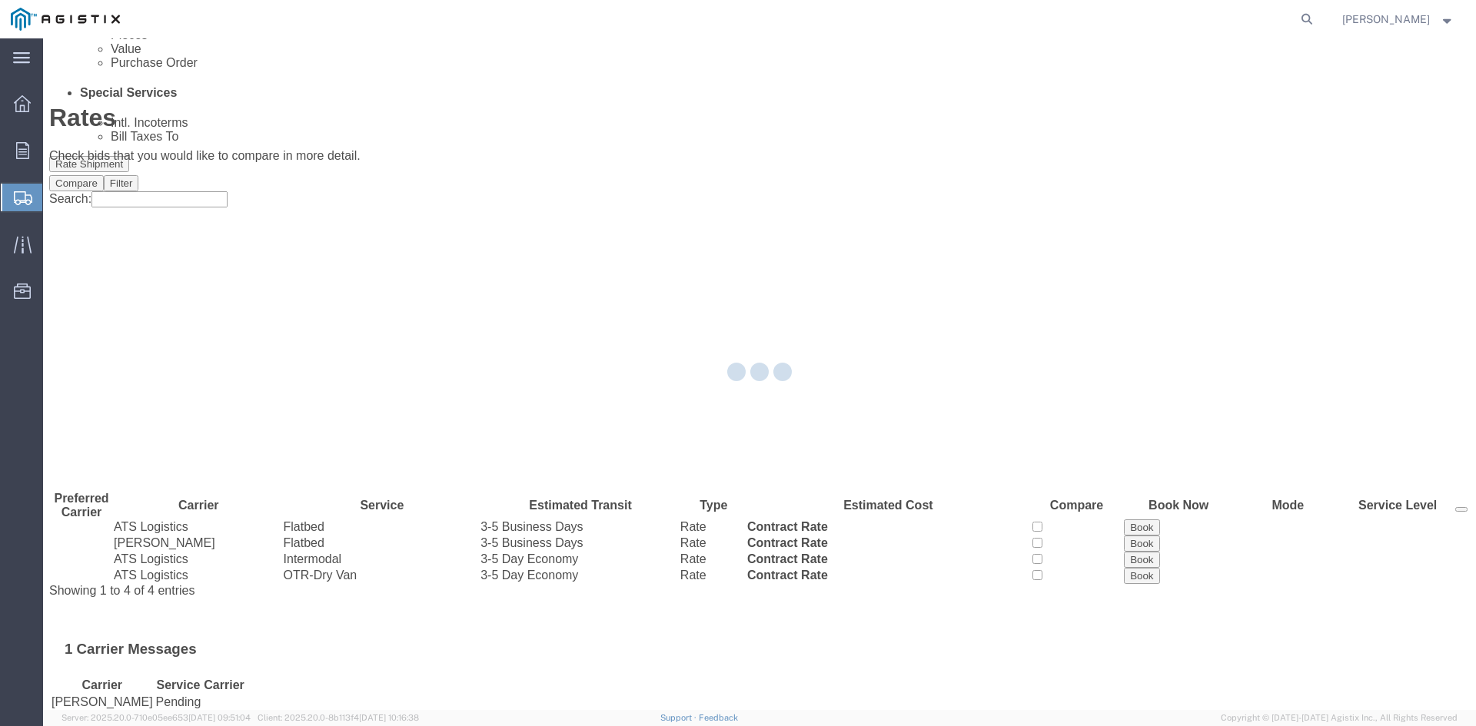
scroll to position [0, 0]
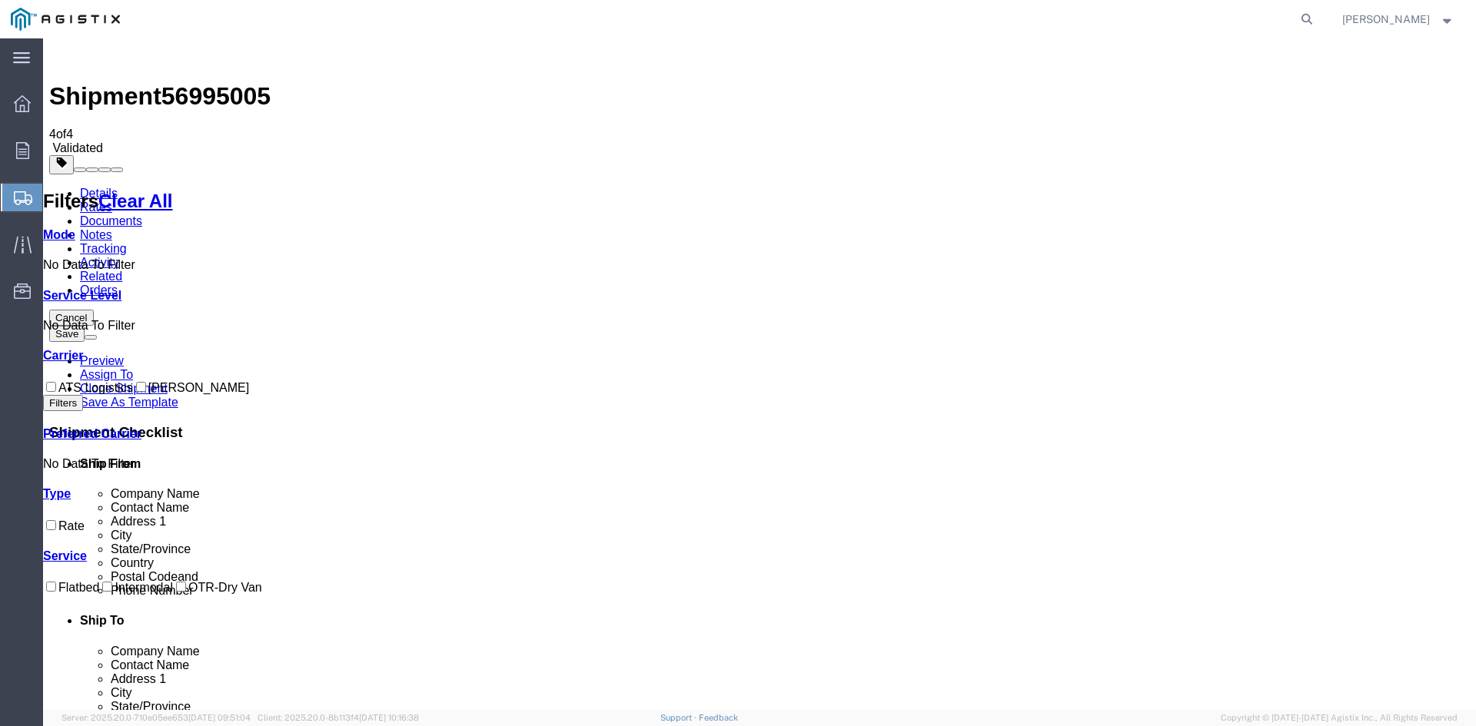
click at [56, 382] on input "ATS Logistics" at bounding box center [51, 387] width 10 height 10
checkbox input "true"
